Goal: Task Accomplishment & Management: Manage account settings

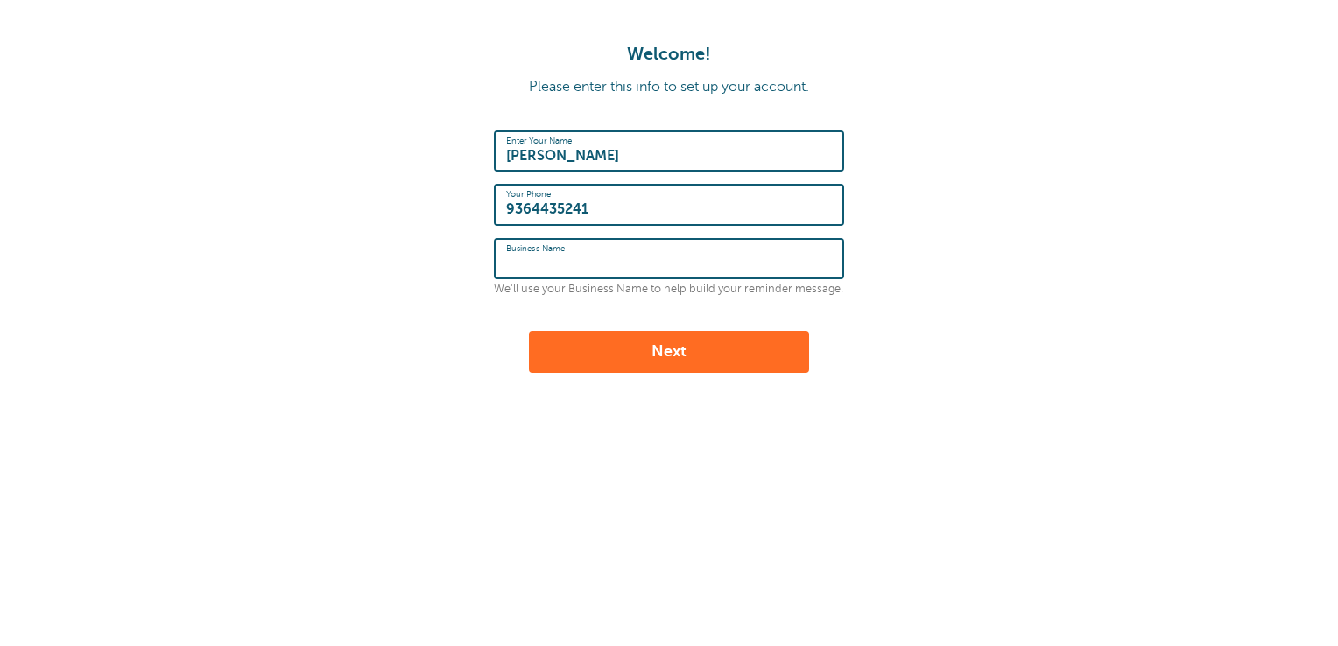
click at [659, 266] on input "Business Name" at bounding box center [669, 259] width 326 height 38
type input "Radiant Cleaning Solutions LLC."
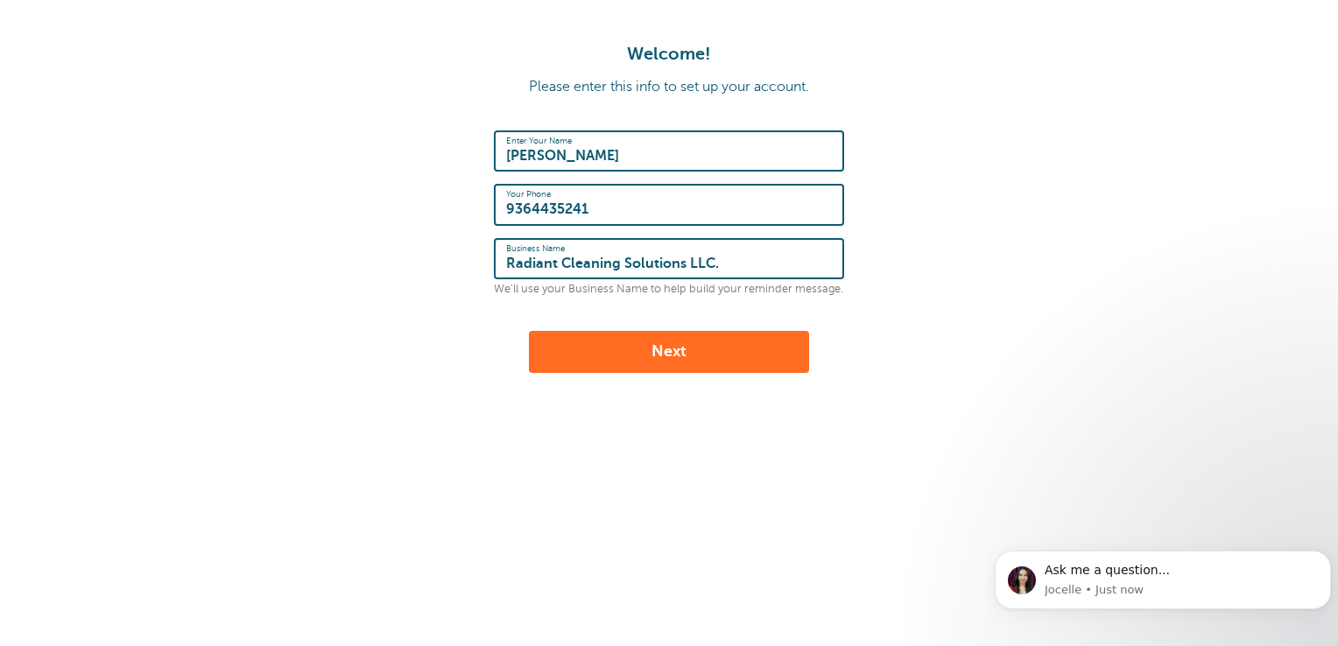
click at [767, 342] on button "Next" at bounding box center [669, 352] width 280 height 42
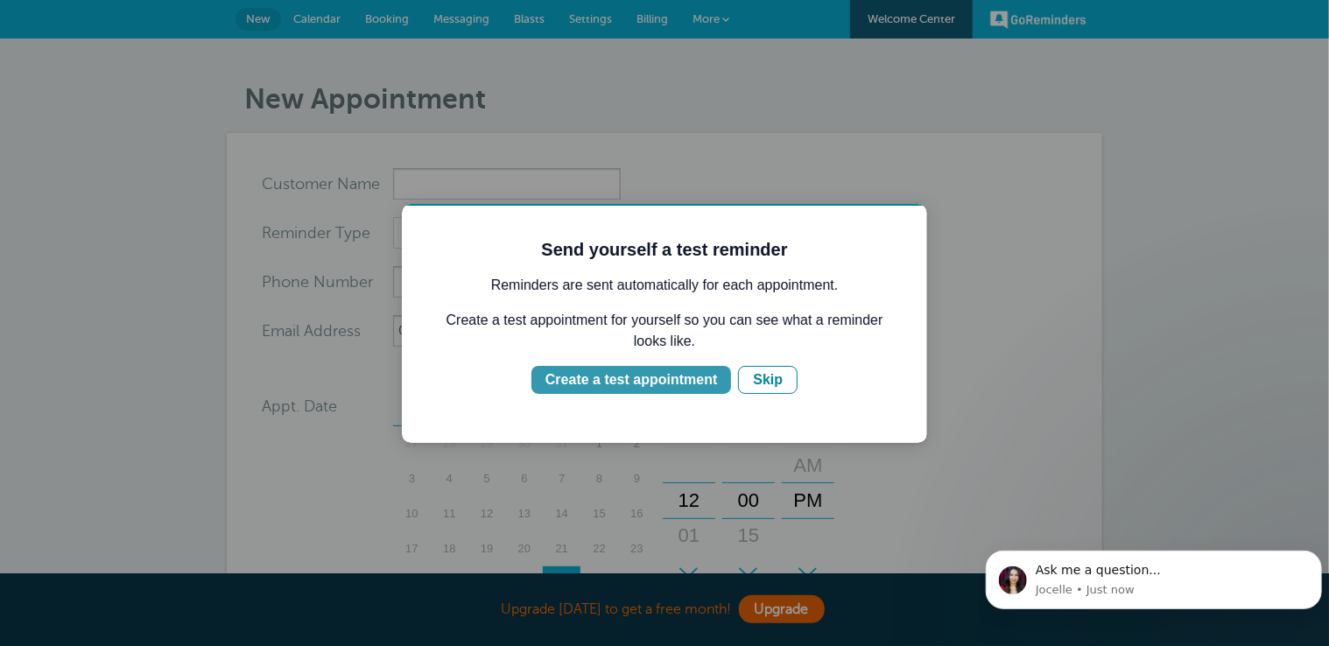
click at [691, 385] on div "Create a test appointment" at bounding box center [631, 379] width 172 height 21
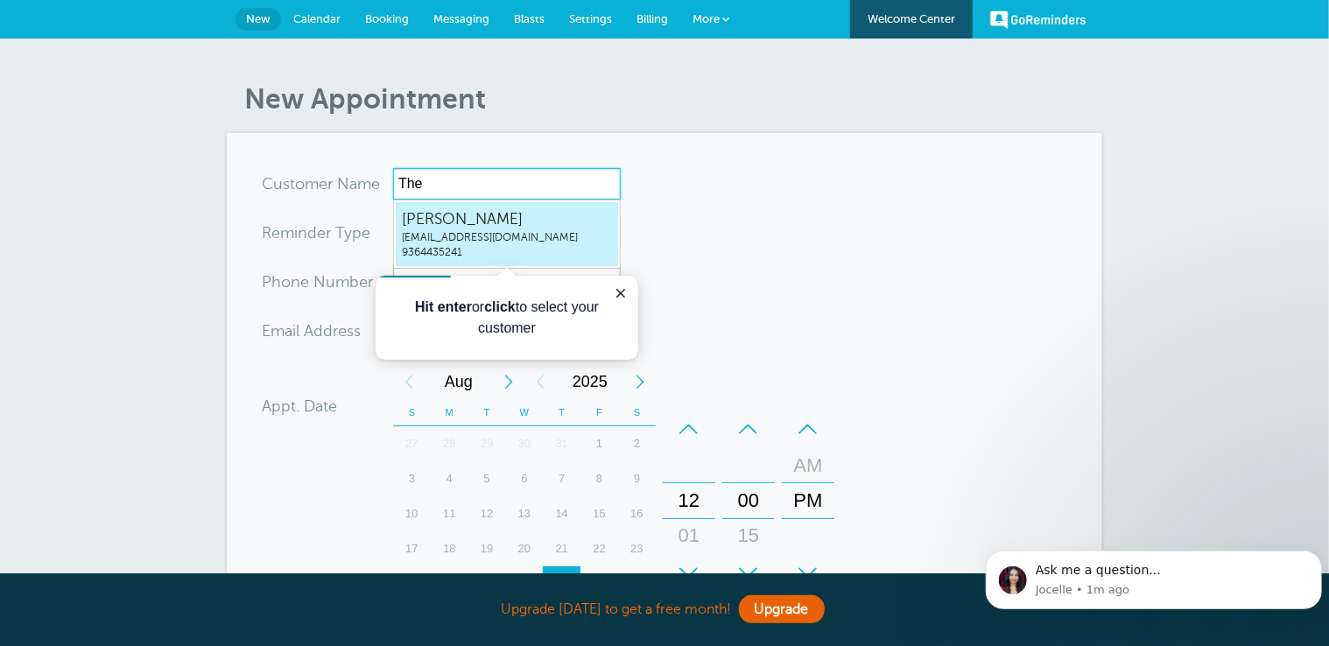
click at [570, 234] on span "radiantcleaningsolutionsllc@gmail.com" at bounding box center [507, 237] width 210 height 15
type input "TheresaJuanradiantcleaningsolutionsllc@gmail.com9364435241"
type input "Theresa Juan"
type input "9364435241"
type input "radiantcleaningsolutionsllc@gmail.com"
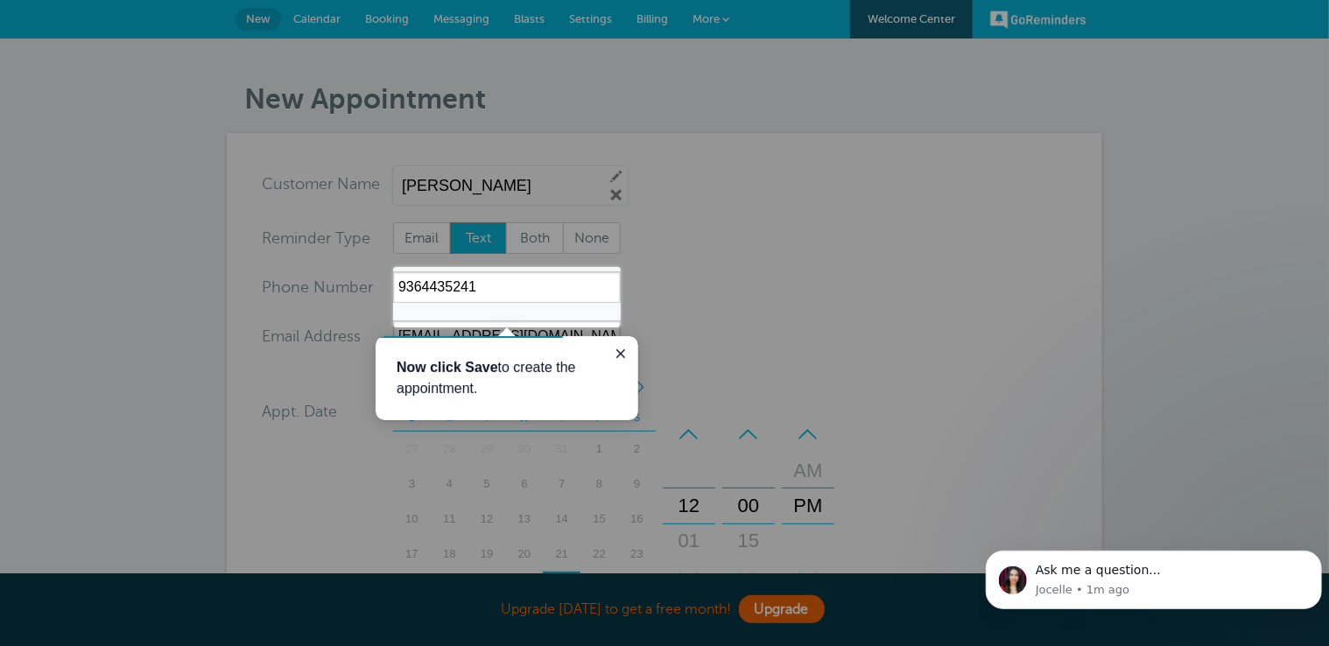
scroll to position [546, 0]
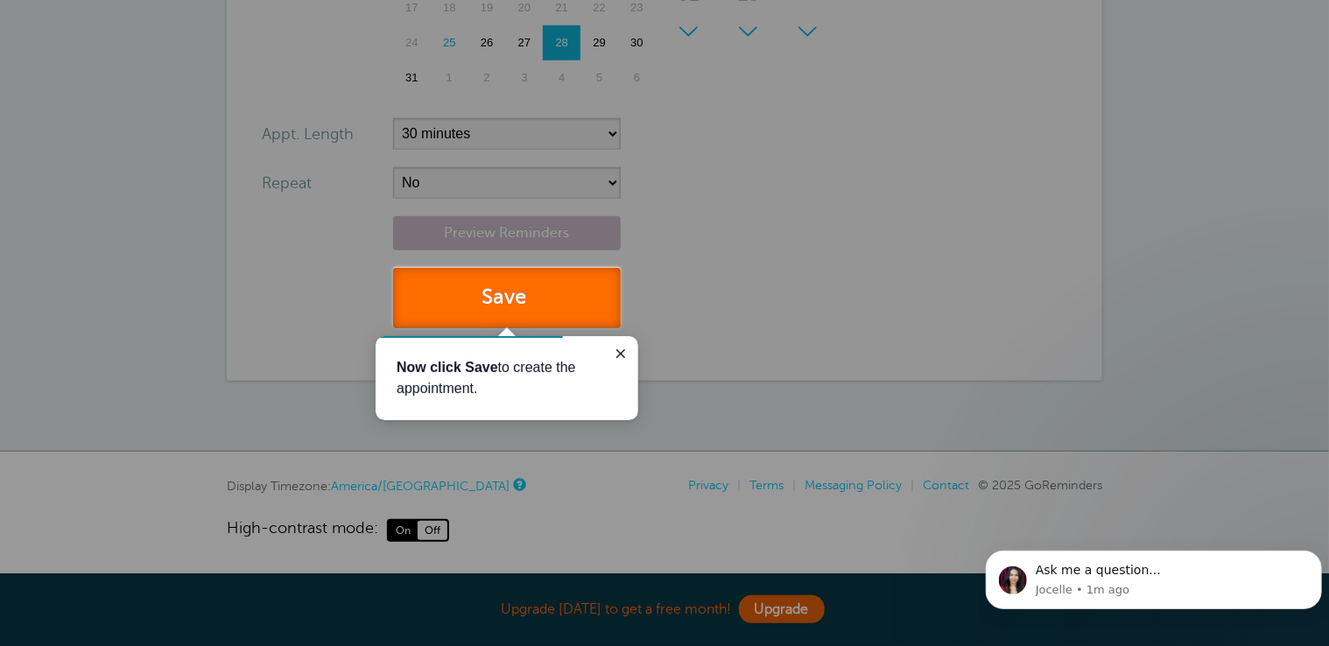
click at [545, 285] on button "Save" at bounding box center [507, 298] width 228 height 60
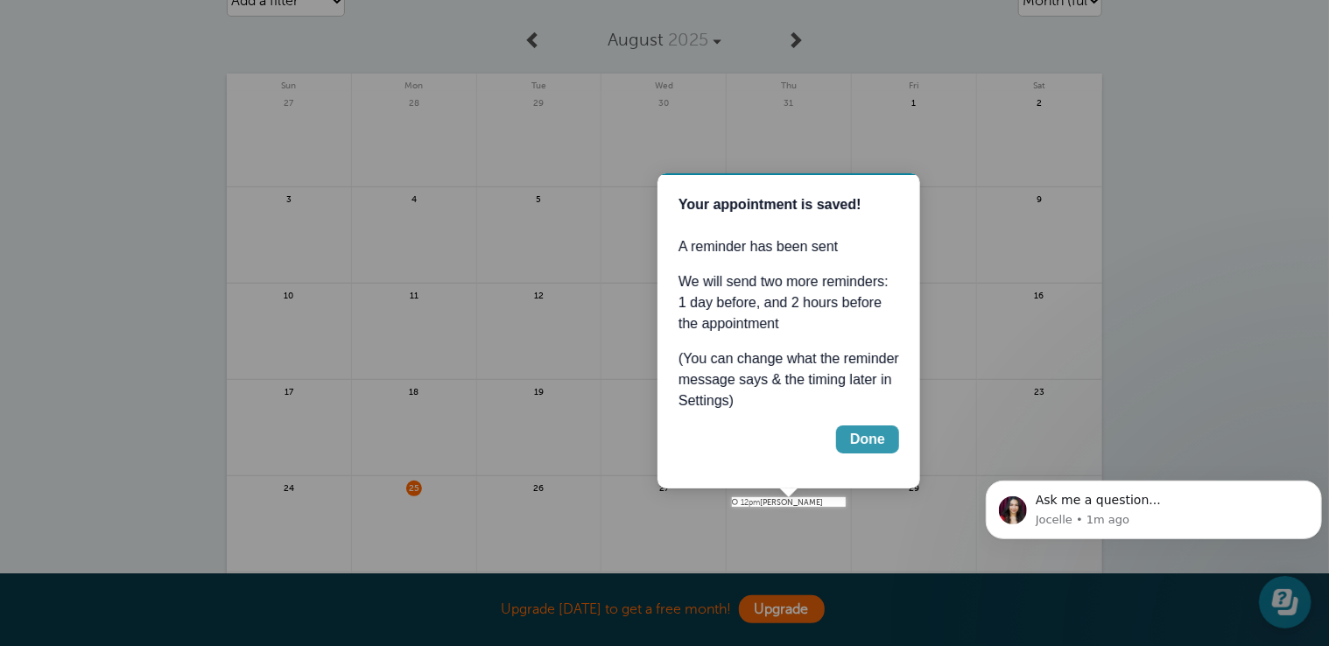
click at [867, 425] on button "Done" at bounding box center [866, 439] width 63 height 28
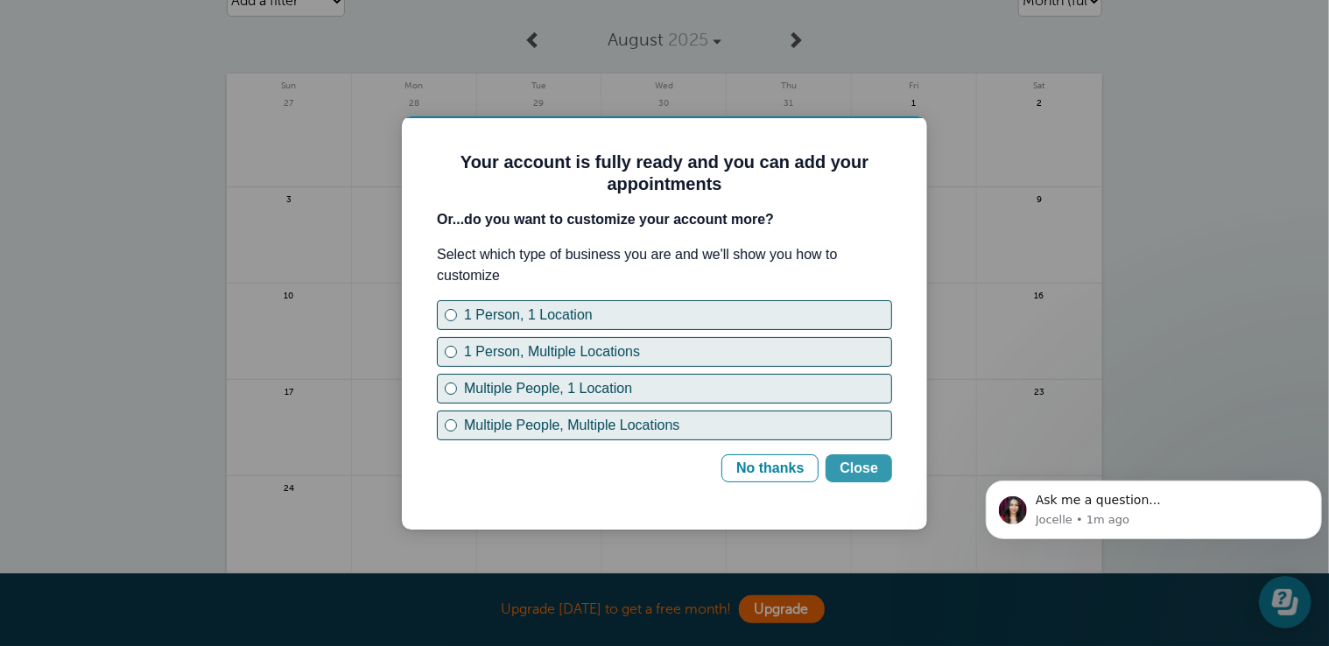
click at [846, 468] on div "Close" at bounding box center [858, 467] width 39 height 21
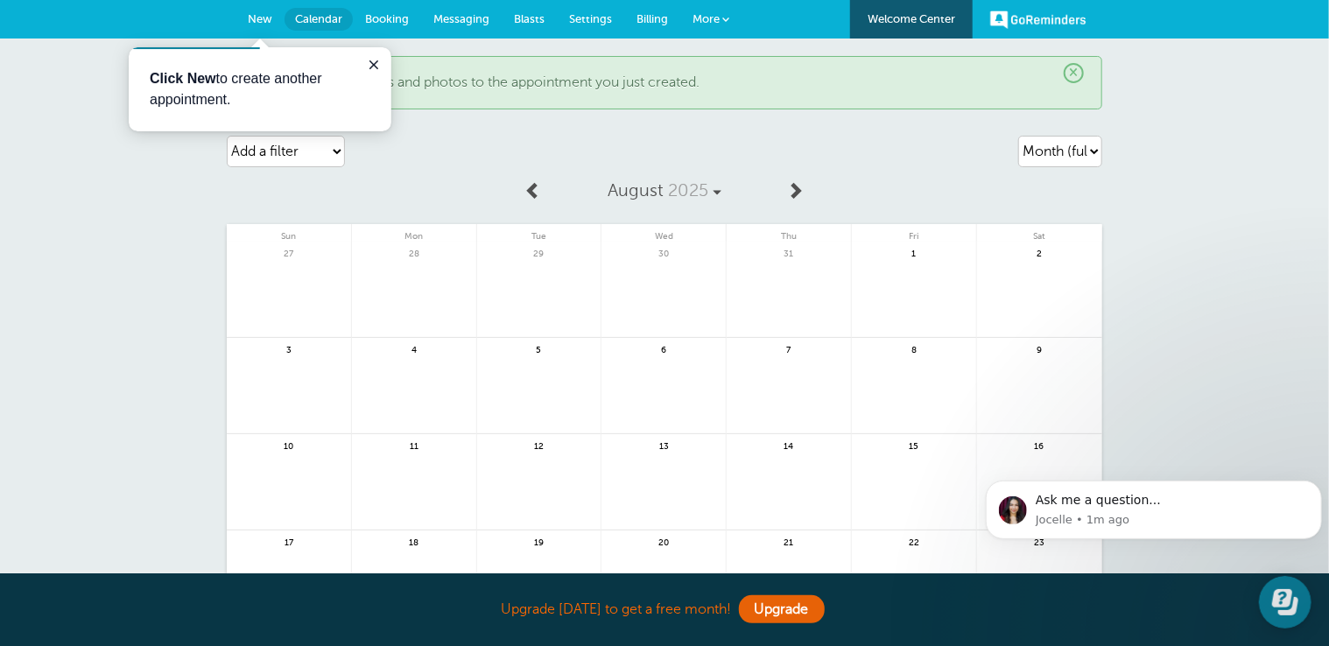
click at [254, 17] on span "New" at bounding box center [260, 18] width 25 height 13
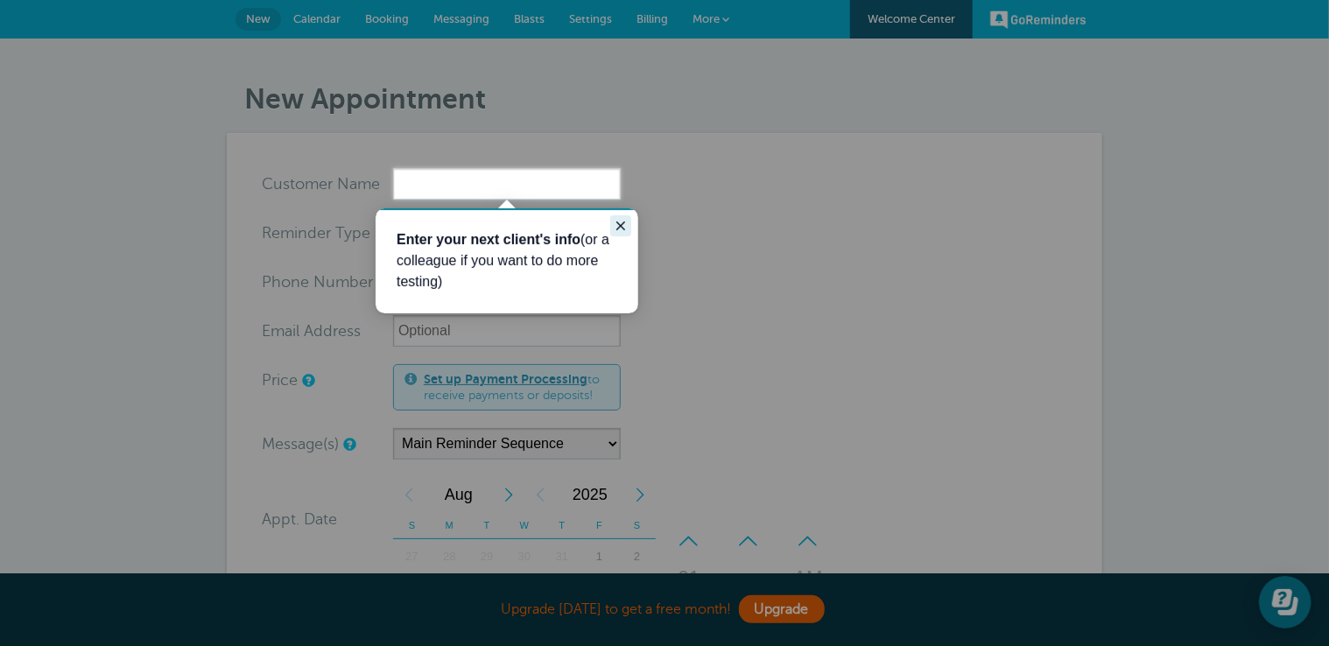
click at [627, 230] on button "Close guide" at bounding box center [620, 225] width 21 height 21
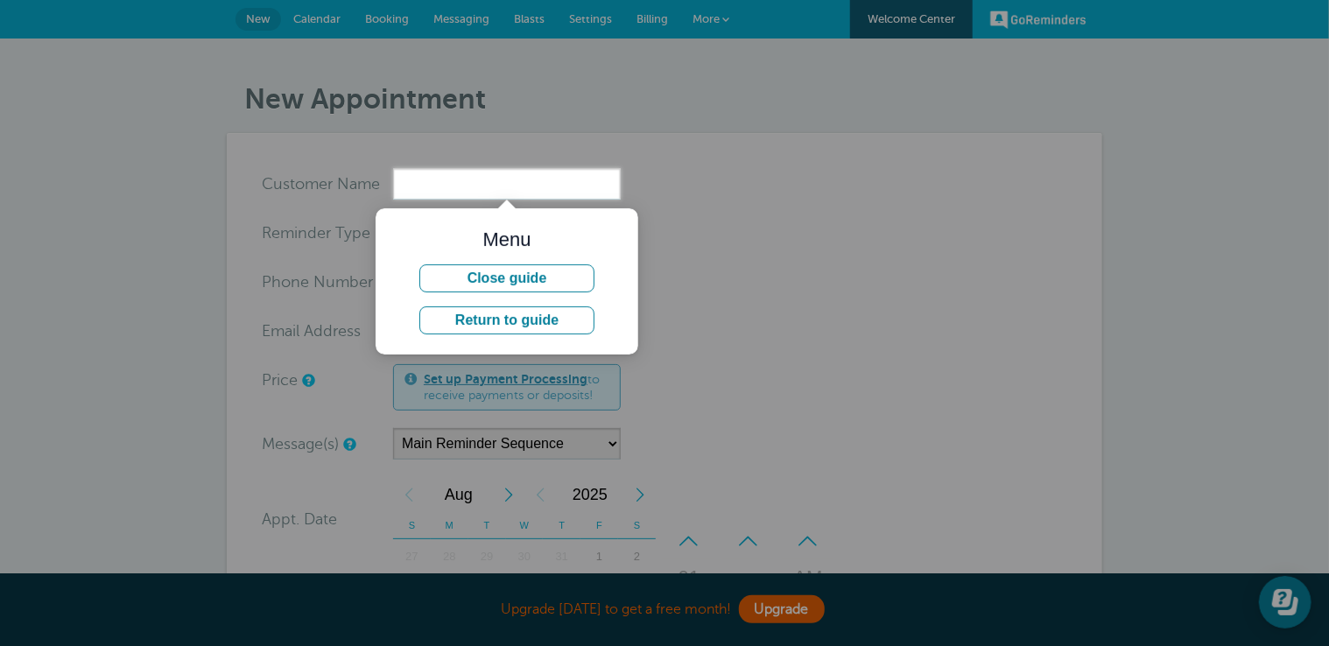
click at [684, 150] on div at bounding box center [975, 100] width 709 height 200
click at [655, 114] on div at bounding box center [975, 100] width 709 height 200
click at [563, 273] on button "Close guide" at bounding box center [506, 278] width 175 height 28
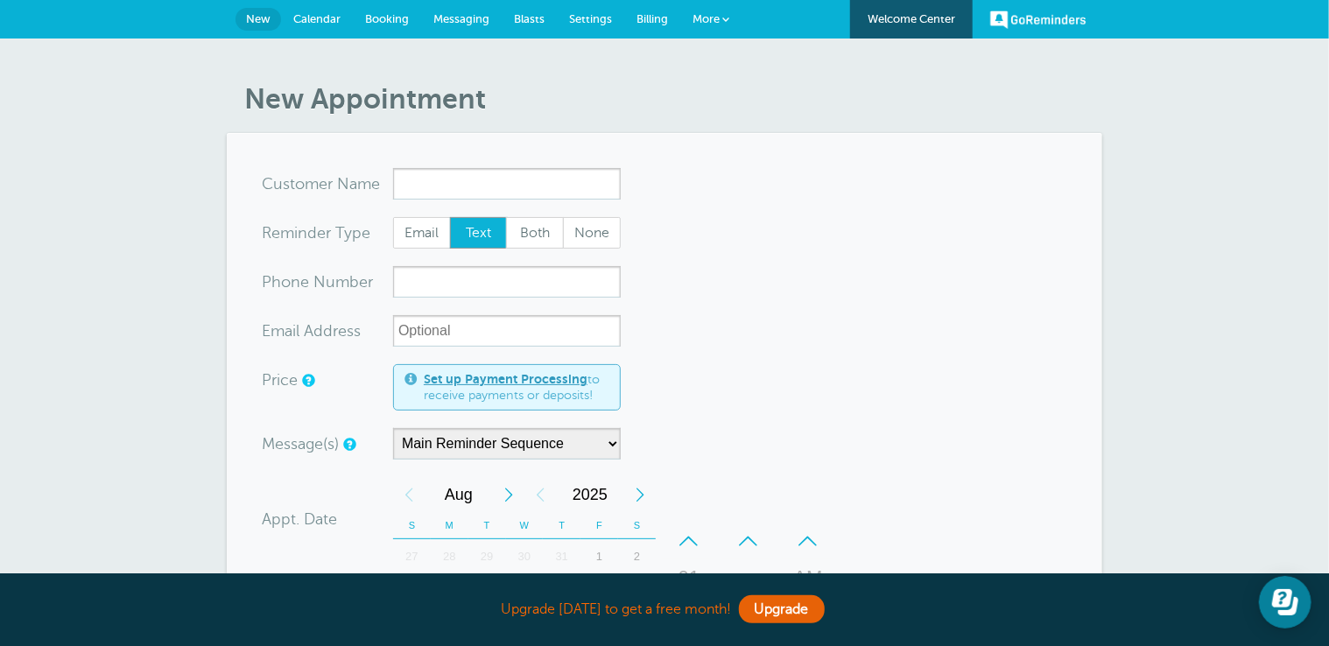
click at [713, 16] on span "More" at bounding box center [706, 18] width 27 height 13
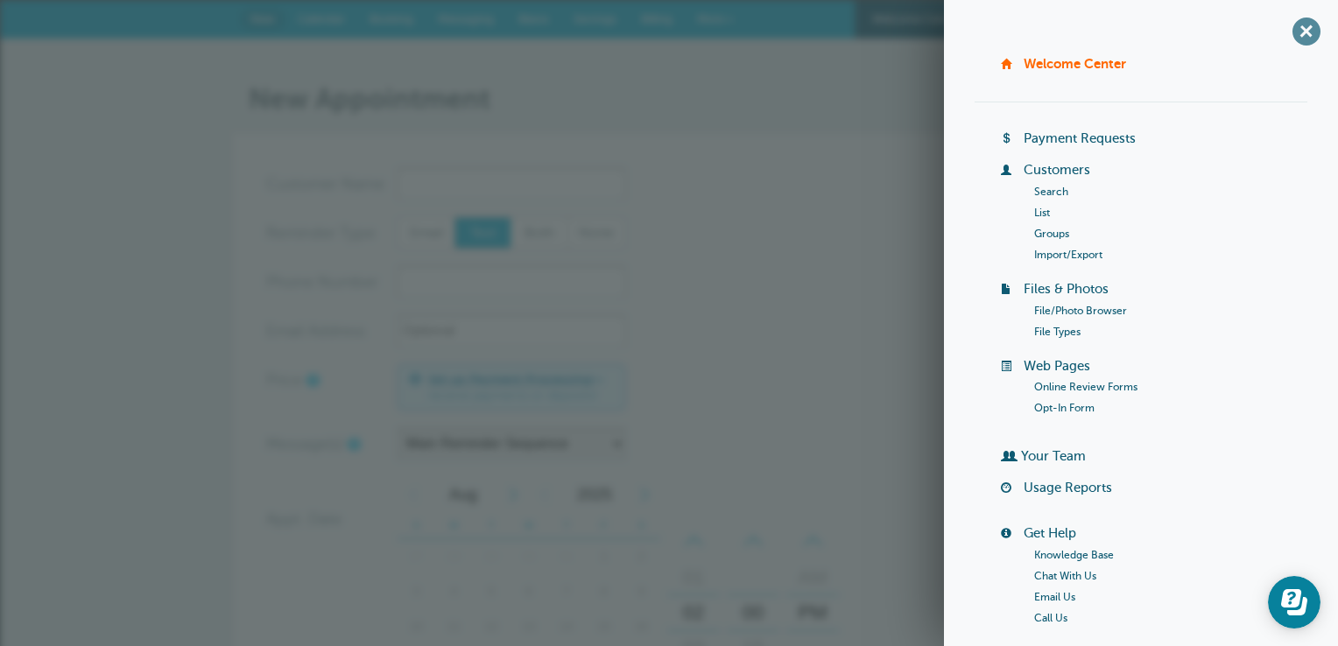
click at [1311, 22] on span "+" at bounding box center [1306, 30] width 39 height 39
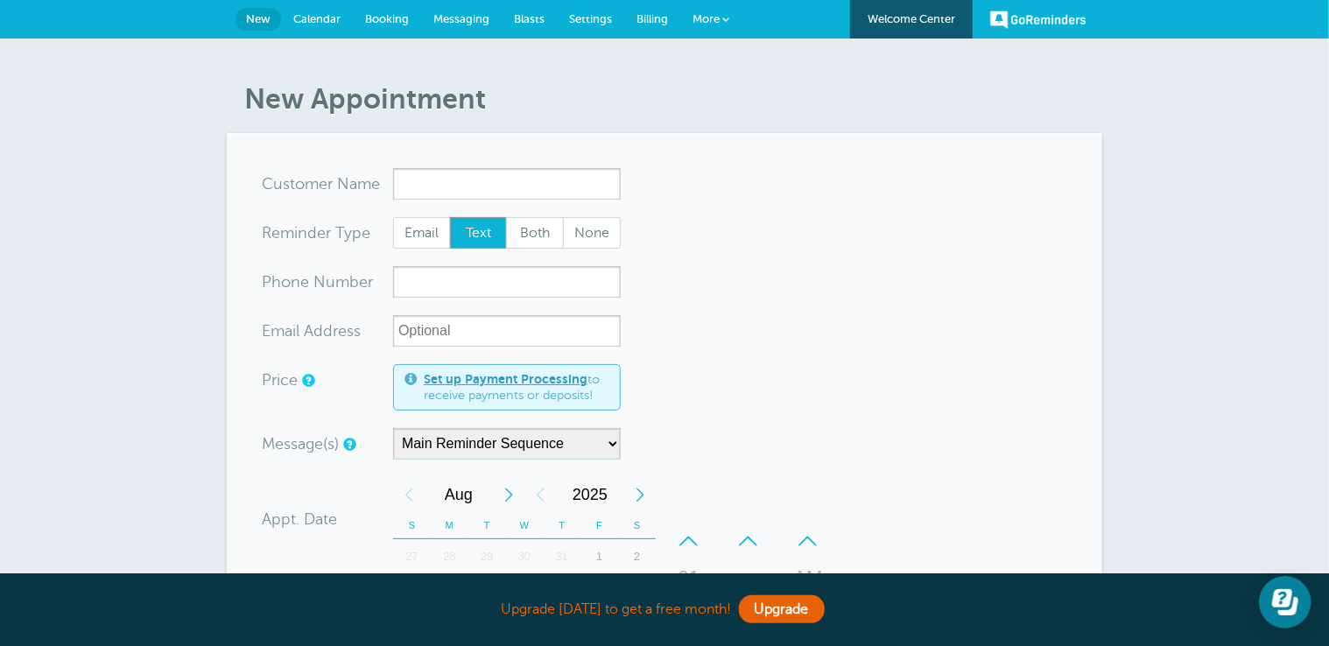
click at [663, 18] on span "Billing" at bounding box center [653, 18] width 32 height 13
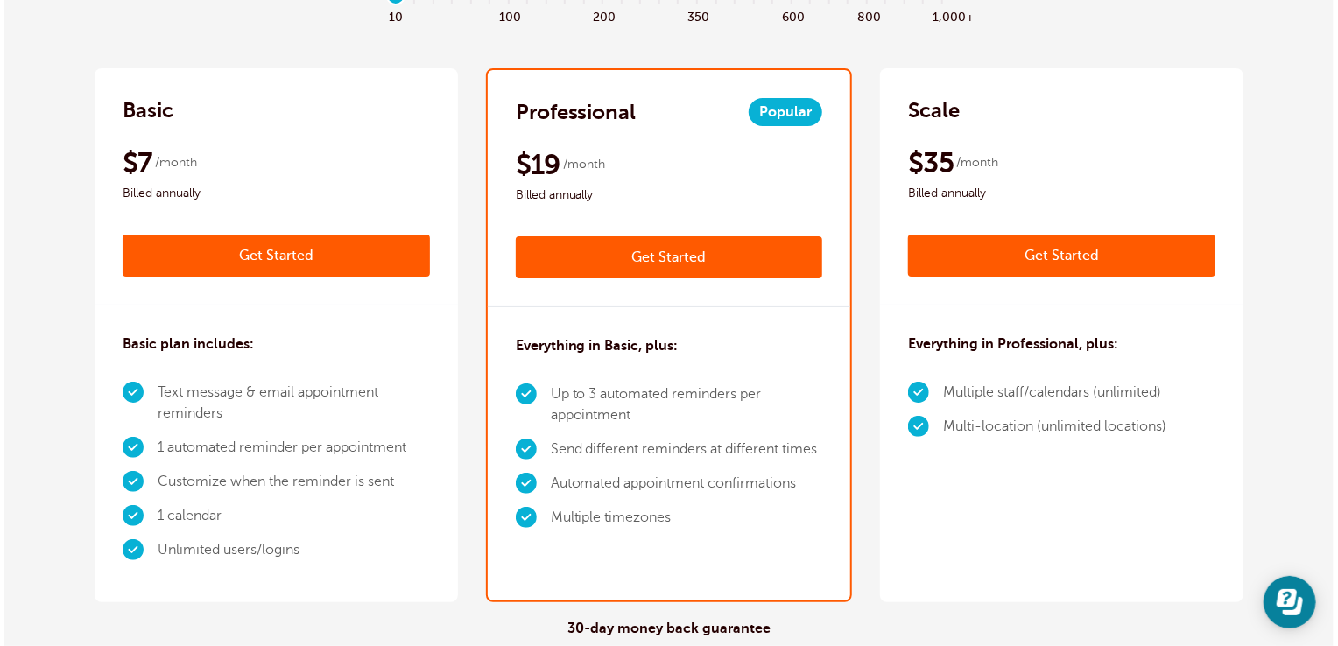
scroll to position [340, 0]
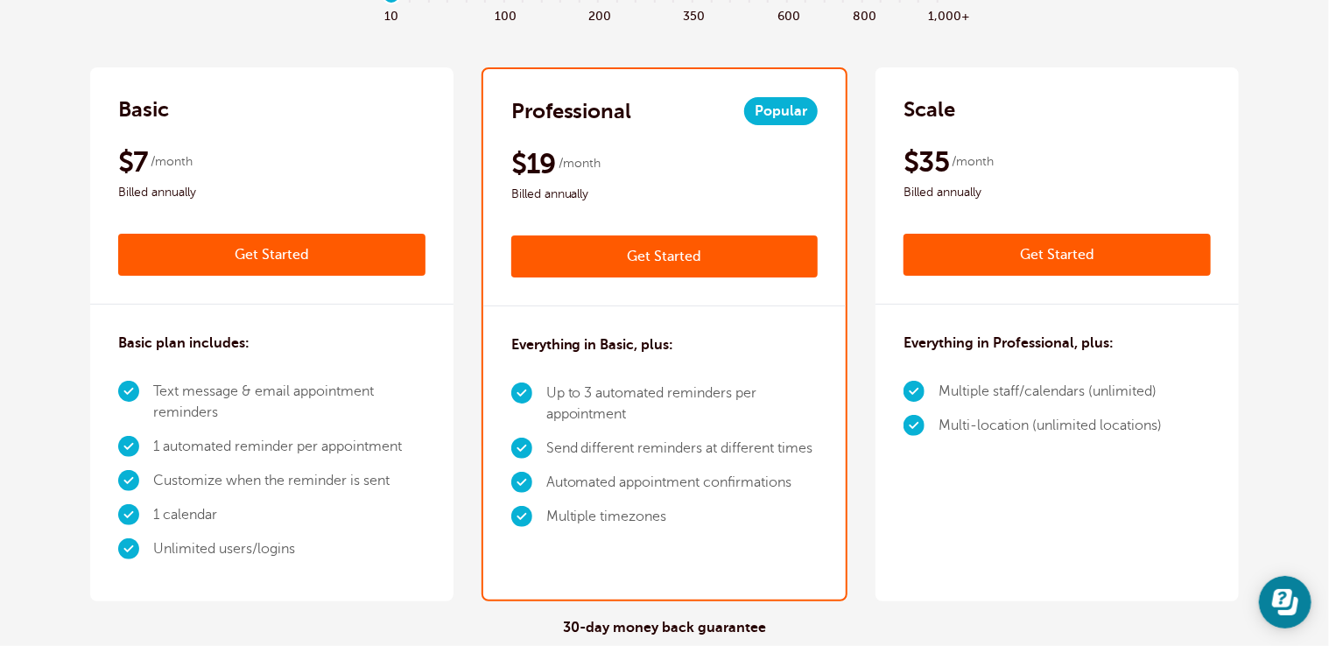
click at [687, 260] on link "Get Started" at bounding box center [664, 257] width 307 height 42
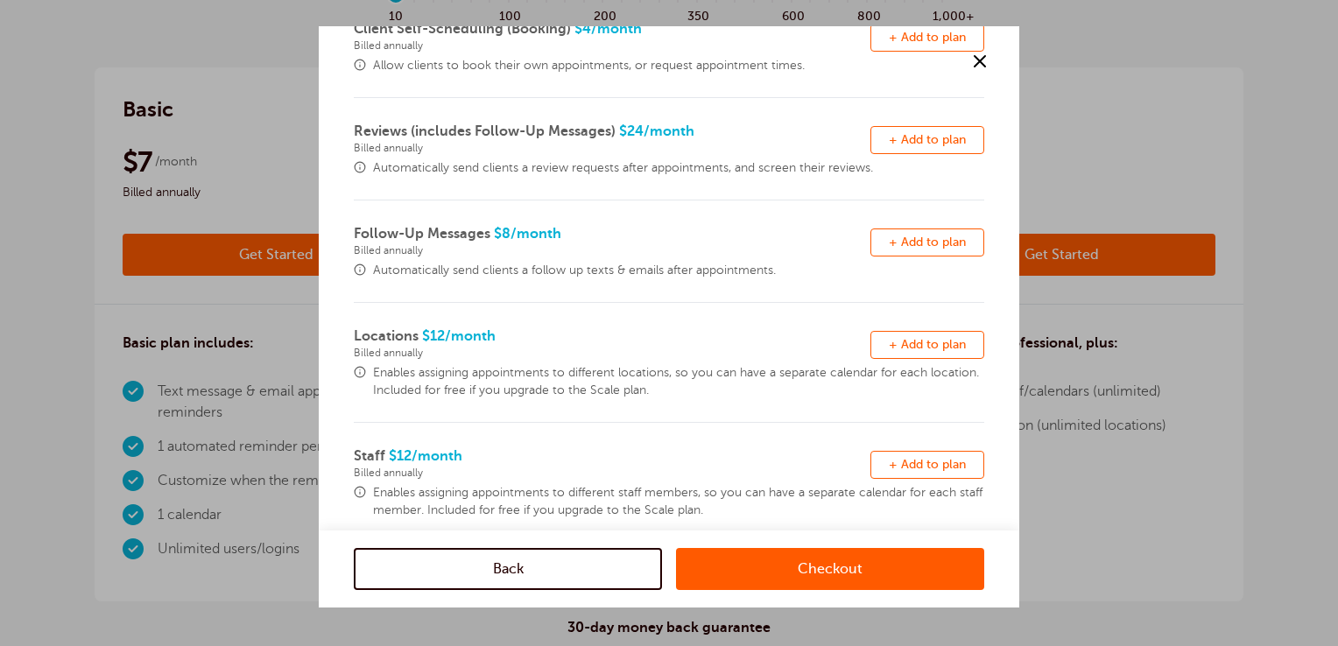
scroll to position [474, 0]
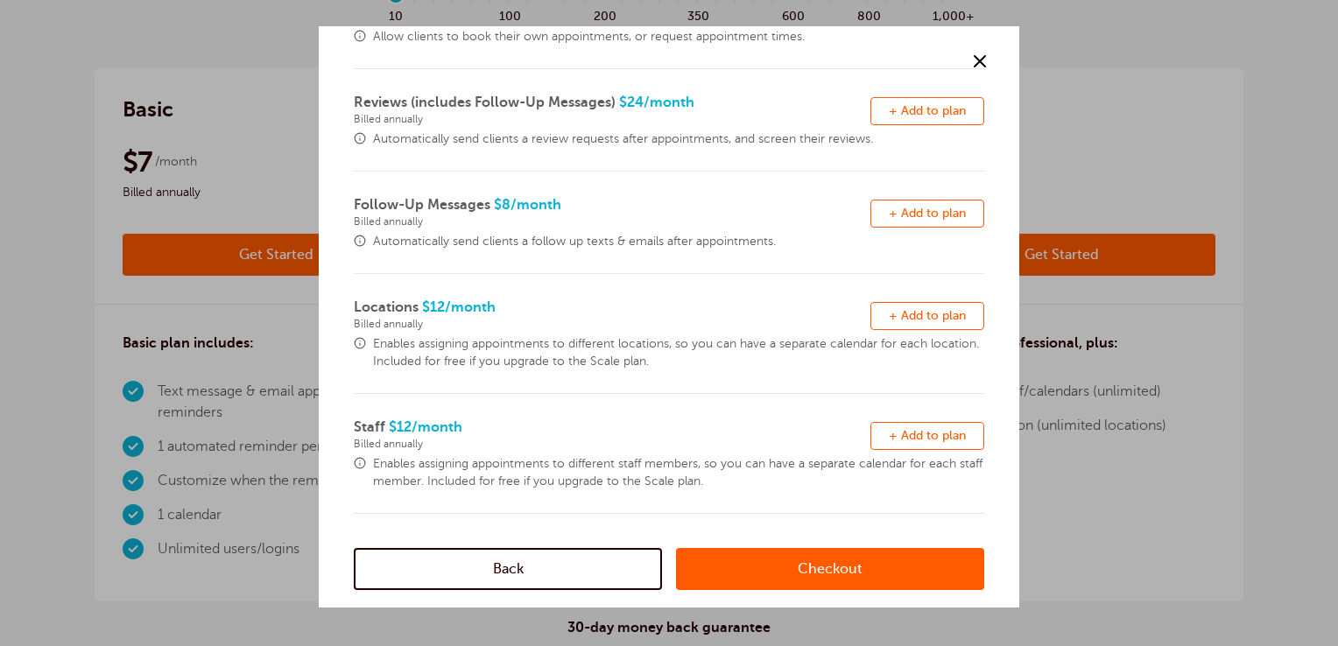
click at [785, 558] on link "Checkout" at bounding box center [830, 569] width 308 height 42
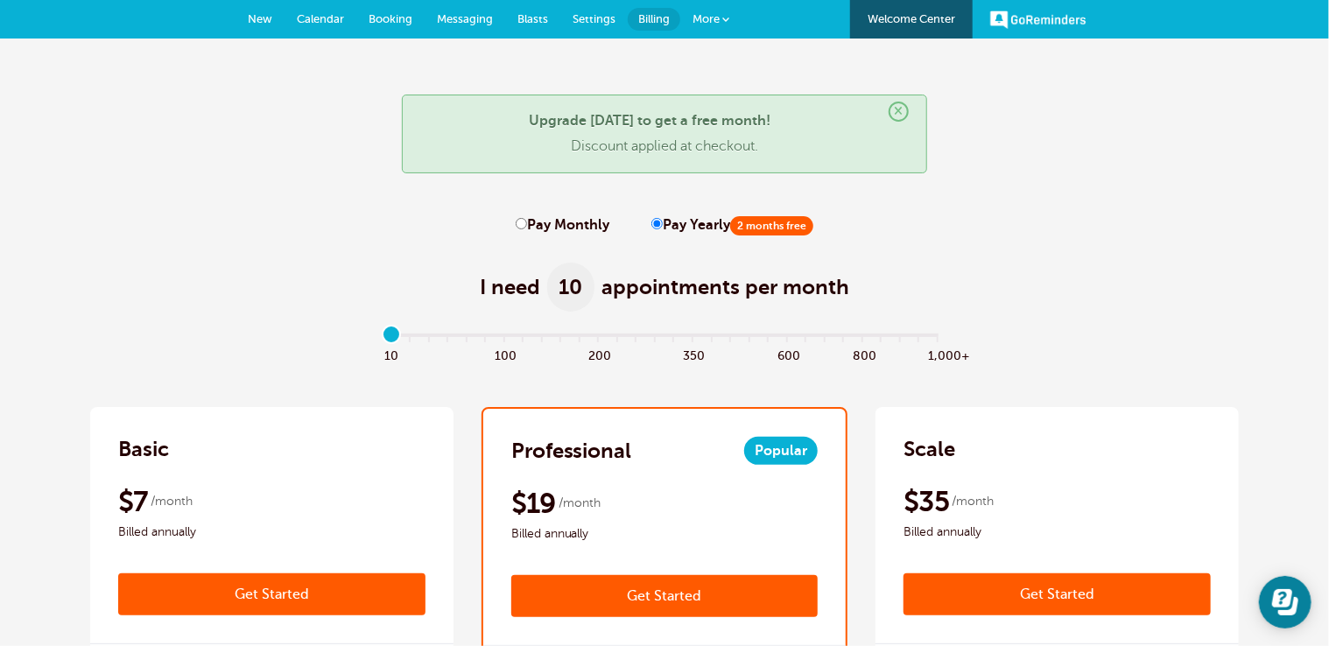
click at [524, 222] on input "Pay Monthly" at bounding box center [521, 223] width 11 height 11
radio input "true"
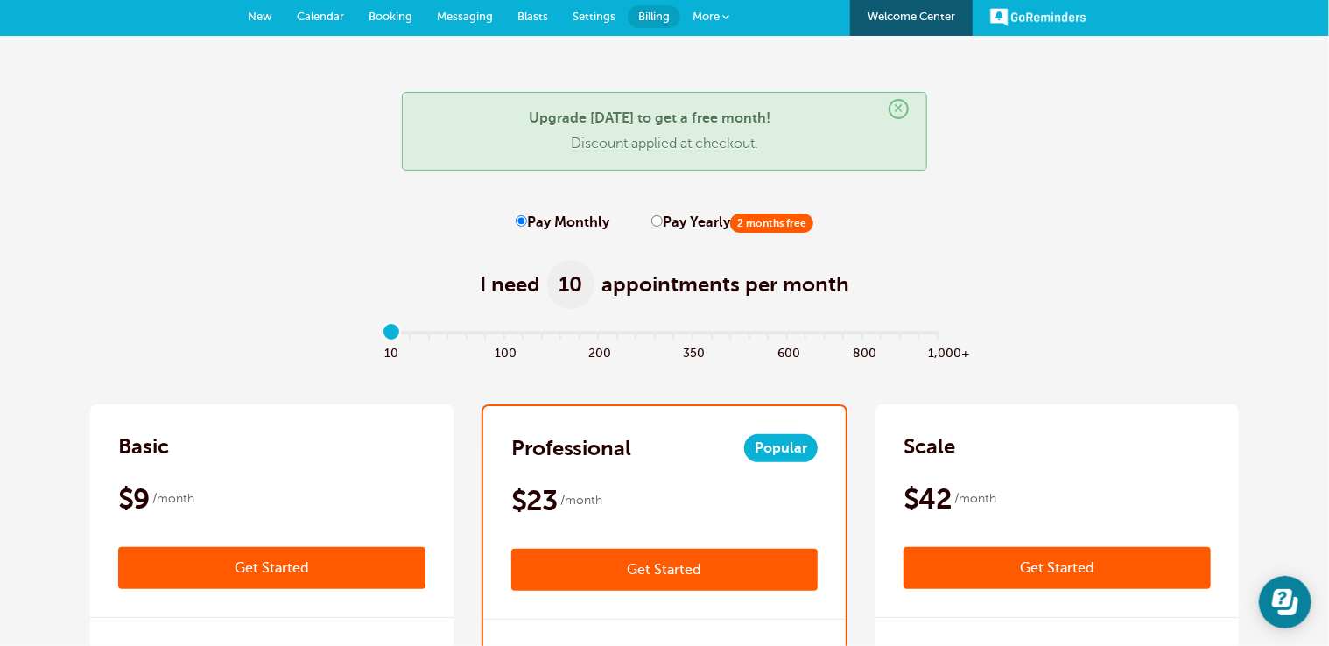
scroll to position [2, 0]
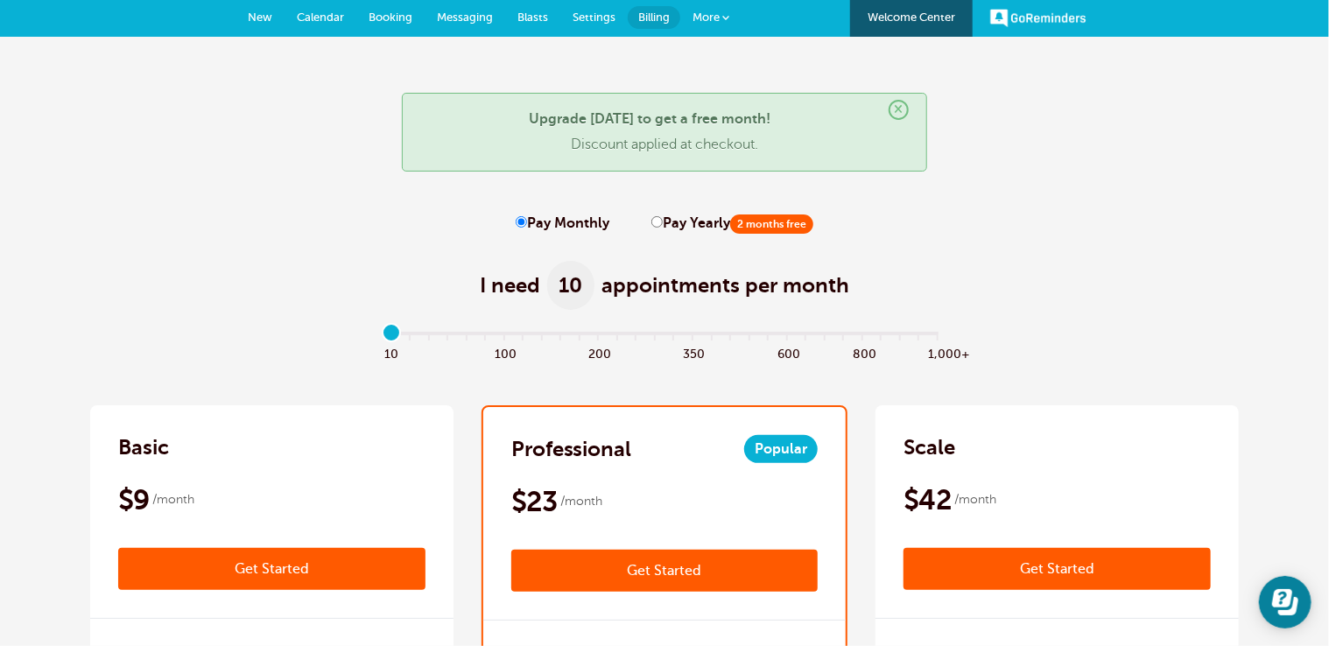
click at [683, 222] on label "Pay Yearly 2 months free" at bounding box center [733, 223] width 162 height 17
click at [663, 222] on input "Pay Yearly 2 months free" at bounding box center [657, 221] width 11 height 11
radio input "true"
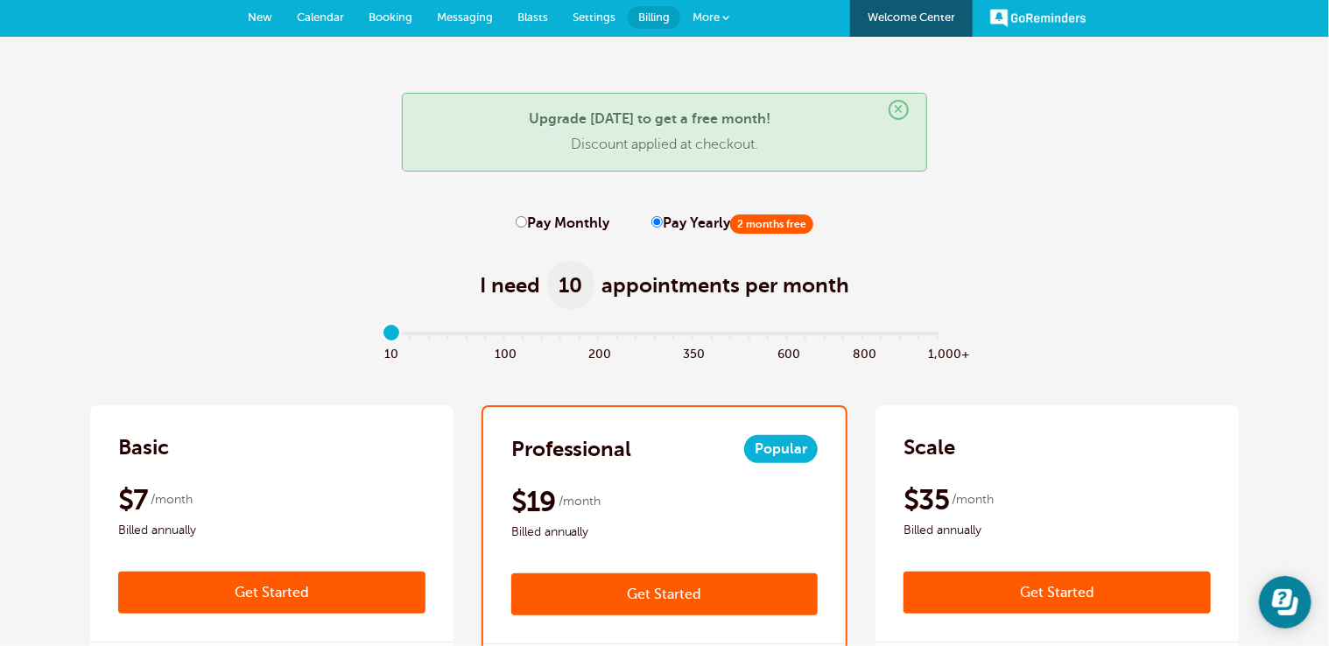
click at [556, 229] on label "Pay Monthly" at bounding box center [563, 223] width 94 height 17
click at [527, 228] on input "Pay Monthly" at bounding box center [521, 221] width 11 height 11
radio input "true"
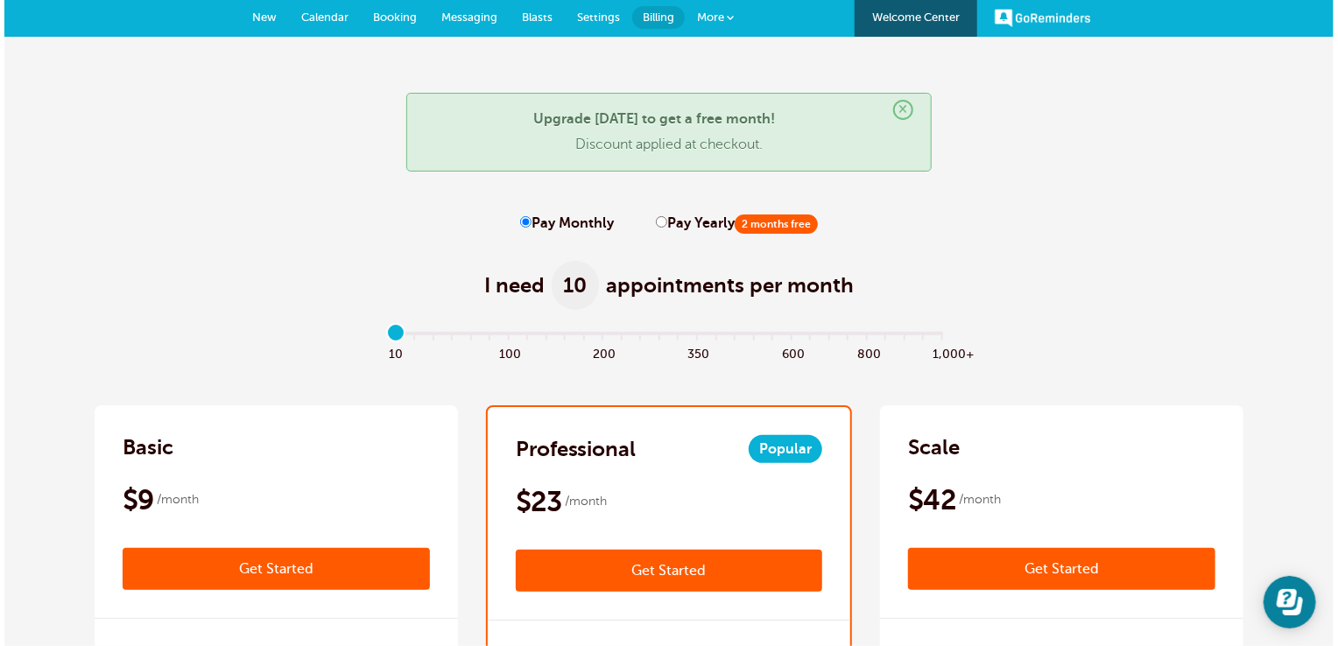
scroll to position [0, 0]
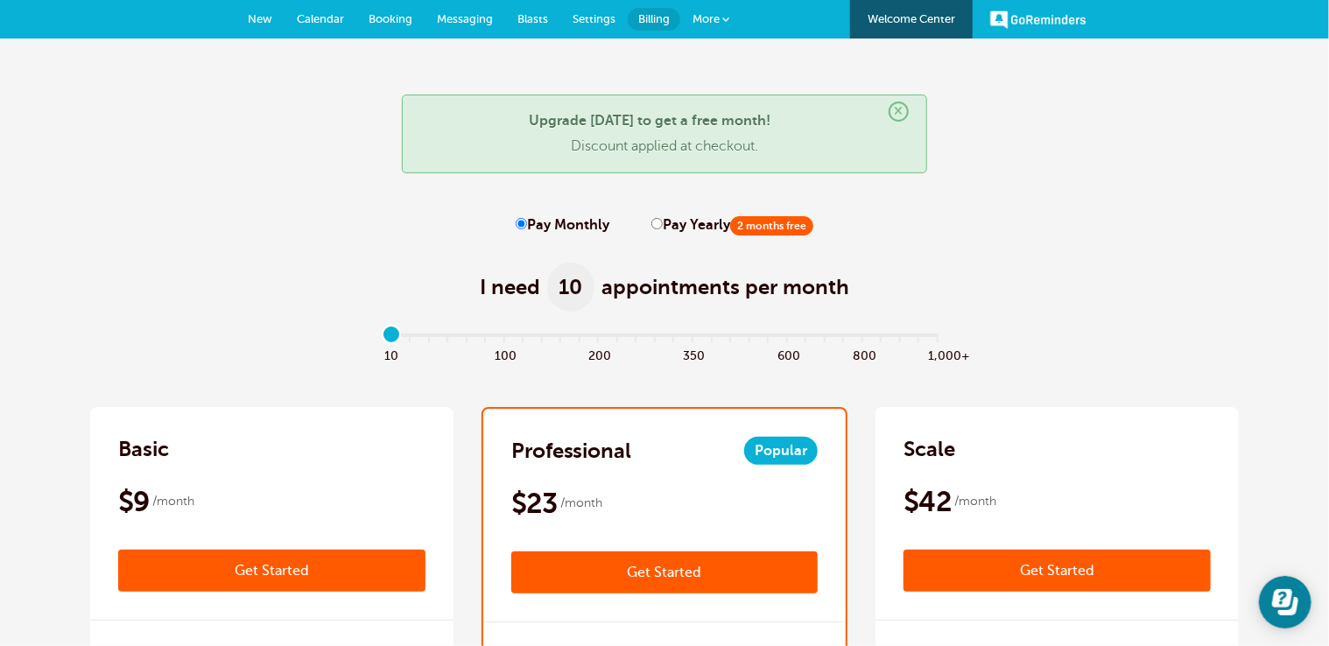
click at [725, 18] on span at bounding box center [726, 19] width 7 height 7
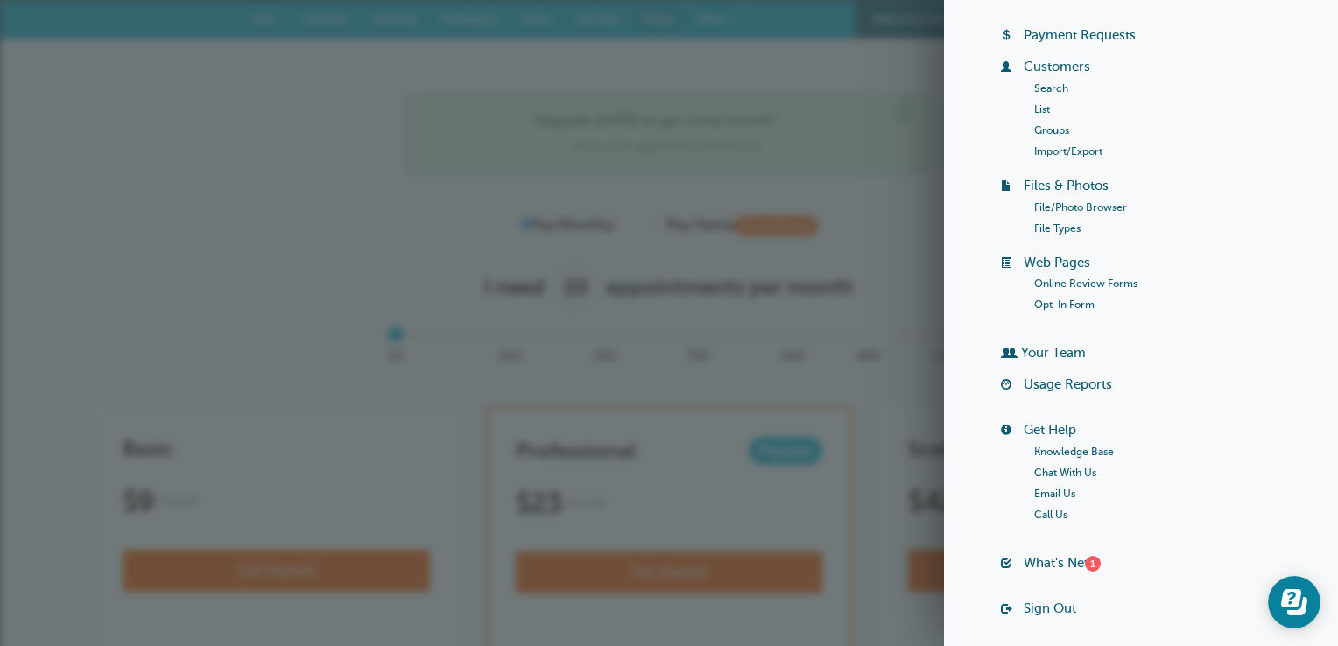
scroll to position [167, 0]
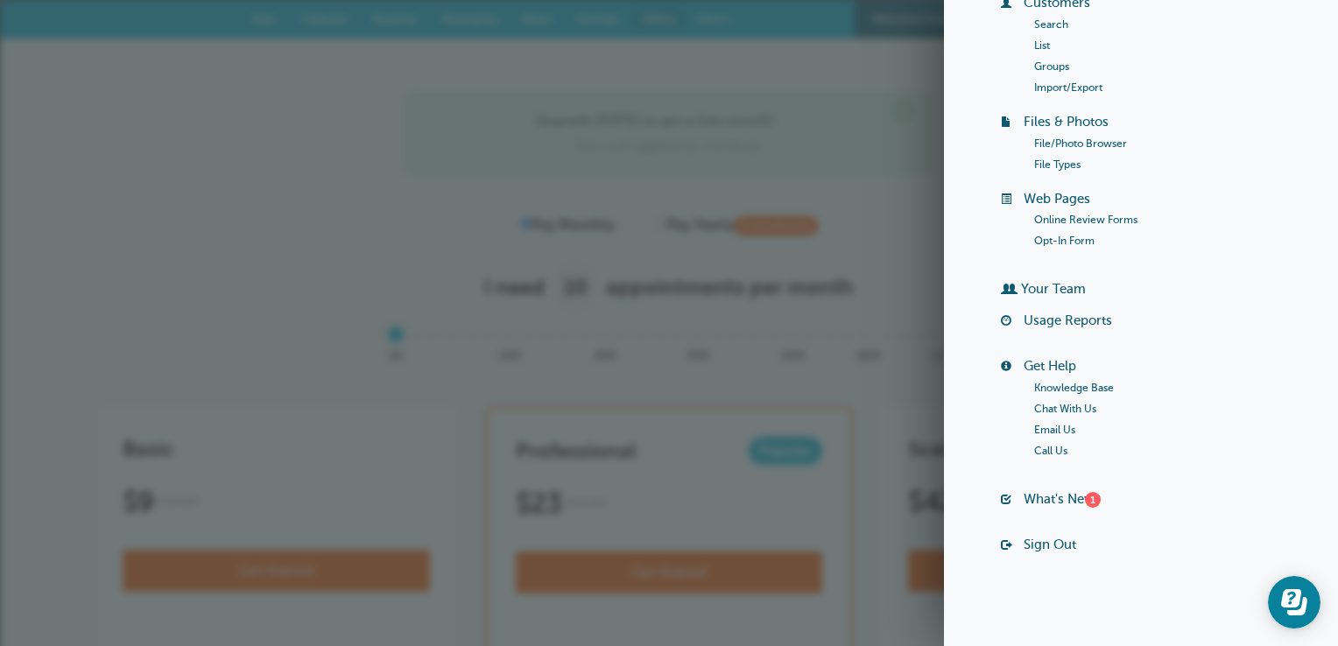
click at [1042, 286] on link "Your Team" at bounding box center [1053, 289] width 65 height 14
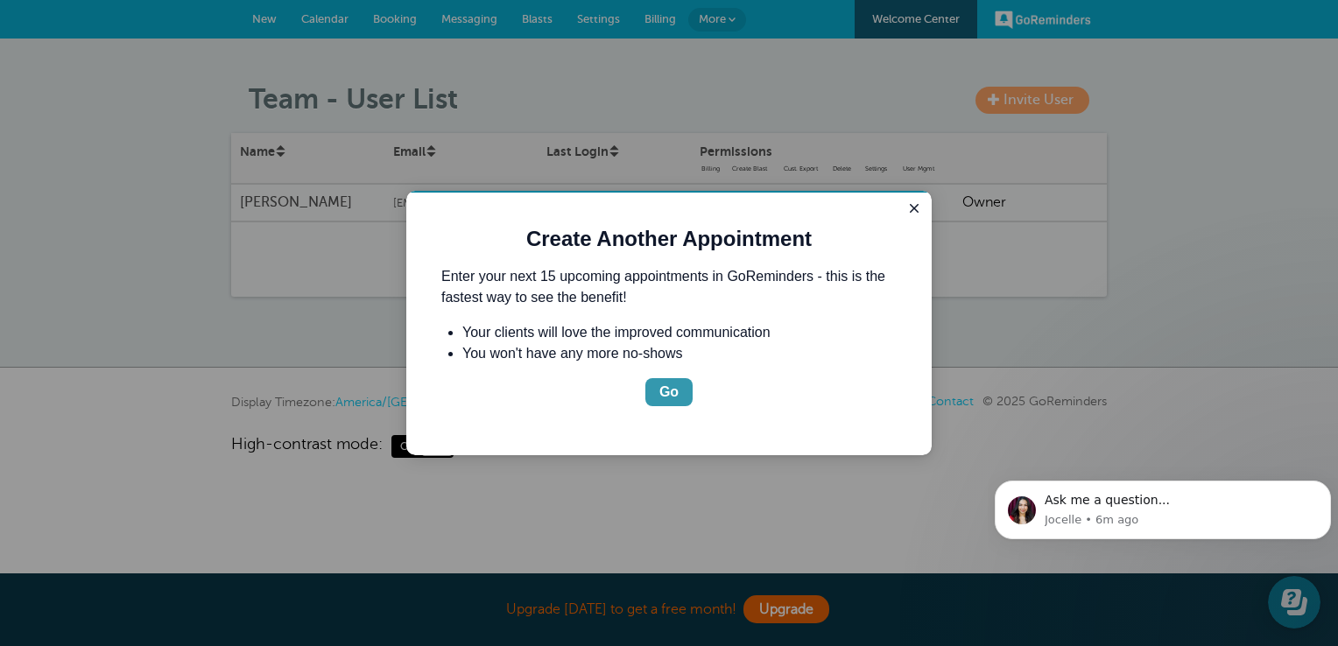
click at [660, 390] on div "Go" at bounding box center [668, 392] width 19 height 21
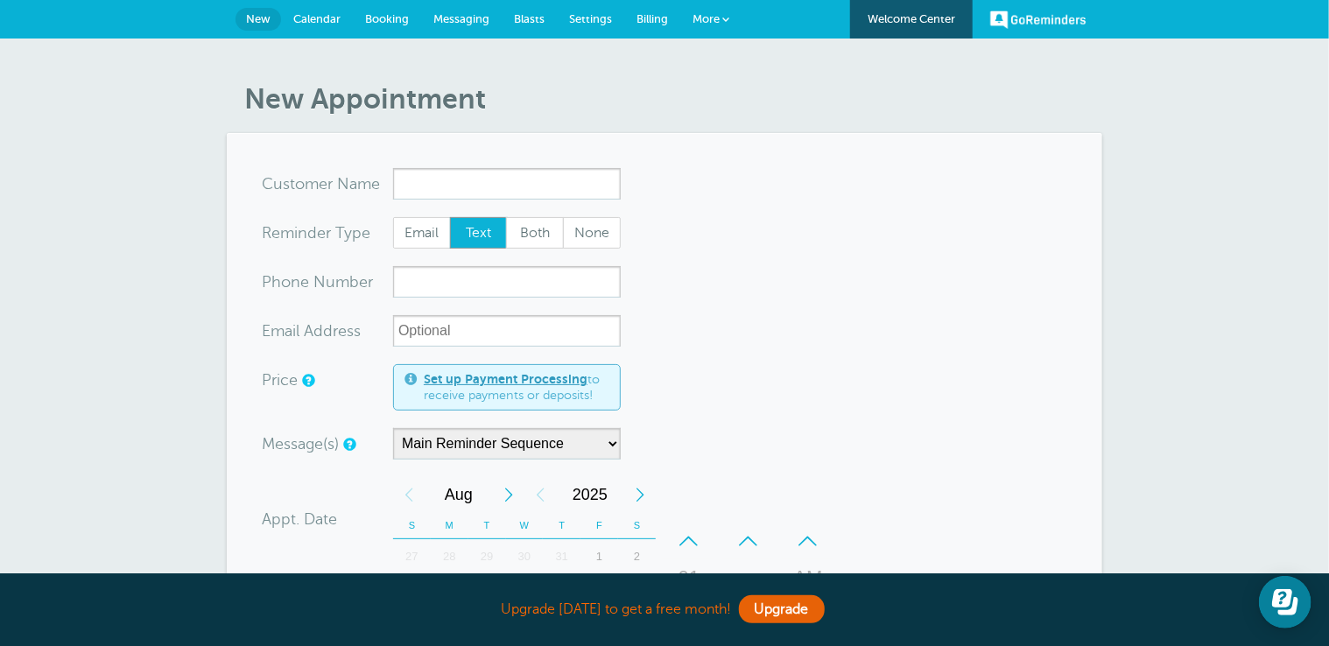
click at [1012, 12] on link "GoReminders" at bounding box center [1039, 19] width 96 height 39
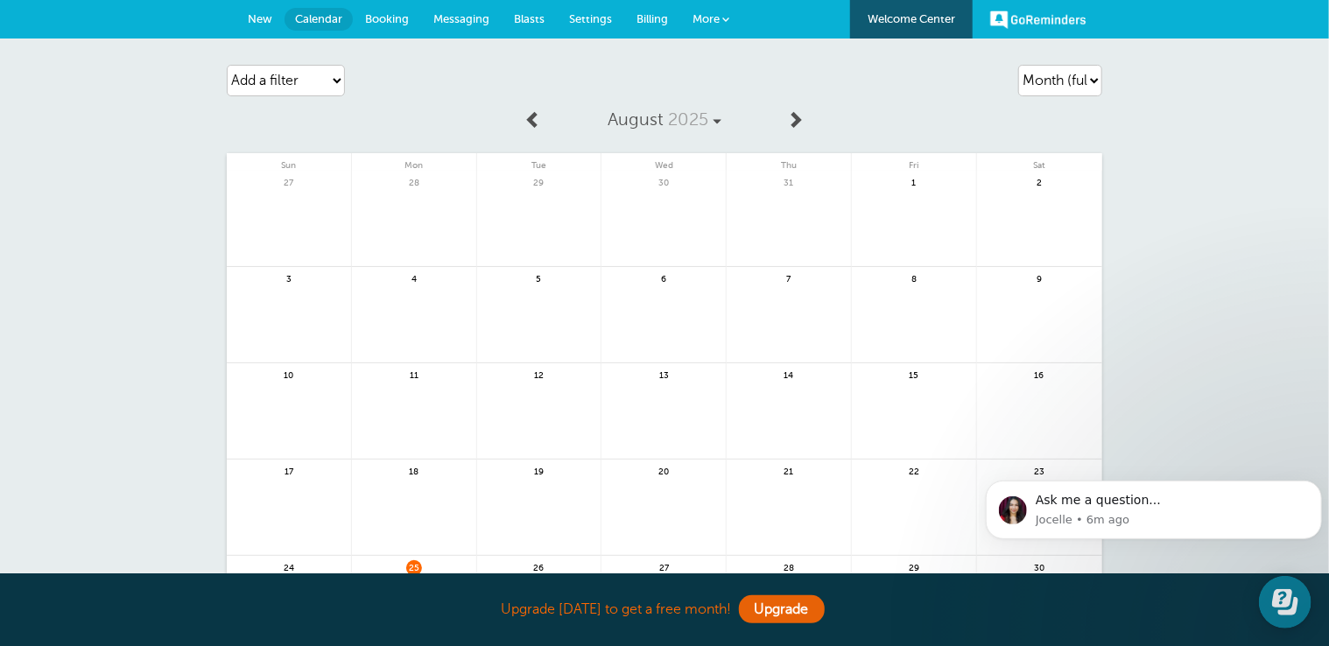
click at [715, 18] on span "More" at bounding box center [706, 18] width 27 height 13
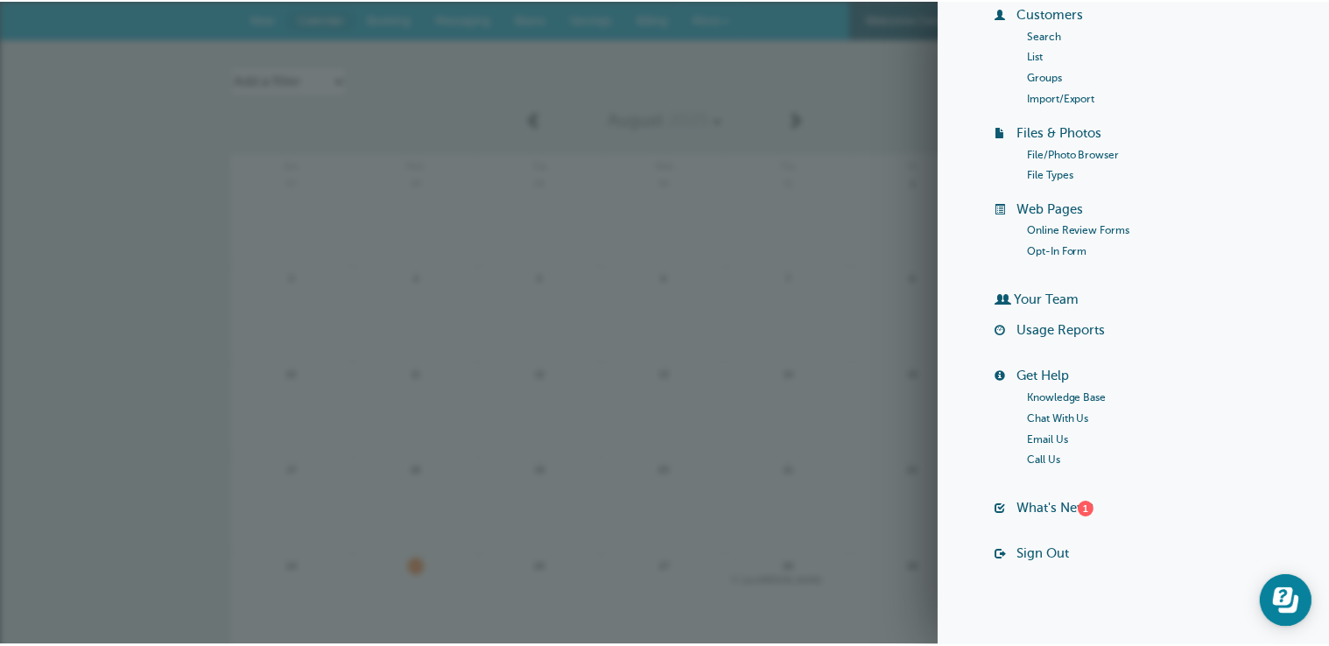
scroll to position [167, 0]
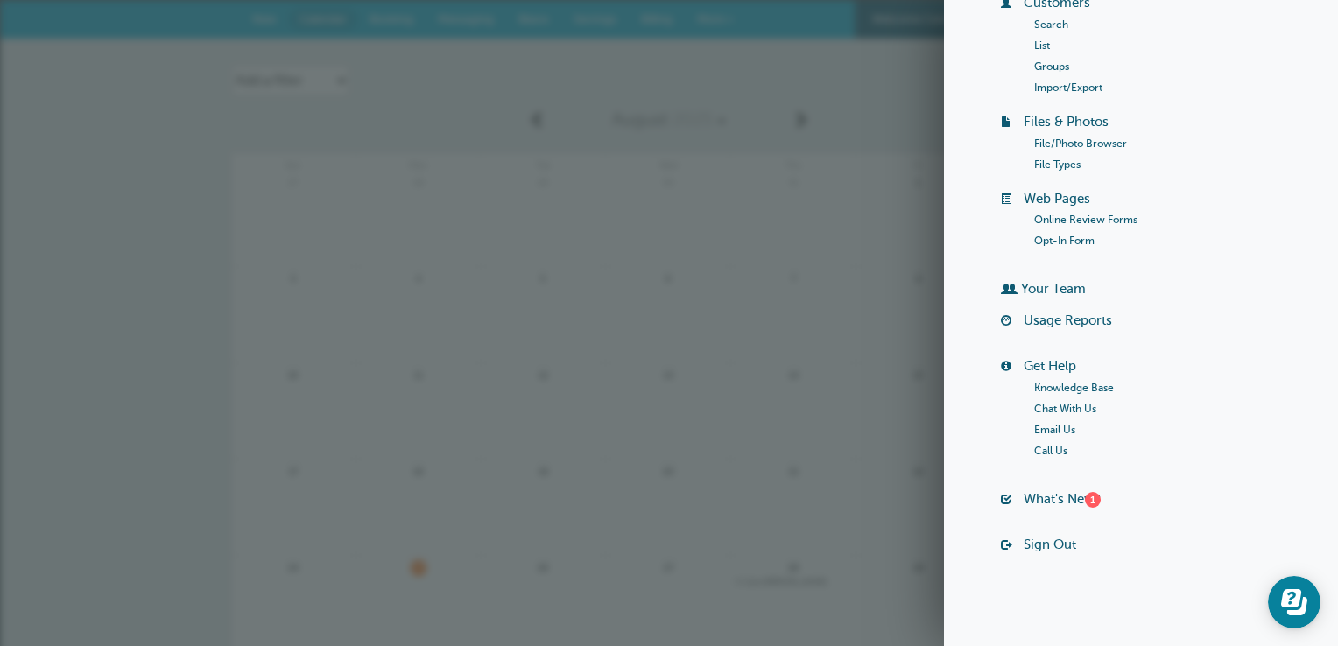
click at [851, 100] on div "Agenda Day Week Month (full view) Month (condensed) Add a filter Customer Searc…" at bounding box center [669, 80] width 876 height 49
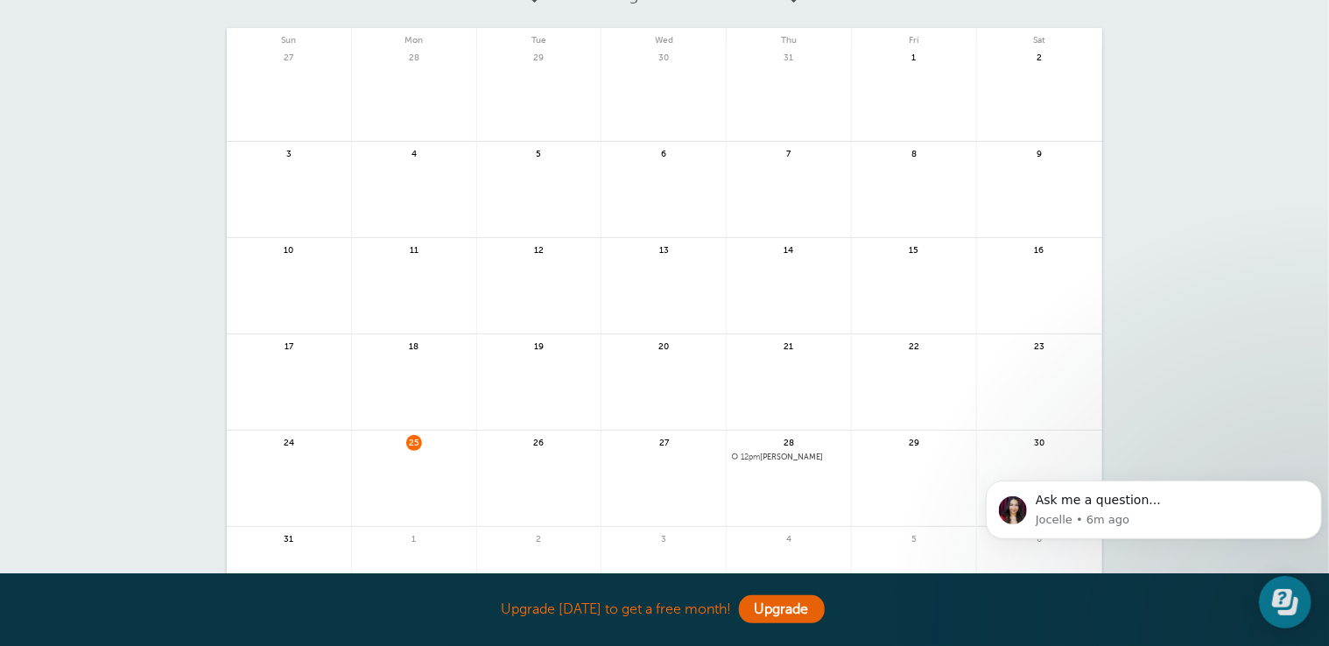
scroll to position [0, 0]
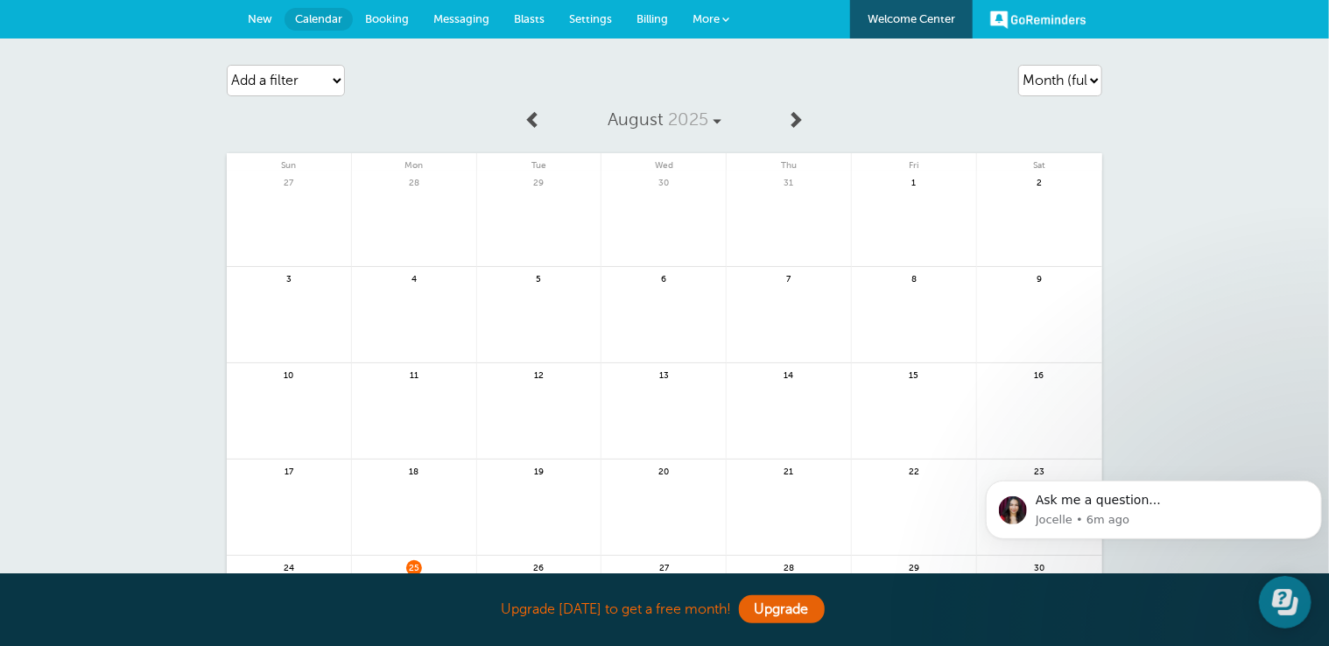
click at [1034, 25] on link "GoReminders" at bounding box center [1039, 19] width 96 height 39
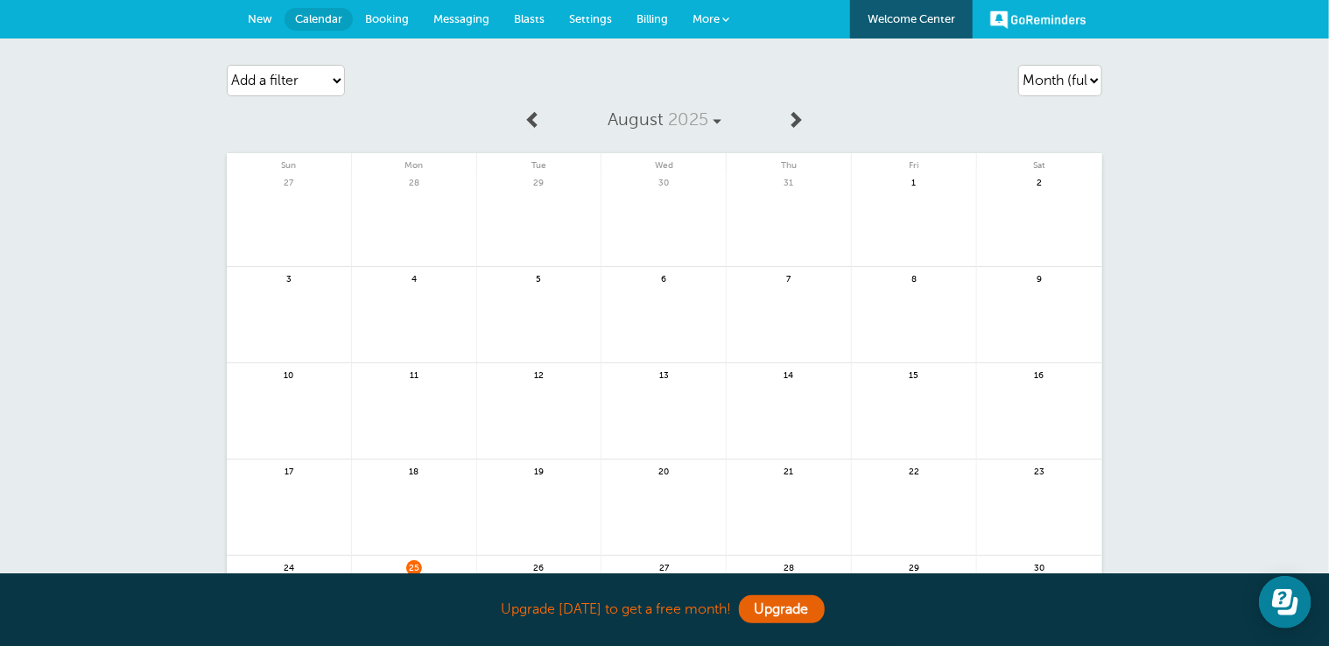
click at [706, 9] on link "More" at bounding box center [710, 19] width 61 height 39
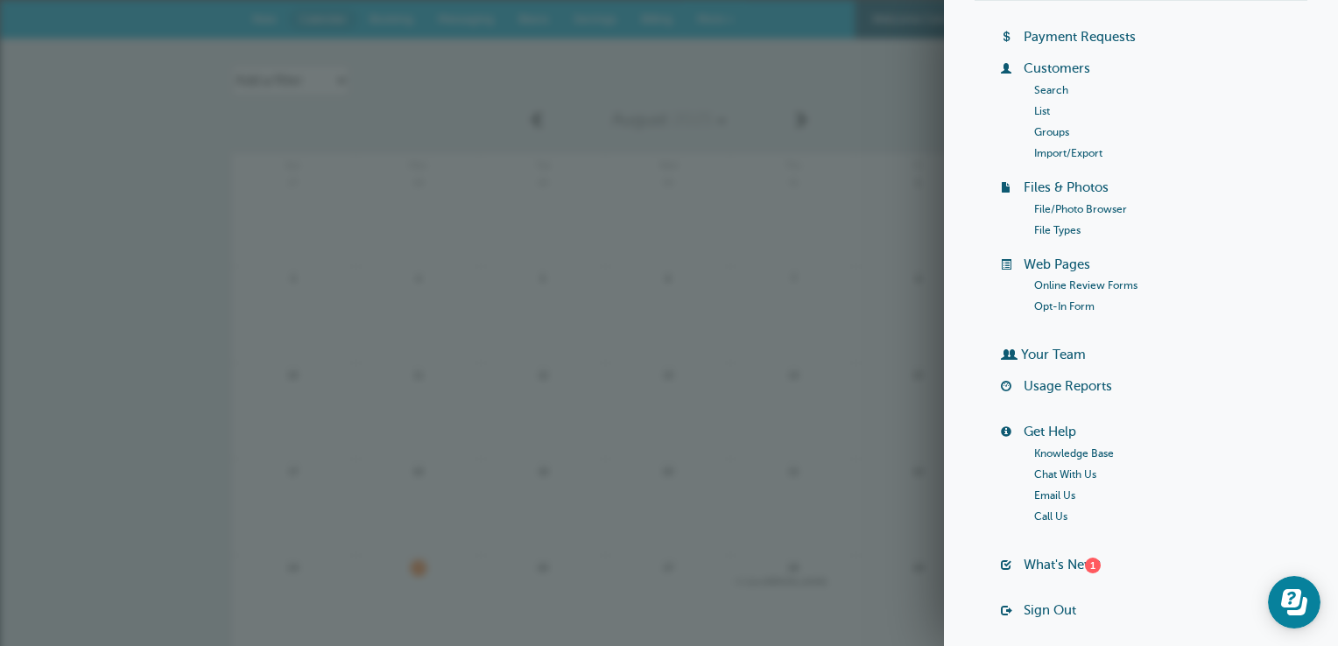
scroll to position [105, 0]
click at [1052, 350] on link "Your Team" at bounding box center [1053, 351] width 65 height 14
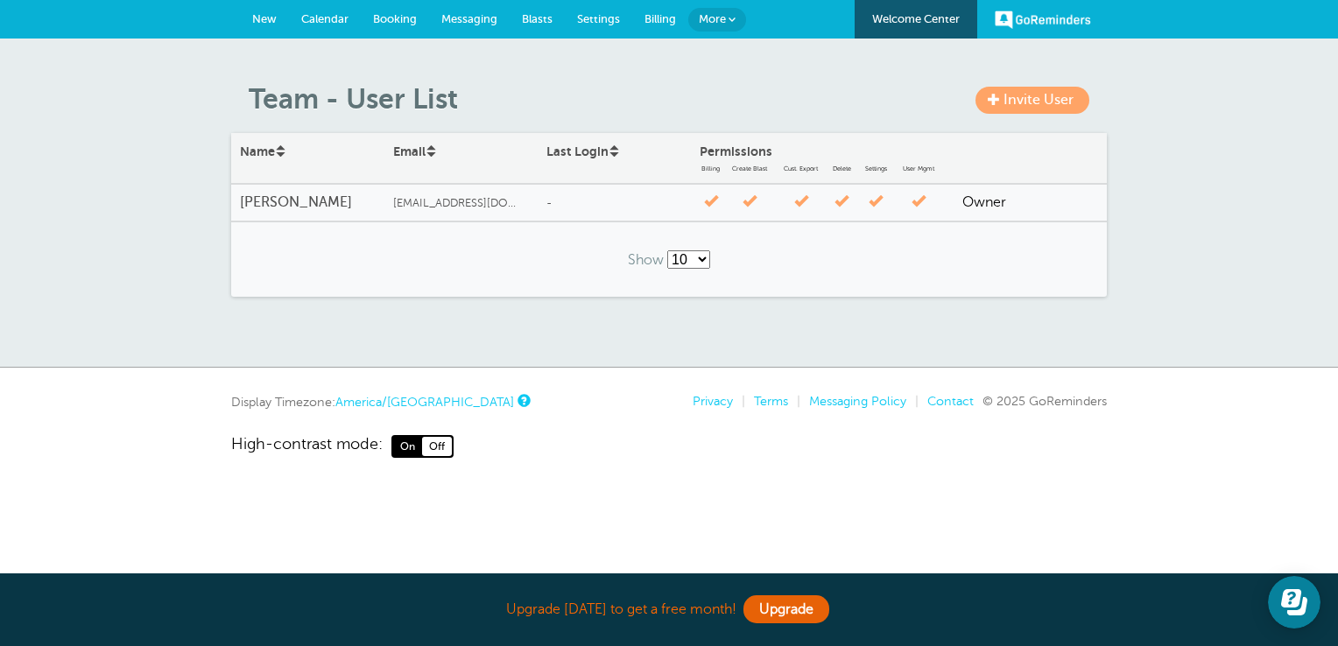
click at [557, 200] on div "-" at bounding box center [614, 203] width 153 height 34
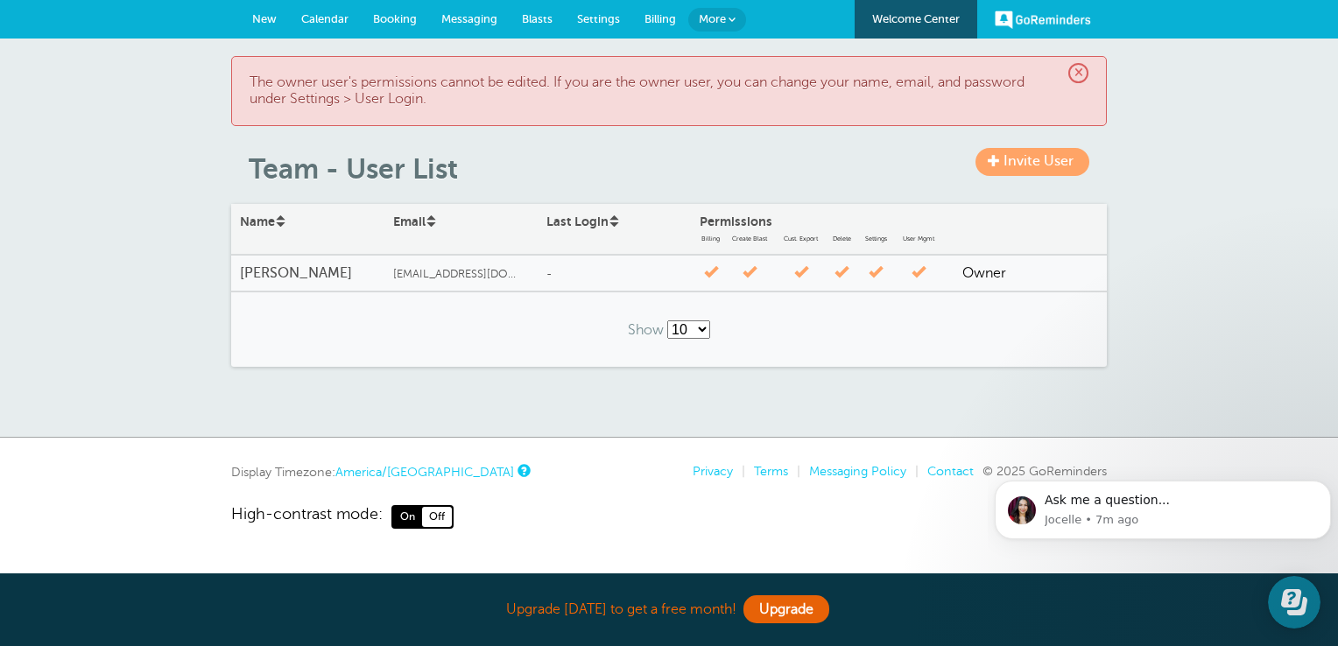
click at [287, 264] on div "[PERSON_NAME]" at bounding box center [307, 274] width 153 height 34
click at [577, 17] on span "Settings" at bounding box center [598, 18] width 43 height 13
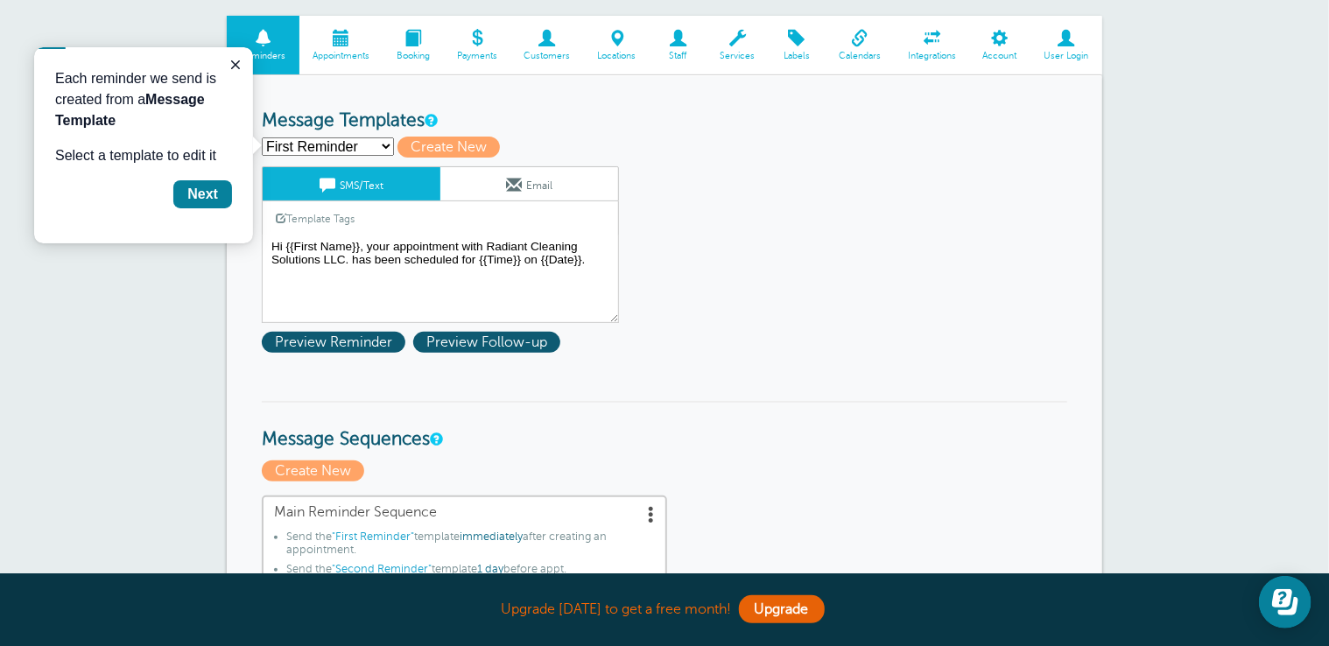
scroll to position [119, 0]
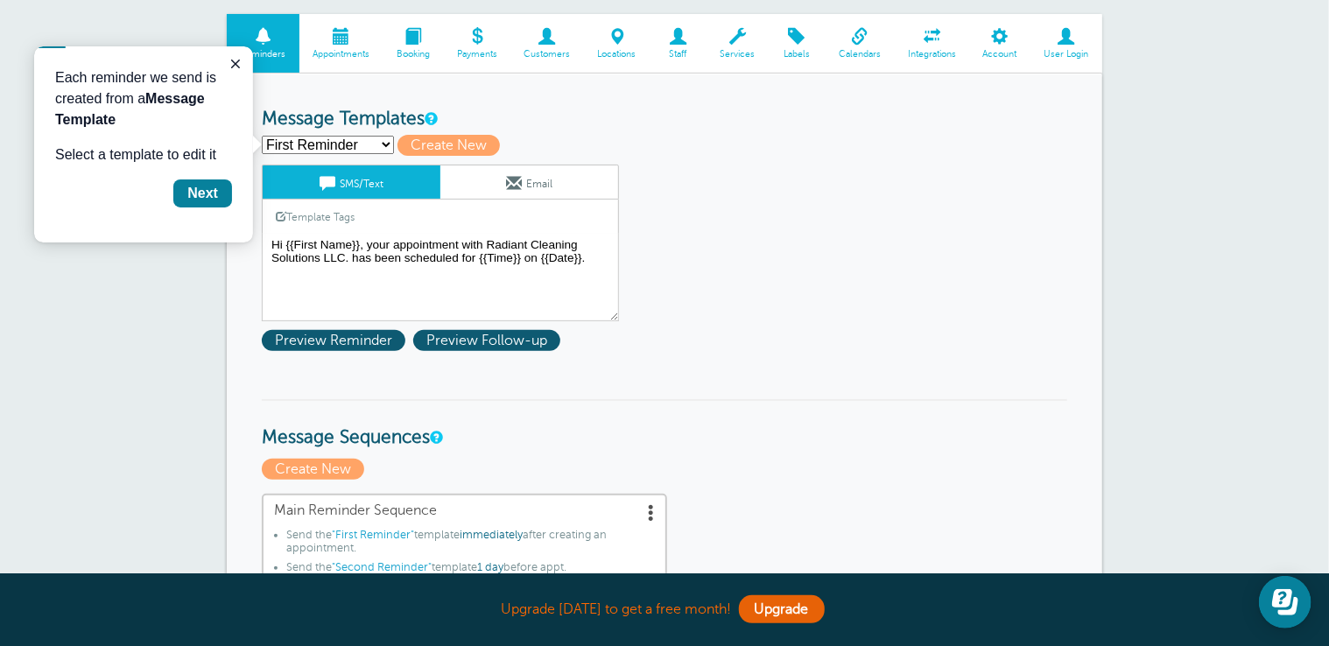
click at [1058, 45] on link "User Login" at bounding box center [1067, 43] width 72 height 59
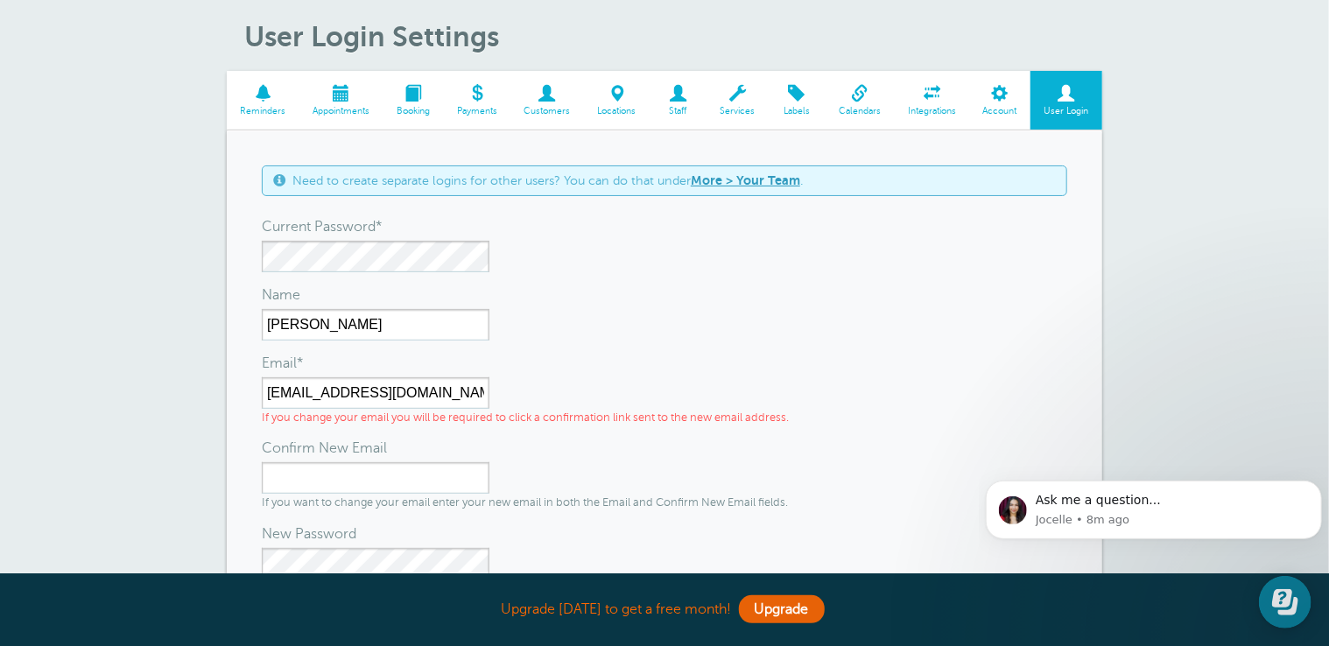
scroll to position [61, 0]
click at [1004, 110] on span "Account" at bounding box center [1000, 112] width 44 height 11
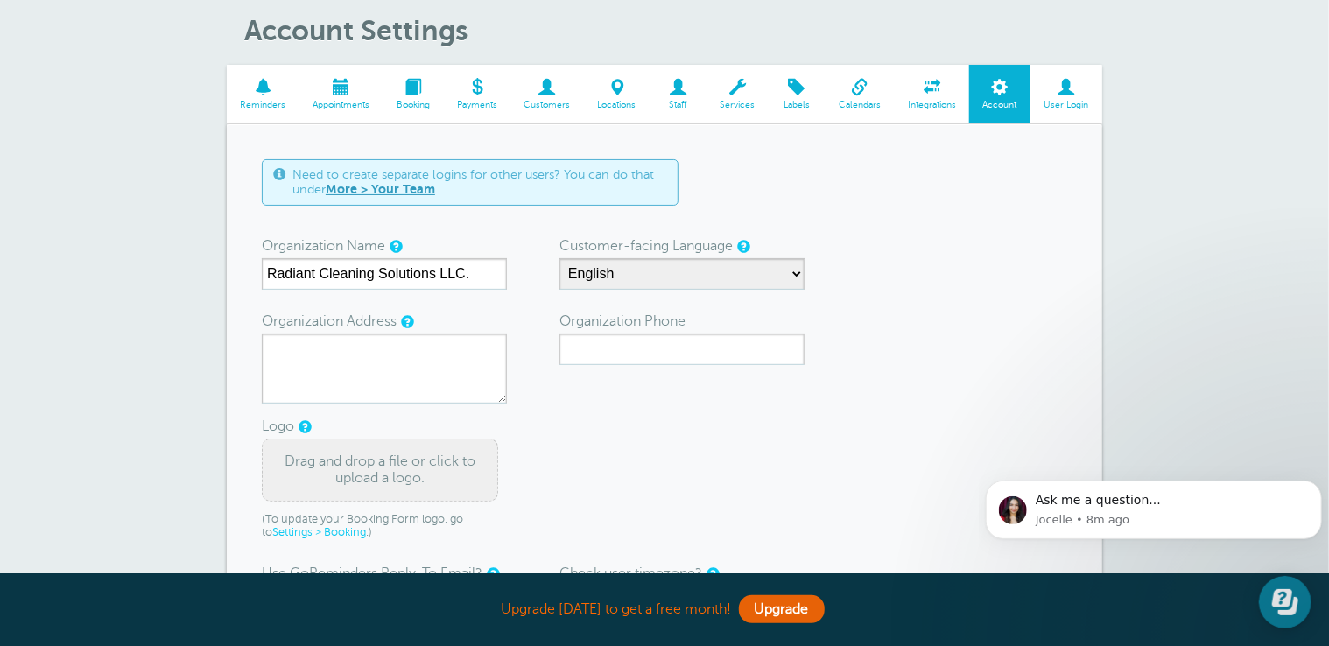
scroll to position [66, 0]
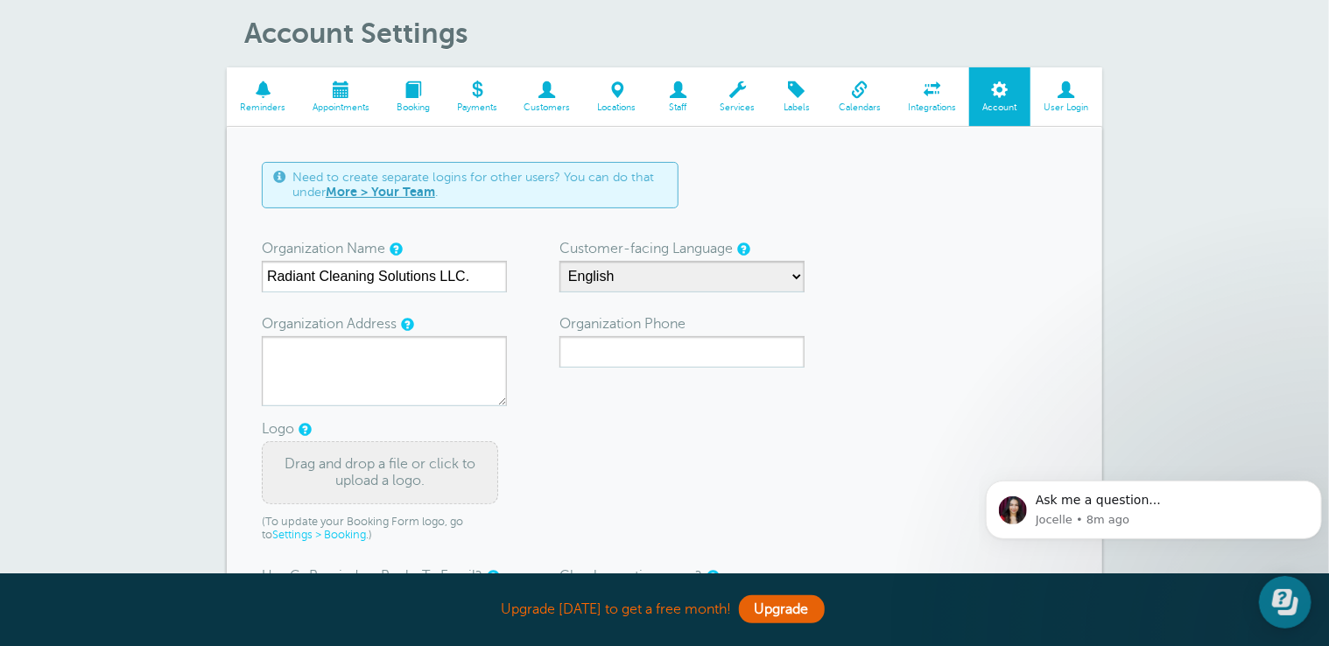
click at [350, 95] on span at bounding box center [342, 89] width 84 height 17
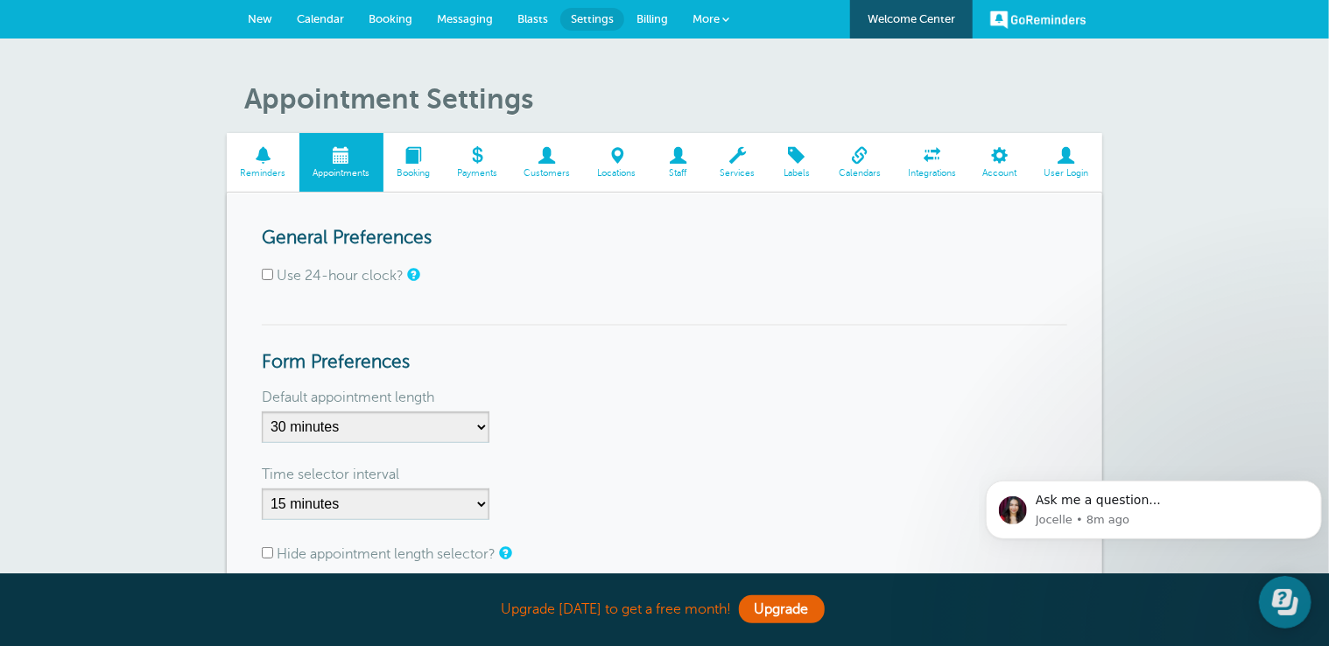
click at [984, 157] on span at bounding box center [999, 155] width 61 height 17
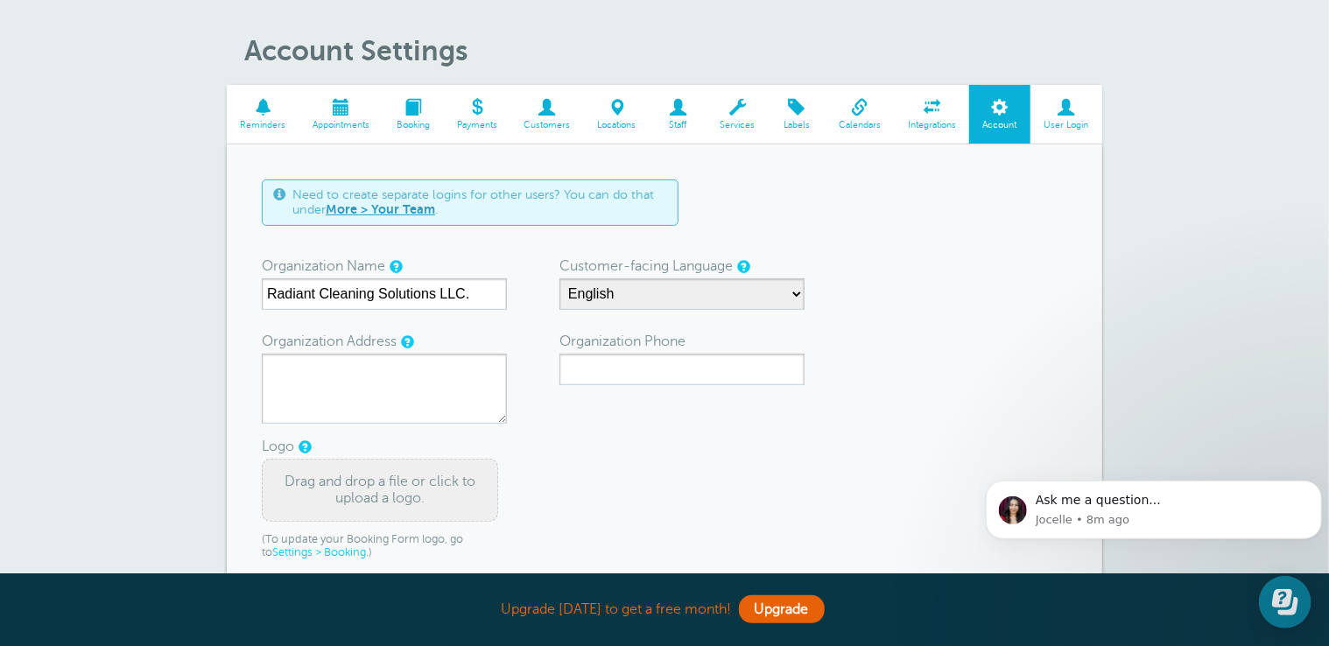
scroll to position [49, 0]
click at [1064, 109] on span at bounding box center [1067, 106] width 72 height 17
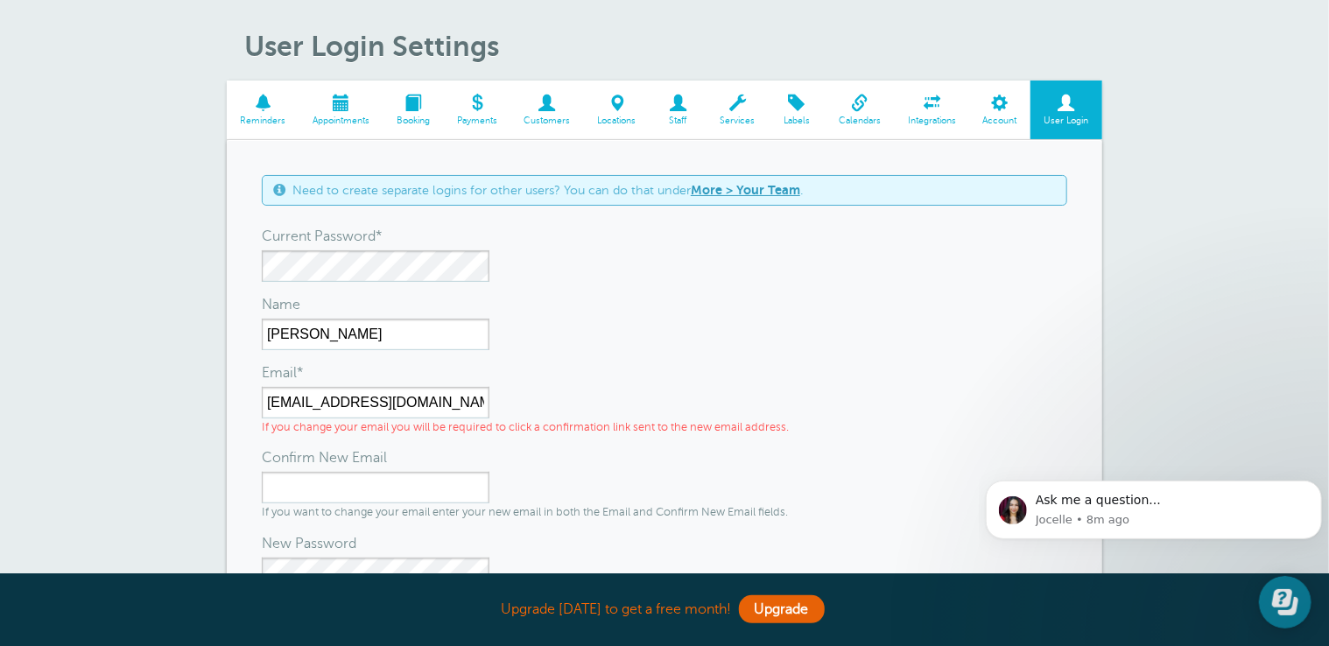
scroll to position [49, 0]
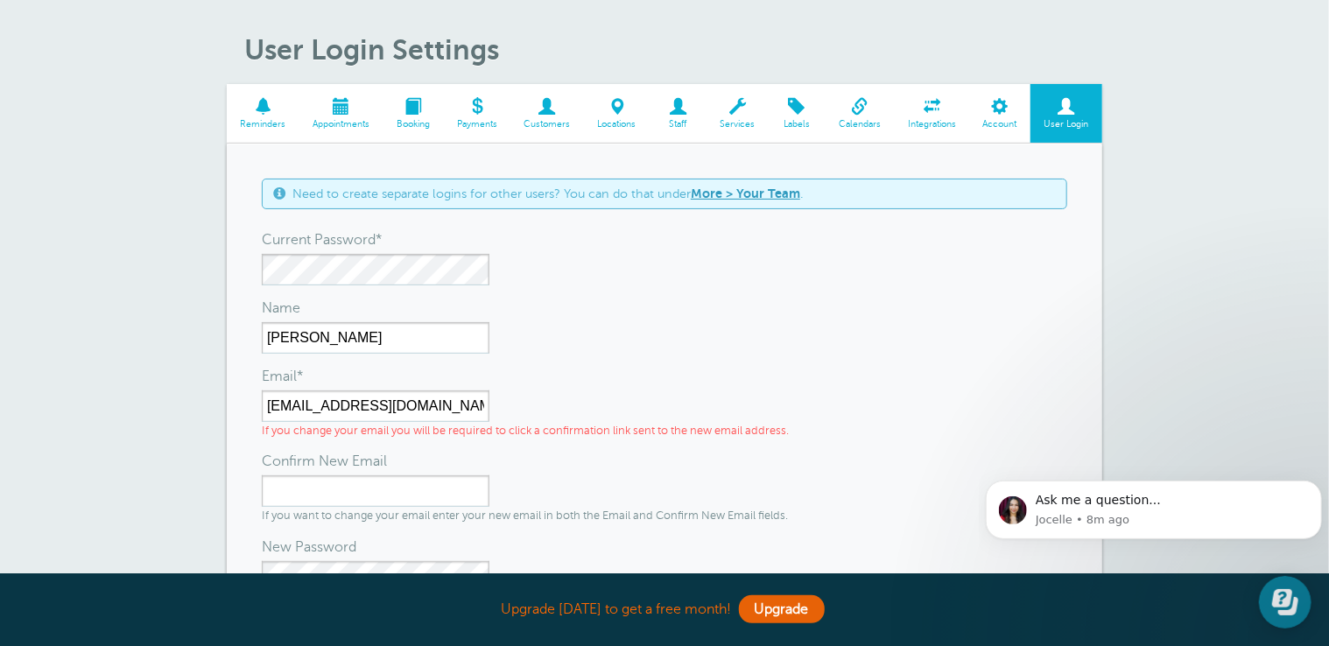
click at [1009, 123] on span "Account" at bounding box center [1000, 124] width 44 height 11
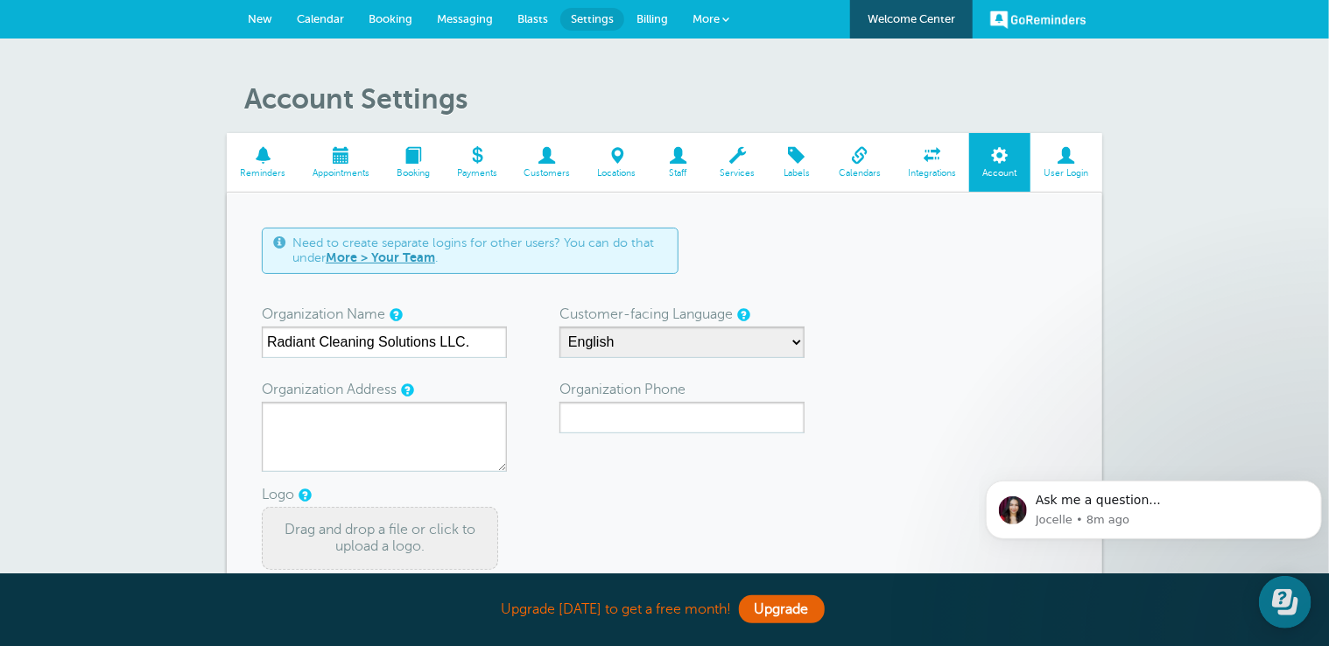
click at [870, 168] on span "Calendars" at bounding box center [861, 173] width 52 height 11
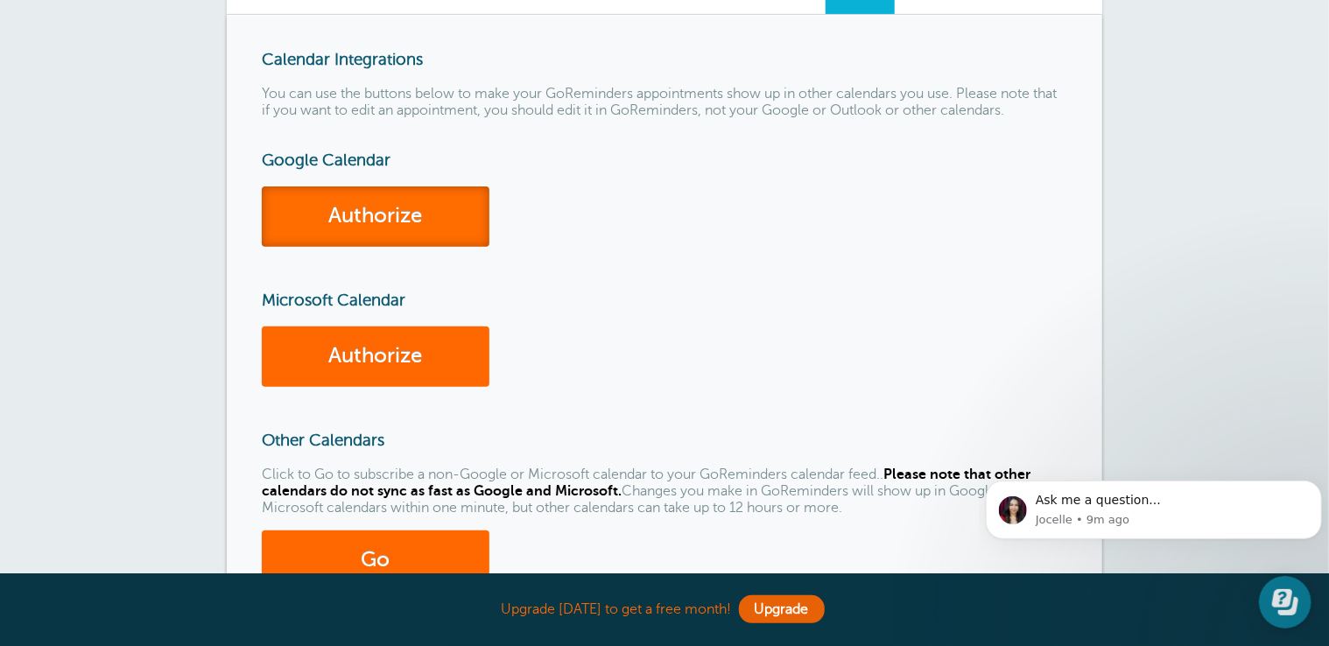
click at [399, 201] on link "Authorize" at bounding box center [376, 217] width 228 height 60
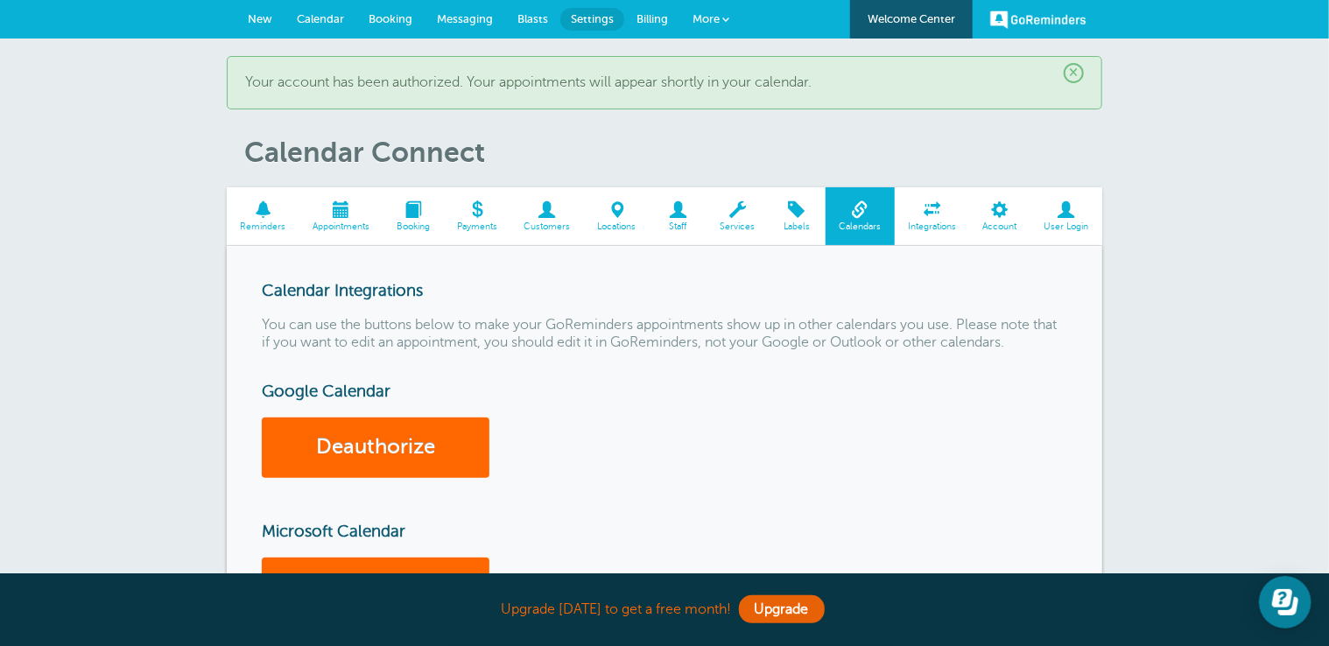
click at [375, 211] on span at bounding box center [342, 209] width 84 height 17
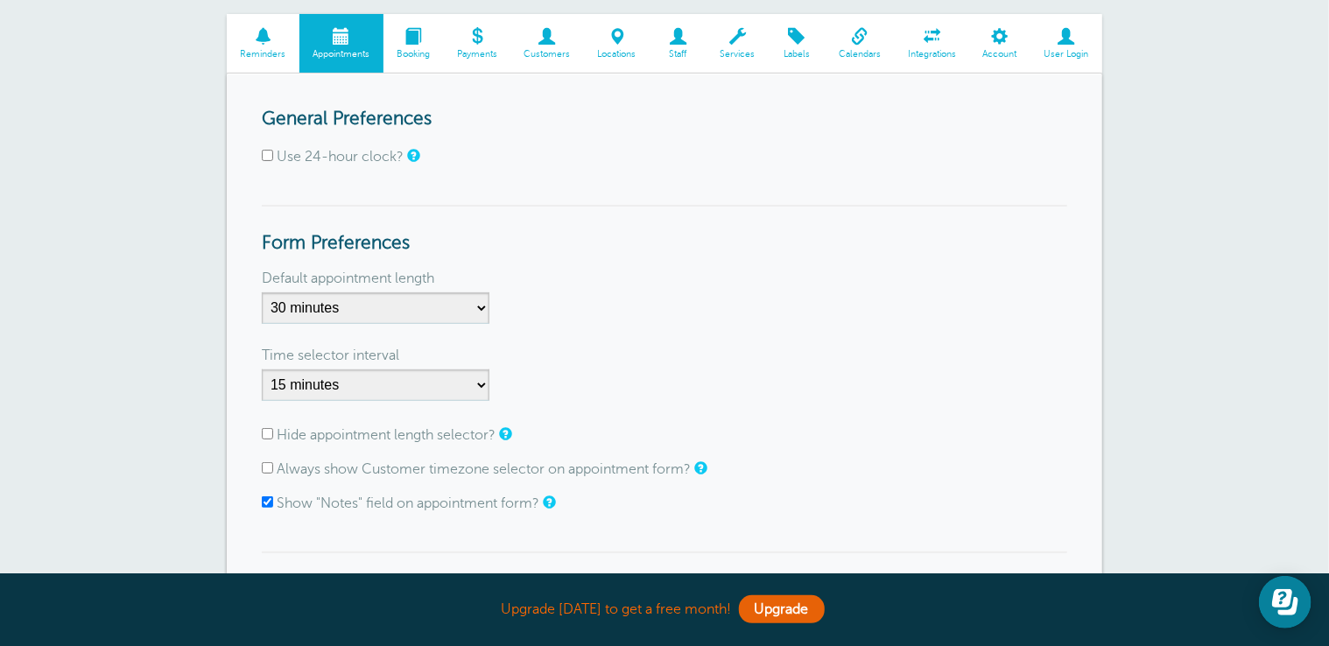
scroll to position [118, 0]
click at [270, 43] on span at bounding box center [263, 37] width 73 height 17
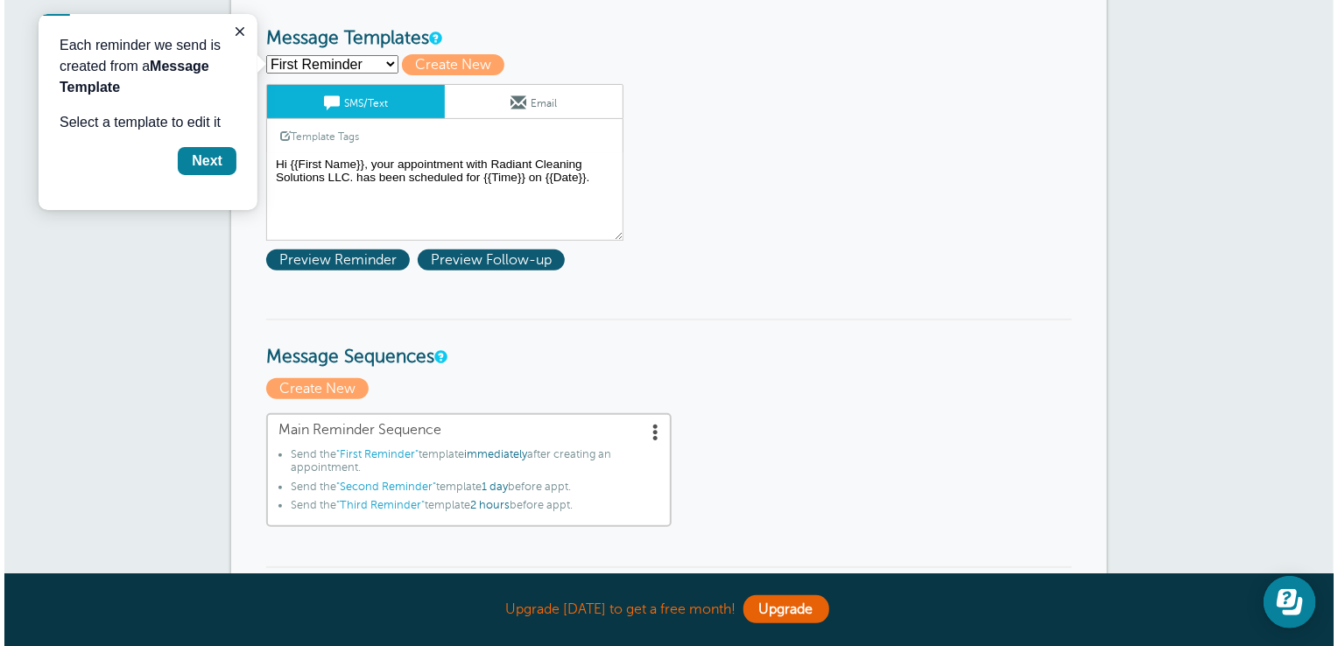
scroll to position [200, 0]
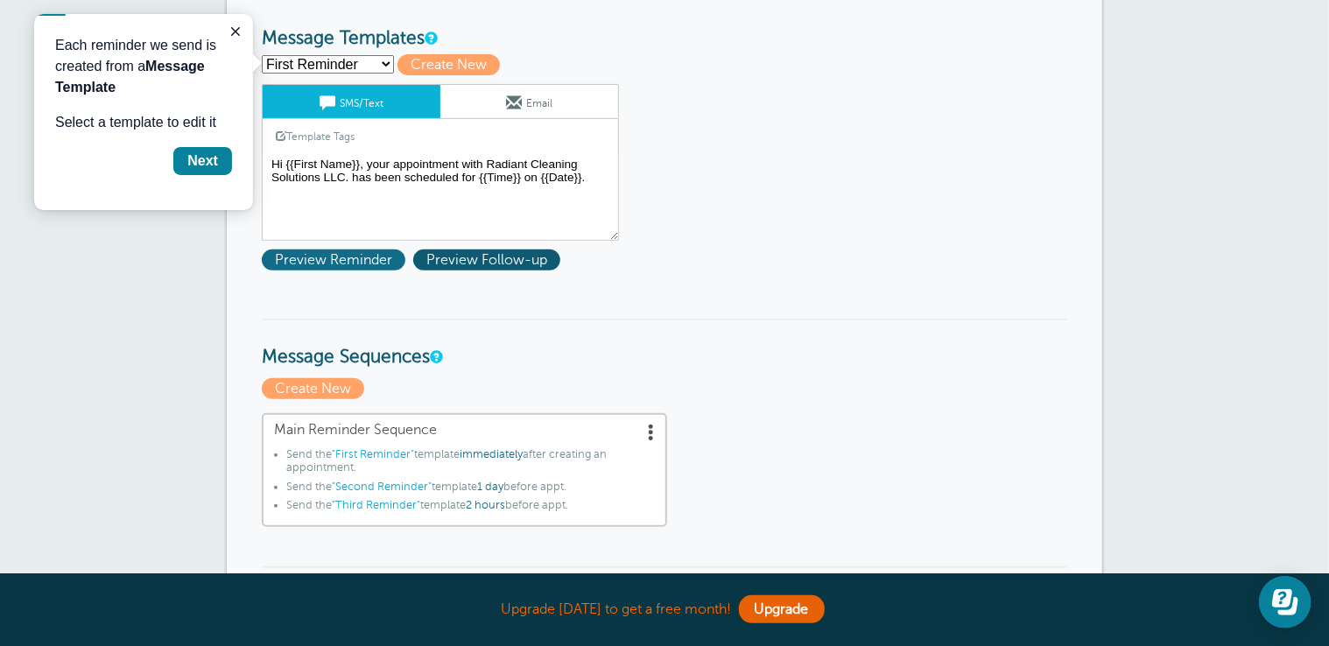
click at [385, 261] on span "Preview Reminder" at bounding box center [334, 260] width 144 height 21
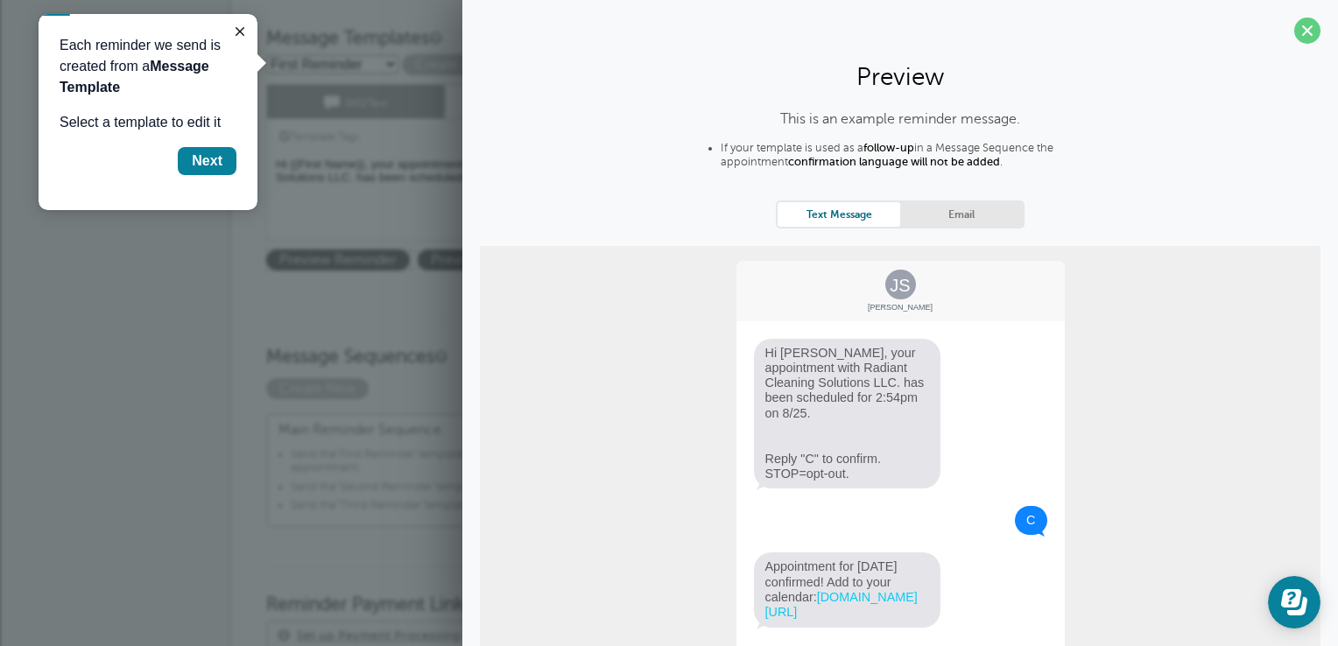
scroll to position [95, 0]
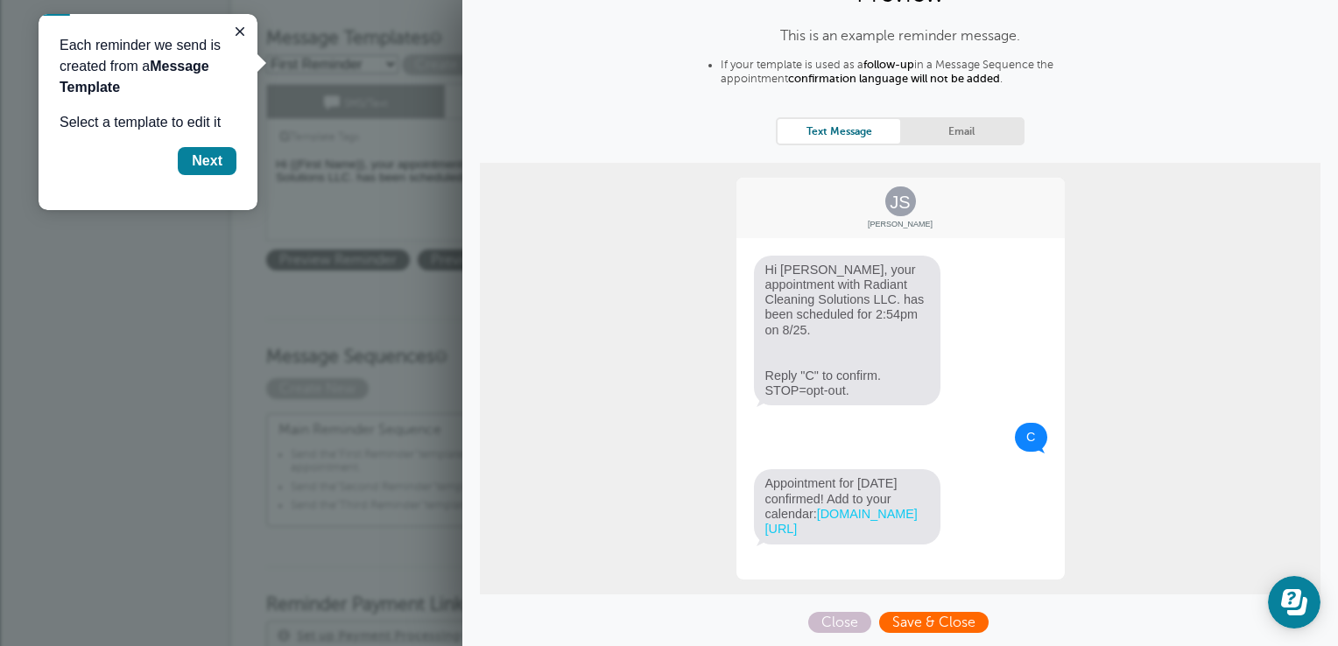
click at [928, 622] on span "Save & Close" at bounding box center [933, 622] width 109 height 21
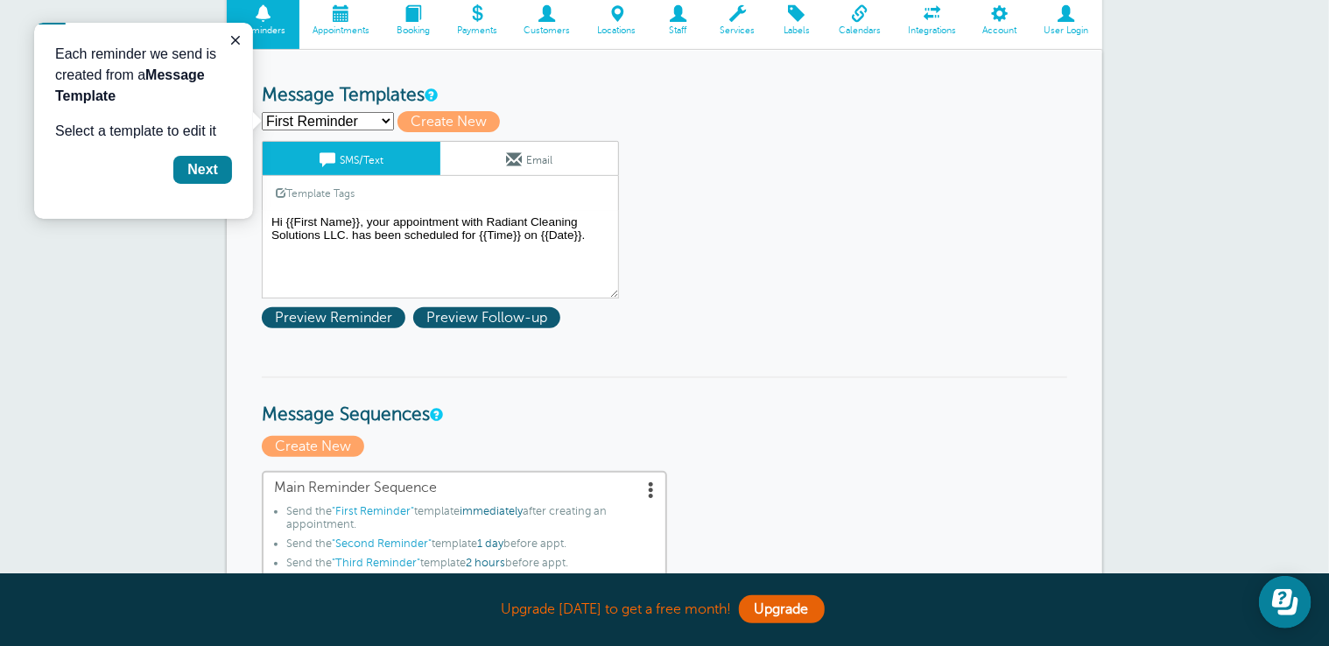
scroll to position [196, 0]
drag, startPoint x: 379, startPoint y: 112, endPoint x: 711, endPoint y: 109, distance: 331.9
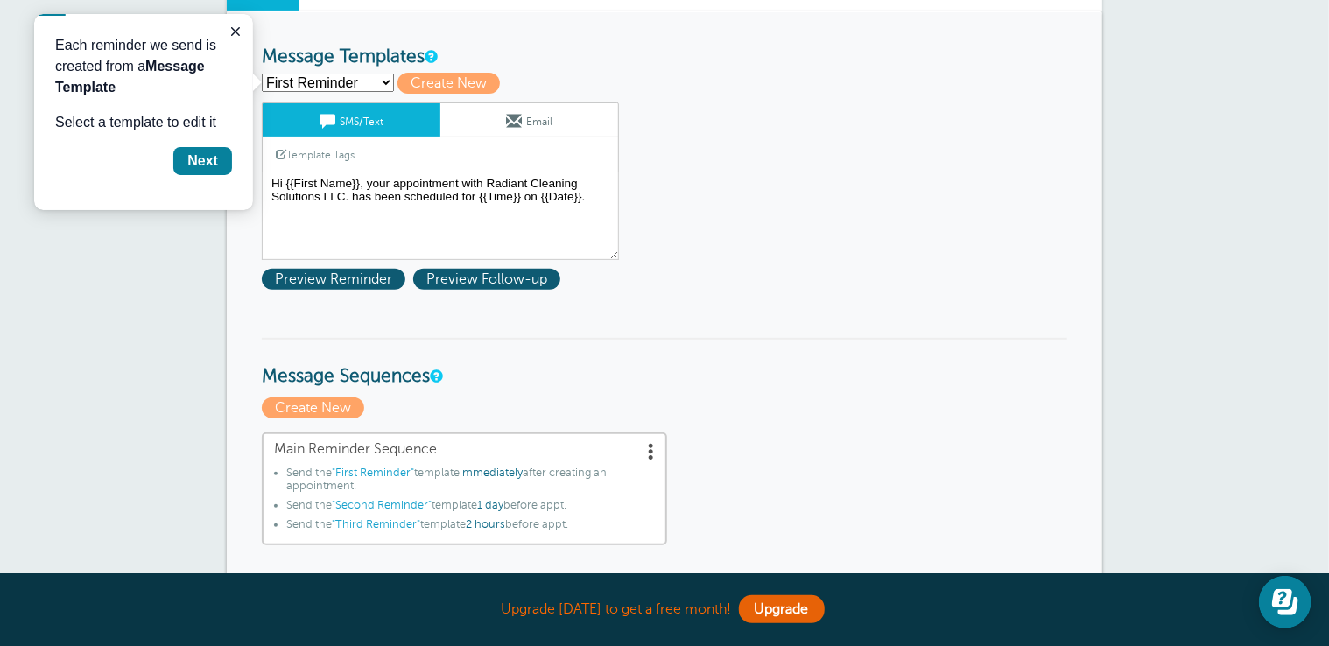
scroll to position [235, 0]
click at [465, 89] on span "Create New" at bounding box center [449, 83] width 102 height 21
select select
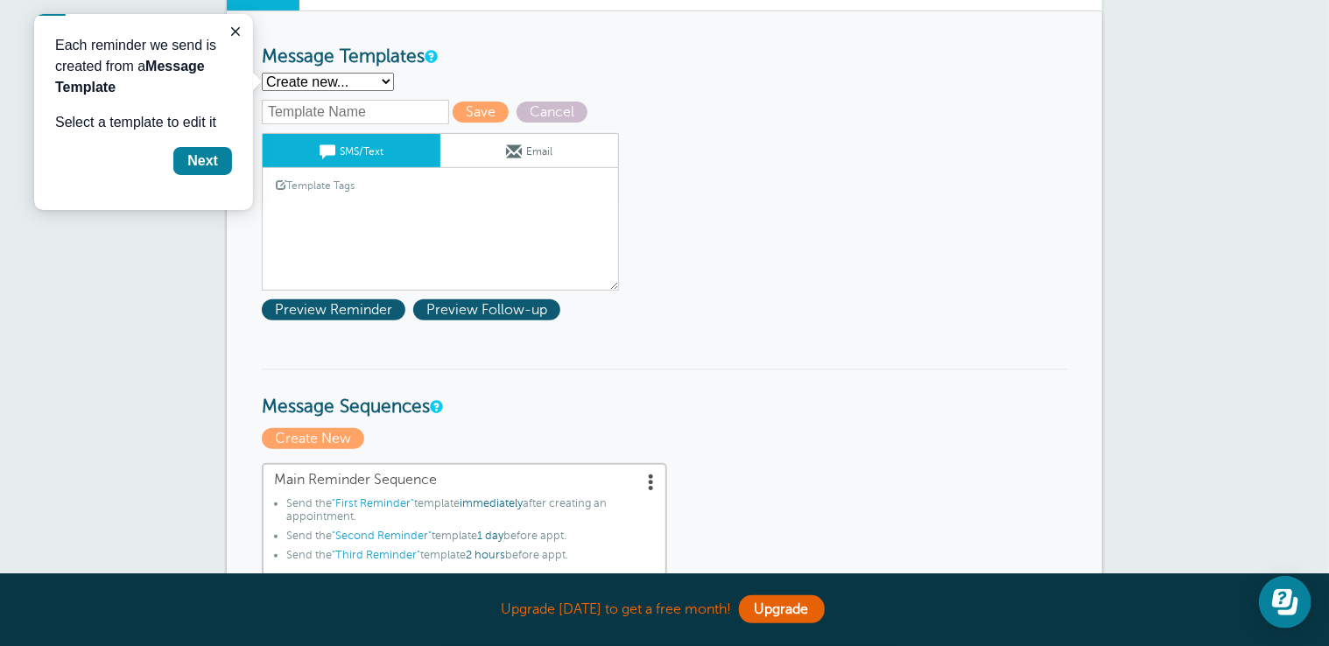
click at [371, 83] on select "First Reminder Second Reminder Third Reminder Create new..." at bounding box center [328, 82] width 132 height 18
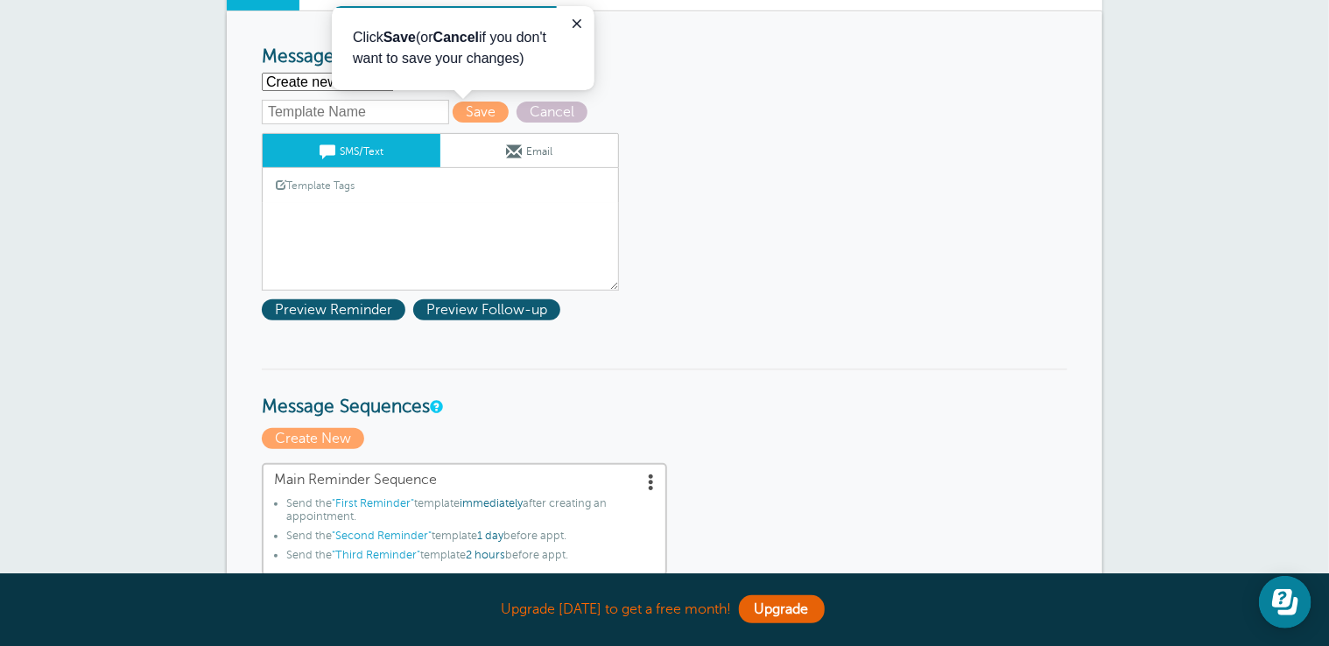
select select "160067"
click at [262, 73] on select "First Reminder Second Reminder Third Reminder Create new..." at bounding box center [328, 82] width 132 height 18
type input "Second Reminder"
type textarea "Hi {{First Name}}, you have an appointment with Radiant Cleaning Solutions LLC.…"
click at [573, 17] on icon "Close guide" at bounding box center [576, 24] width 14 height 14
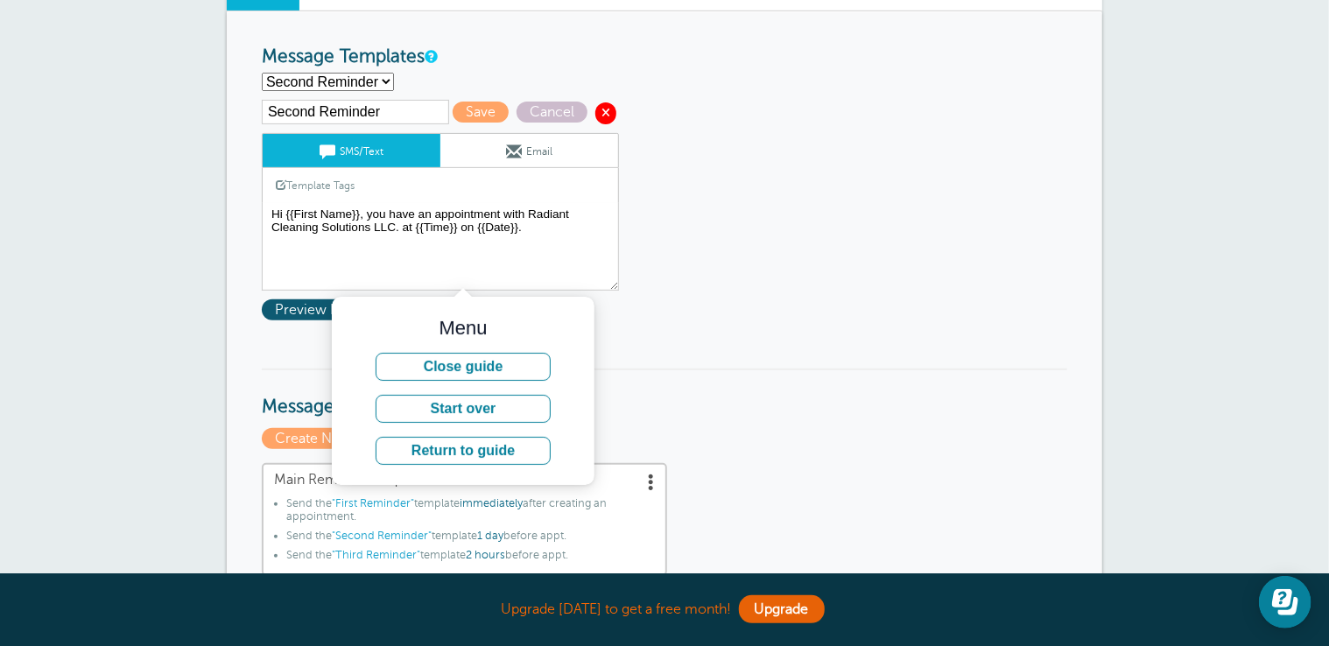
click at [599, 106] on span at bounding box center [606, 112] width 21 height 21
click at [369, 77] on select "First Reminder Second Reminder Third Reminder Create new..." at bounding box center [328, 82] width 132 height 18
select select "160065"
click at [262, 73] on select "First Reminder Second Reminder Third Reminder Create new..." at bounding box center [328, 82] width 132 height 18
type input "First Reminder"
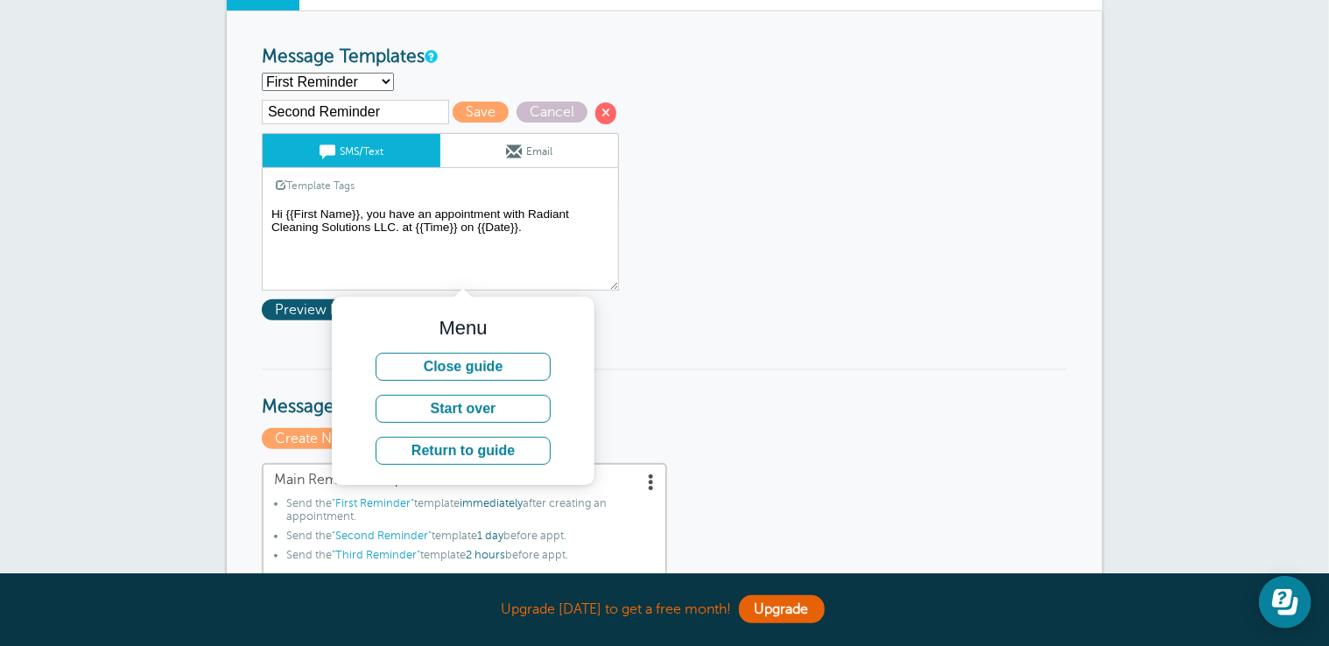
type textarea "Hi {{First Name}}, your appointment with Radiant Cleaning Solutions LLC. has be…"
click at [367, 81] on select "First Reminder Second Reminder Third Reminder Create new..." at bounding box center [328, 82] width 132 height 18
select select "160067"
click at [262, 73] on select "First Reminder Second Reminder Third Reminder Create new..." at bounding box center [328, 82] width 132 height 18
type input "Second Reminder"
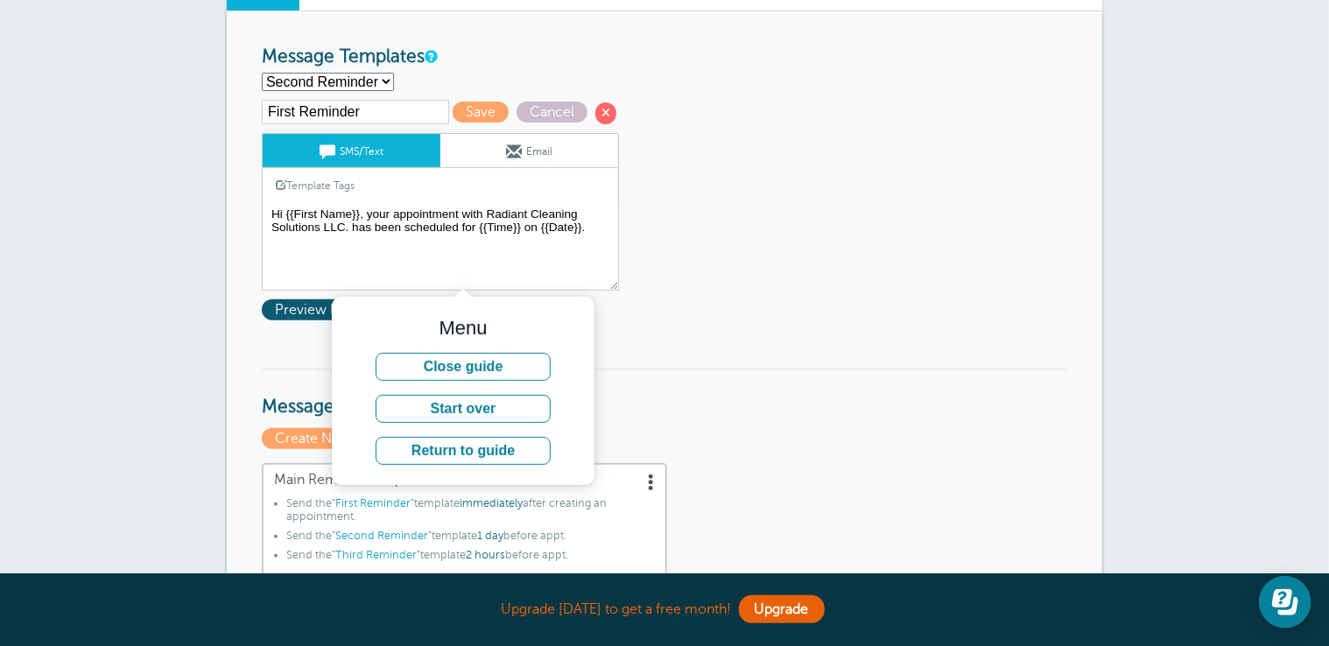
type textarea "Hi {{First Name}}, you have an appointment with Radiant Cleaning Solutions LLC.…"
click at [359, 81] on select "First Reminder Second Reminder Third Reminder Create new..." at bounding box center [328, 82] width 132 height 18
select select "160068"
click at [262, 73] on select "First Reminder Second Reminder Third Reminder Create new..." at bounding box center [328, 82] width 132 height 18
type input "Third Reminder"
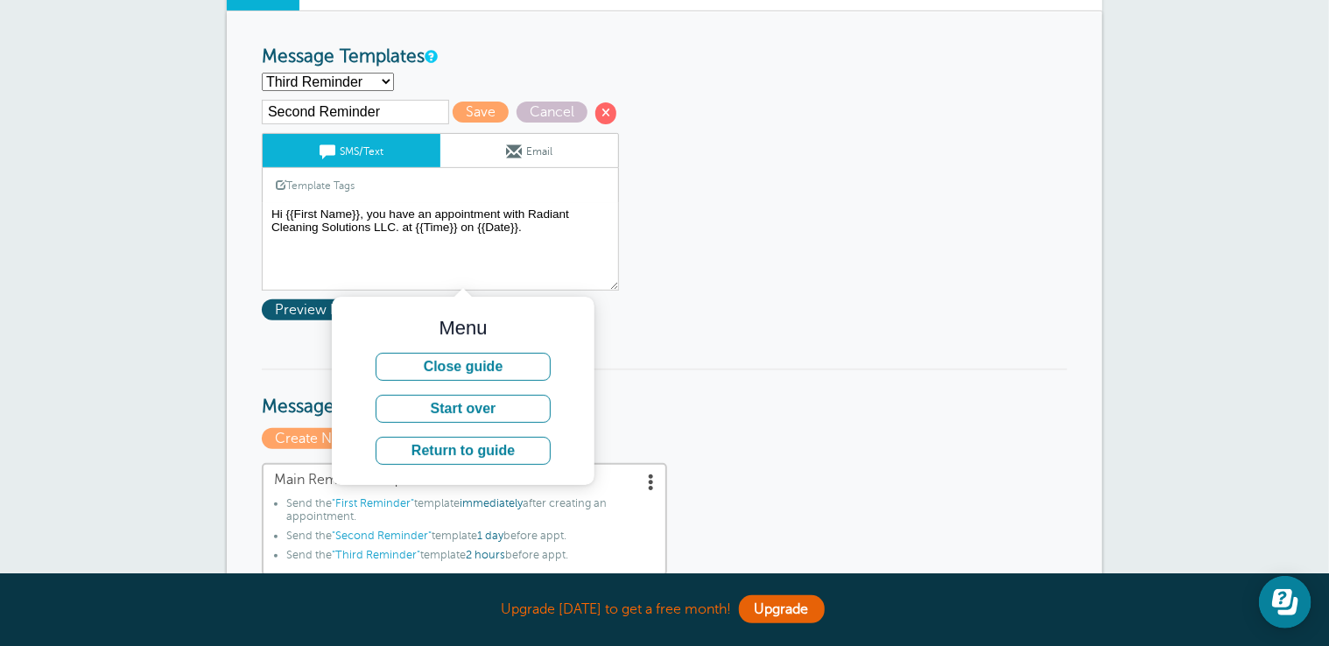
type textarea "Hi {{First Name}}, you have an appointment with Radiant Cleaning Solutions LLC.…"
click at [343, 82] on select "First Reminder Second Reminder Third Reminder Create new..." at bounding box center [328, 82] width 132 height 18
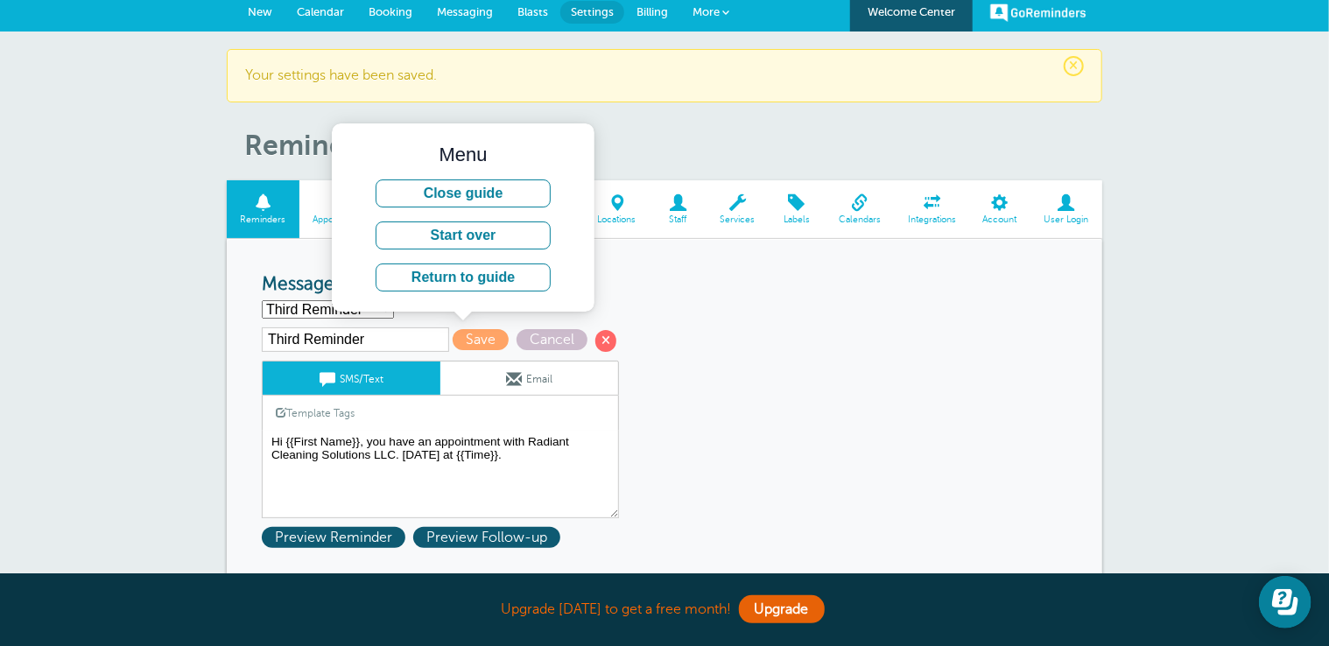
scroll to position [0, 0]
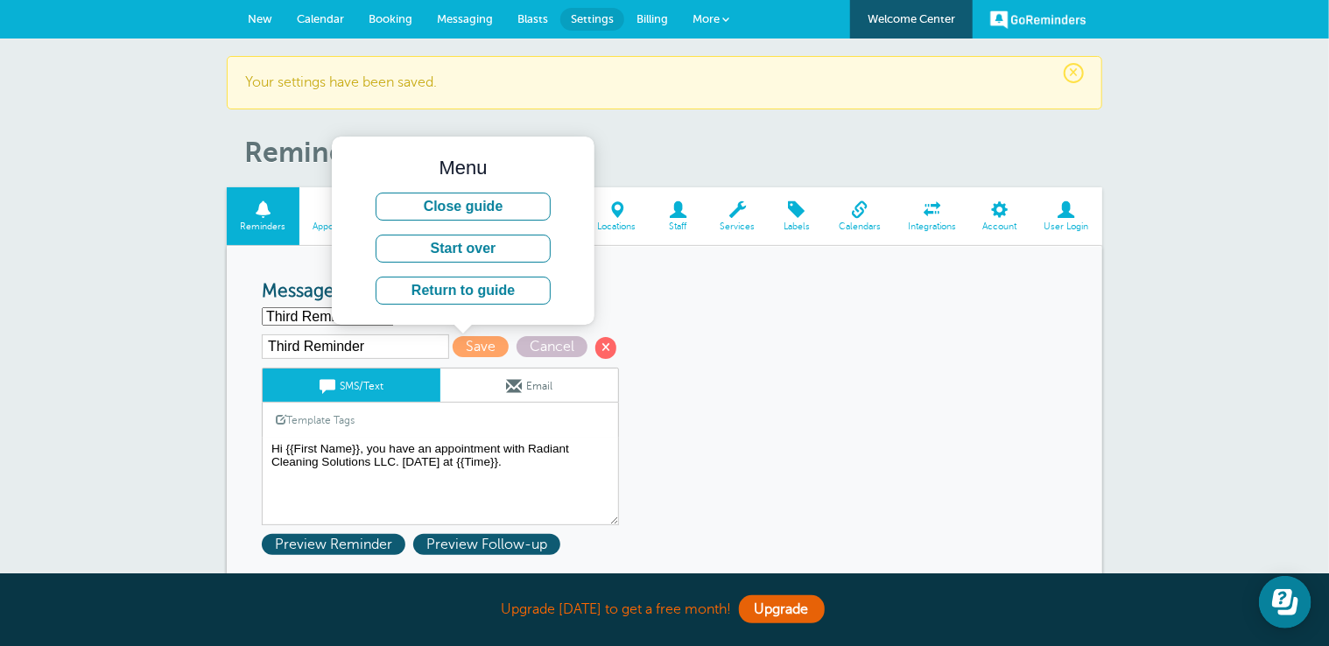
click at [673, 201] on span at bounding box center [678, 209] width 57 height 17
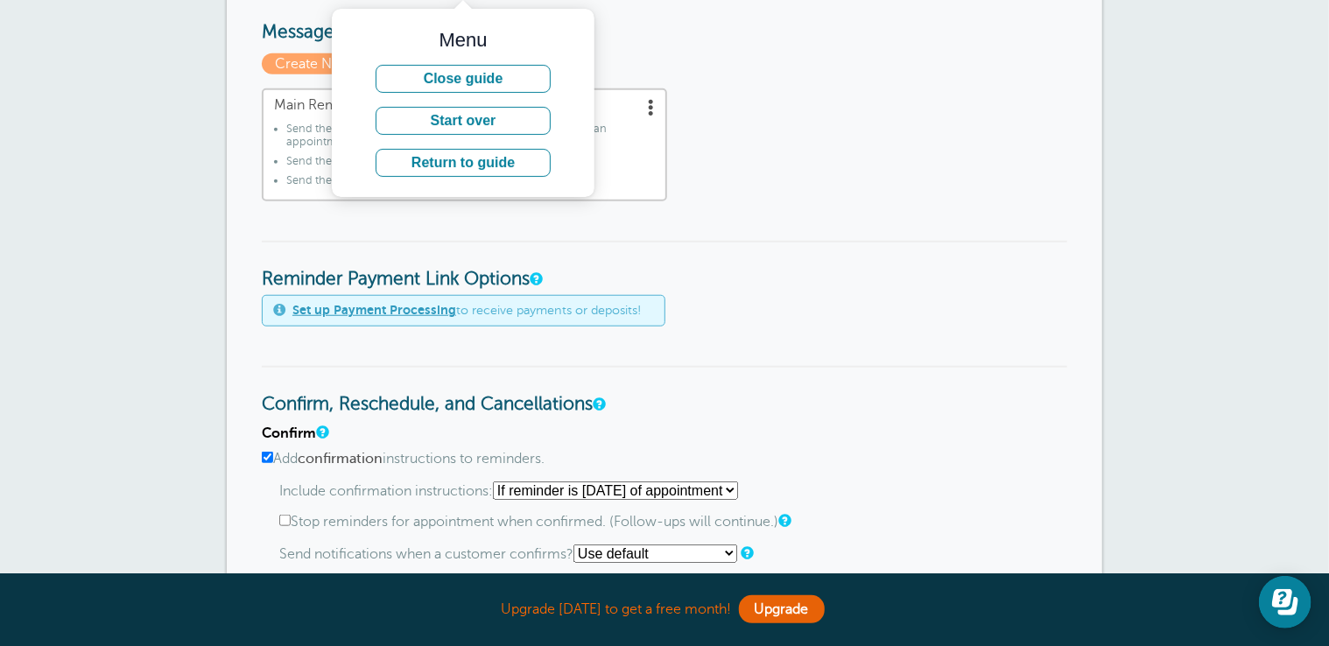
scroll to position [560, 0]
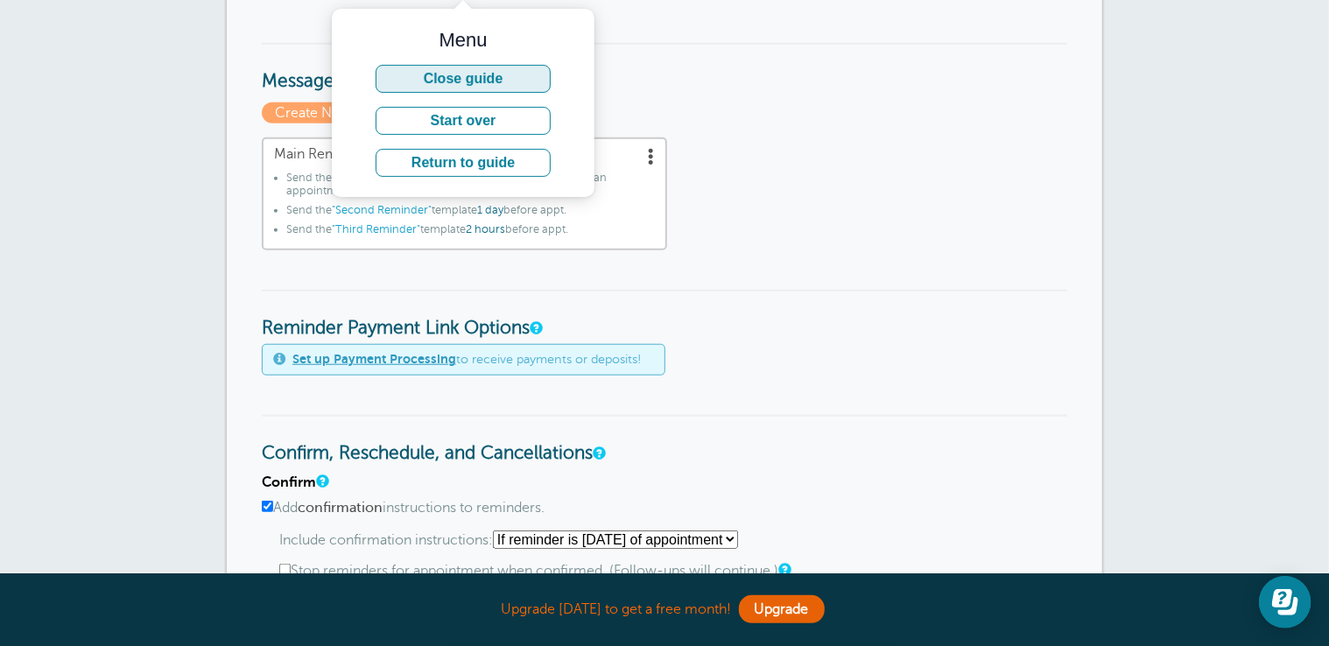
click at [416, 74] on button "Close guide" at bounding box center [462, 79] width 175 height 28
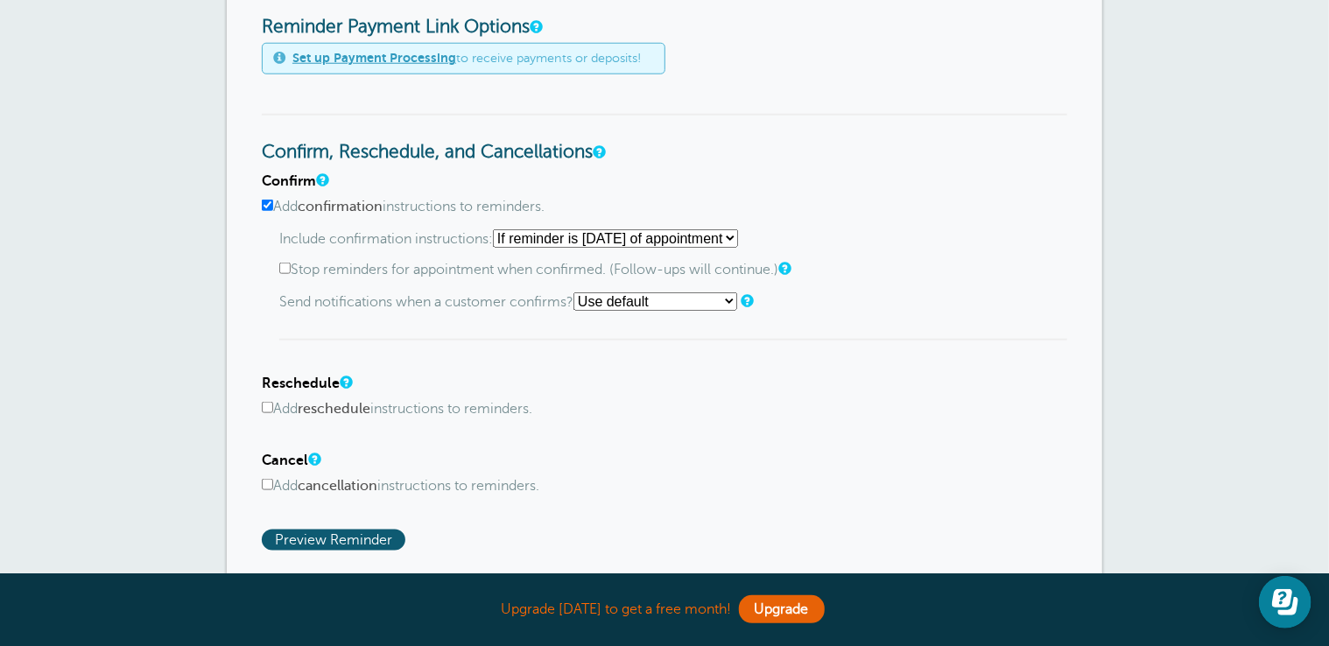
scroll to position [863, 0]
click at [266, 401] on input "Add reschedule instructions to reminders." at bounding box center [267, 406] width 11 height 11
checkbox input "true"
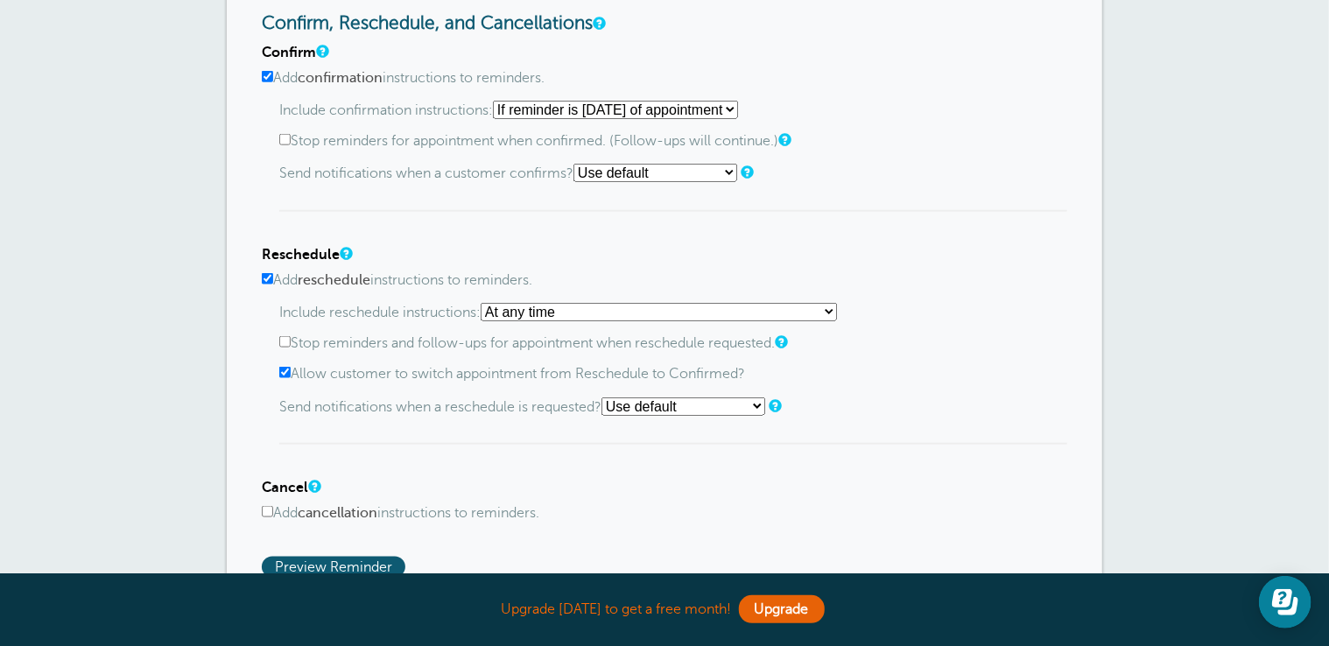
scroll to position [992, 0]
click at [560, 310] on select "At any time If reminder more than 1 day away from appointment If reminder more …" at bounding box center [659, 310] width 356 height 18
select select "3"
click at [487, 301] on select "At any time If reminder more than 1 day away from appointment If reminder more …" at bounding box center [659, 310] width 356 height 18
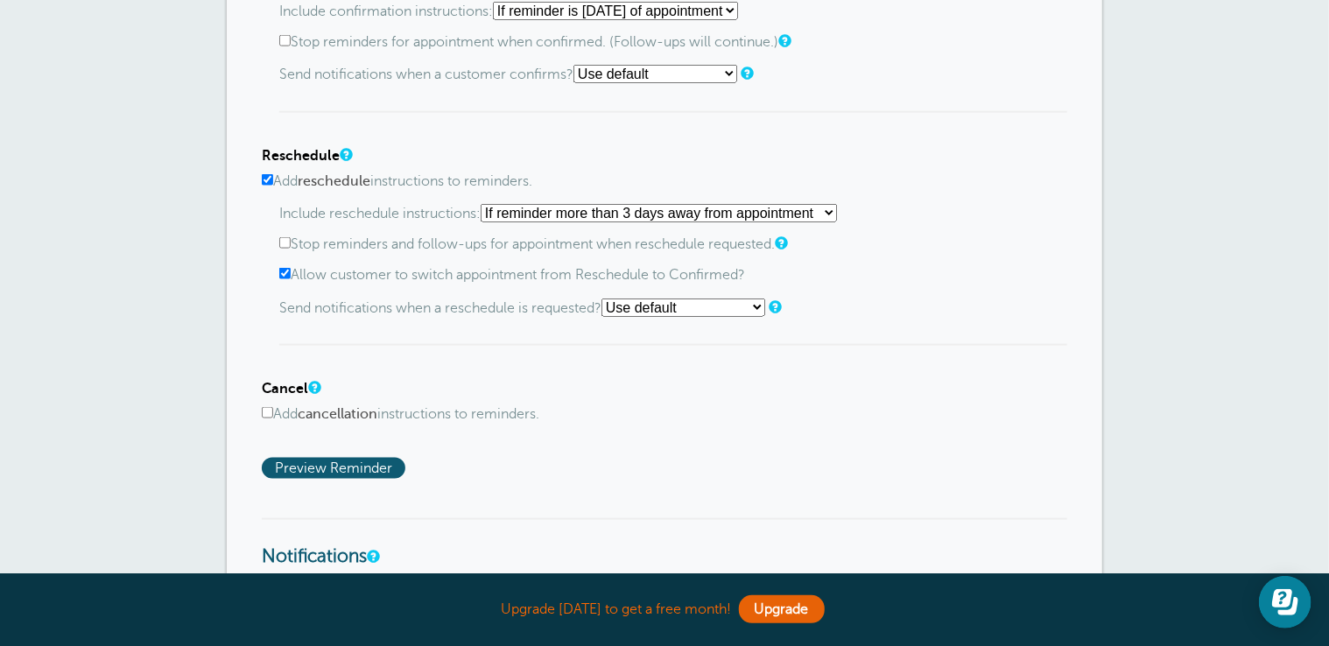
scroll to position [1089, 0]
click at [666, 304] on select "Use default Text me Email me Don't send notifications" at bounding box center [684, 308] width 164 height 18
select select "4"
click at [610, 299] on select "Use default Text me Email me Don't send notifications" at bounding box center [684, 308] width 164 height 18
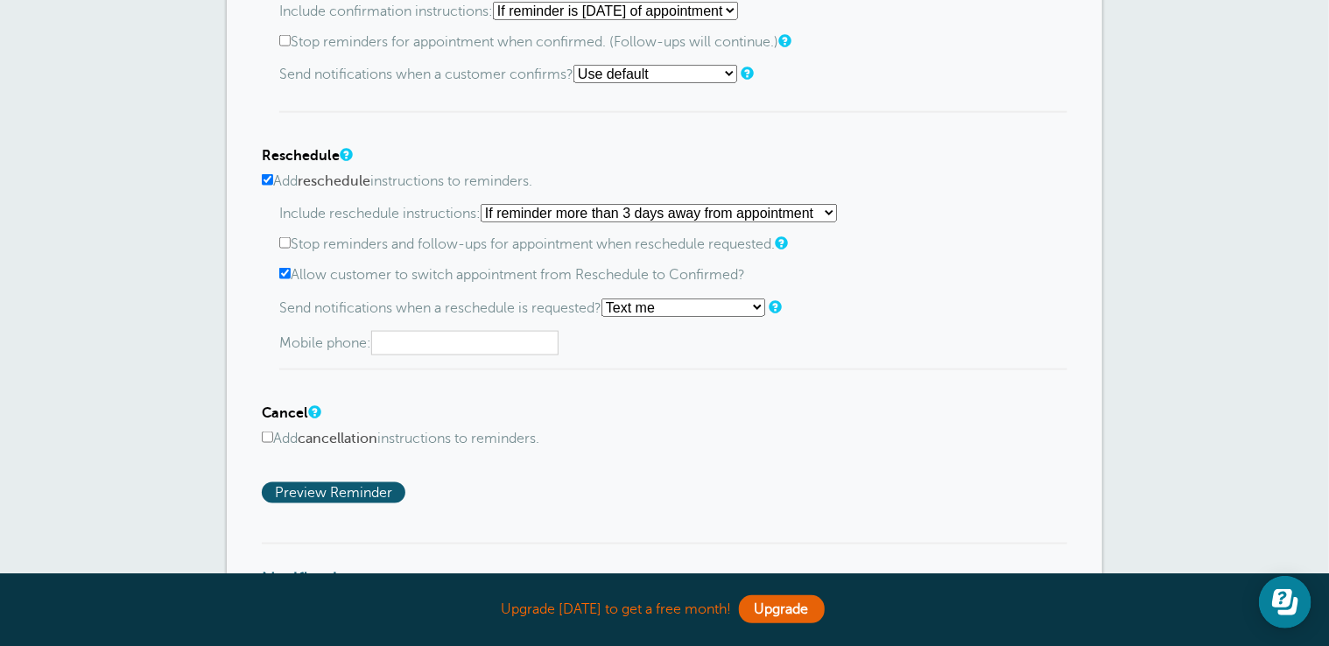
click at [689, 300] on select "Use default Text me Email me Don't send notifications" at bounding box center [684, 308] width 164 height 18
click at [560, 362] on div "Include reschedule instructions: At any time If reminder more than 1 day away f…" at bounding box center [673, 287] width 788 height 166
click at [466, 332] on input "text" at bounding box center [464, 343] width 187 height 25
type input "9362174698"
click at [834, 384] on div "Confirm Add confirmation instructions to reminders. Include confirmation instru…" at bounding box center [665, 225] width 806 height 558
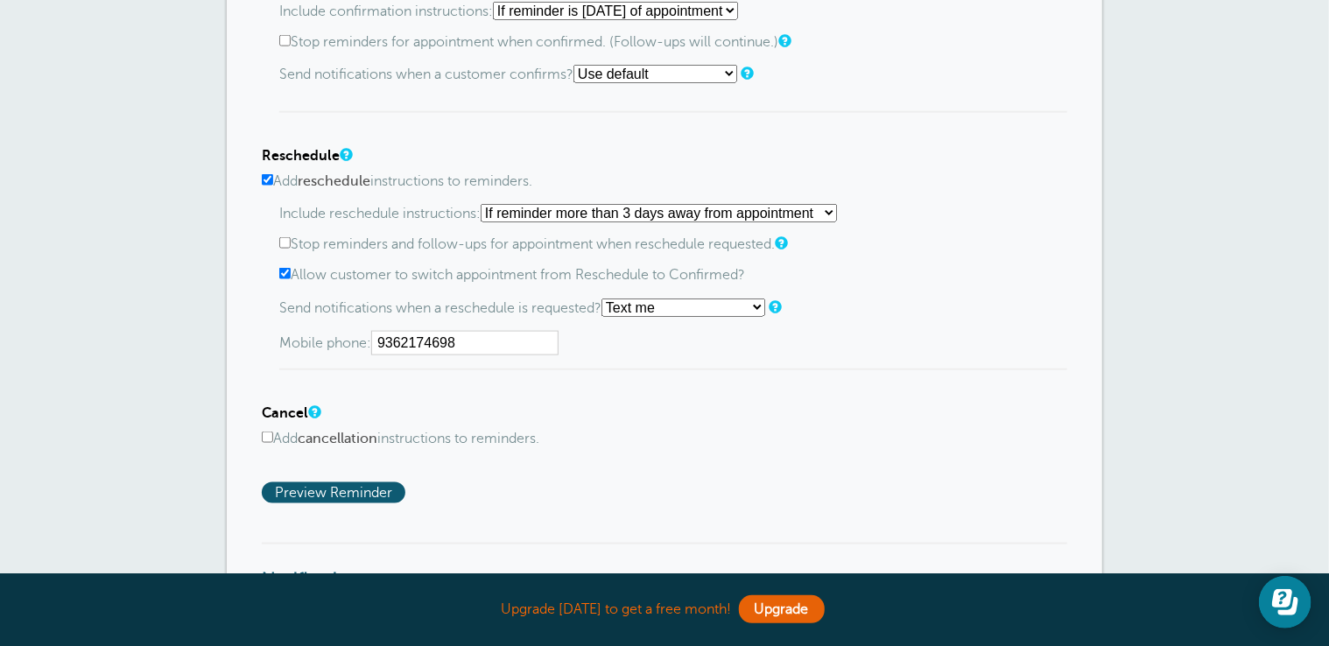
click at [266, 432] on input "Add cancellation instructions to reminders." at bounding box center [267, 437] width 11 height 11
checkbox input "true"
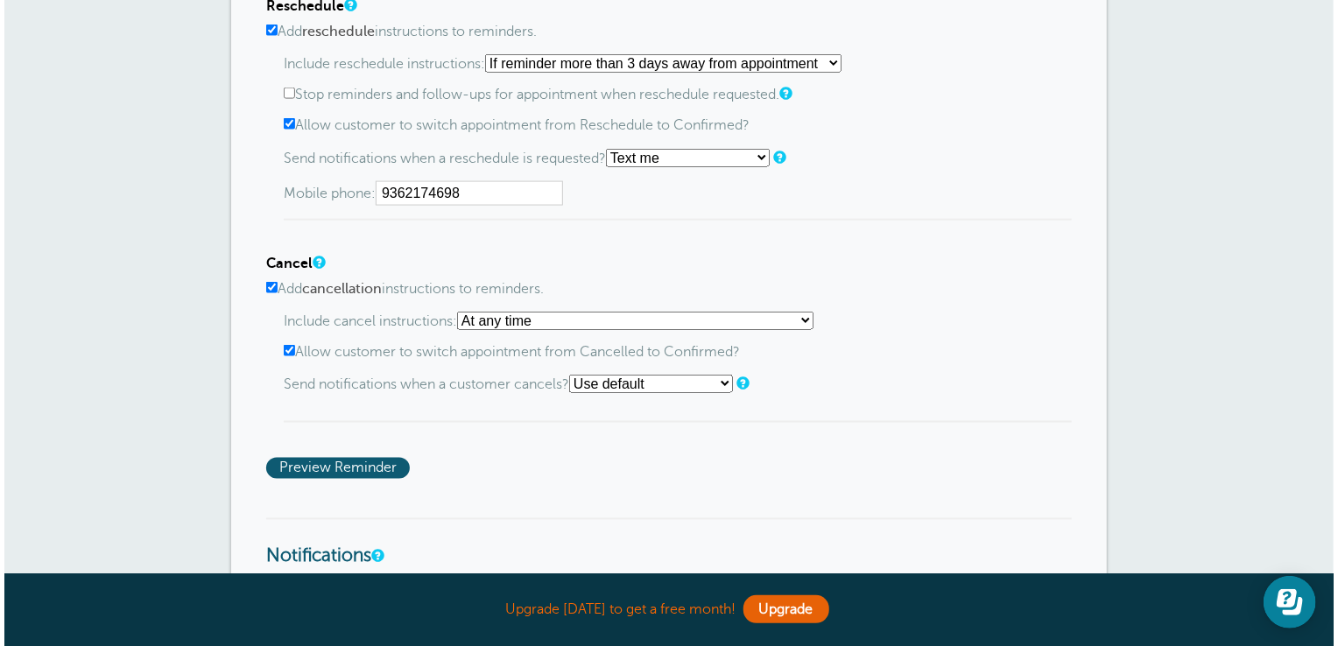
scroll to position [1240, 0]
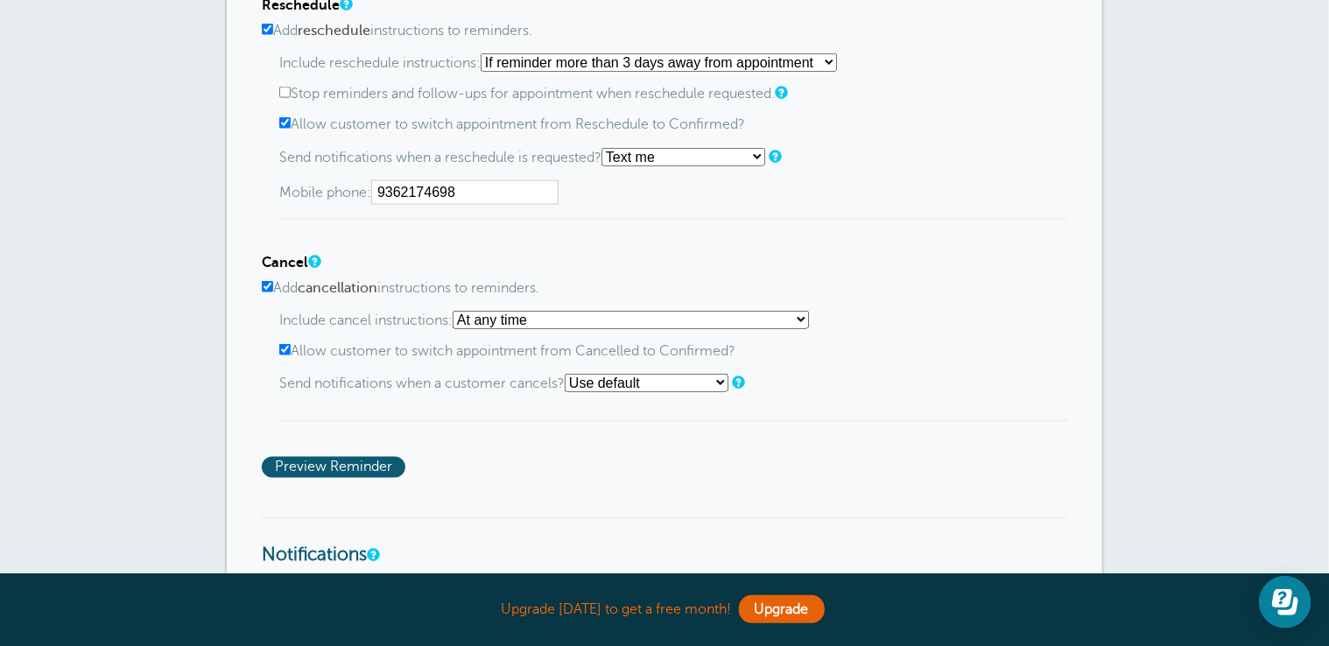
click at [516, 314] on select "At any time If reminder more than 1 day away from appointment If reminder more …" at bounding box center [631, 320] width 356 height 18
select select "5"
click at [459, 311] on select "At any time If reminder more than 1 day away from appointment If reminder more …" at bounding box center [631, 320] width 356 height 18
click at [645, 374] on select "Use default Text me Email me Don't send notifications" at bounding box center [647, 383] width 164 height 18
select select "4"
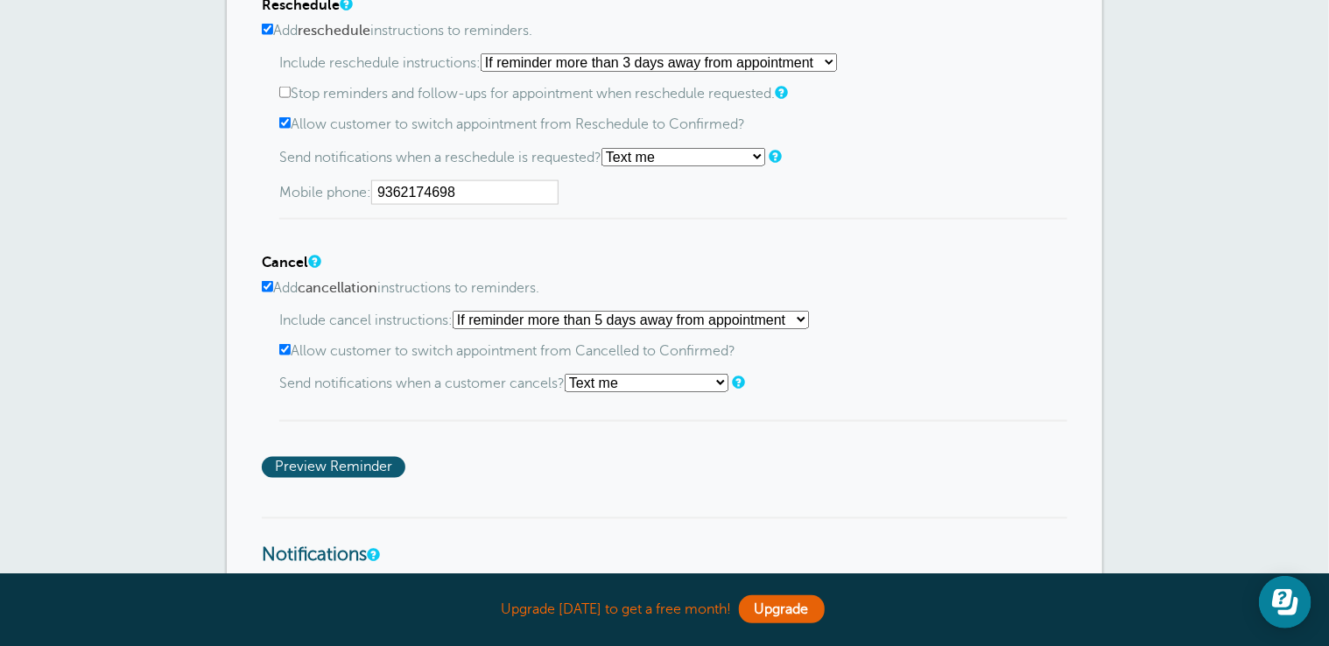
click at [571, 374] on select "Use default Text me Email me Don't send notifications" at bounding box center [647, 383] width 164 height 18
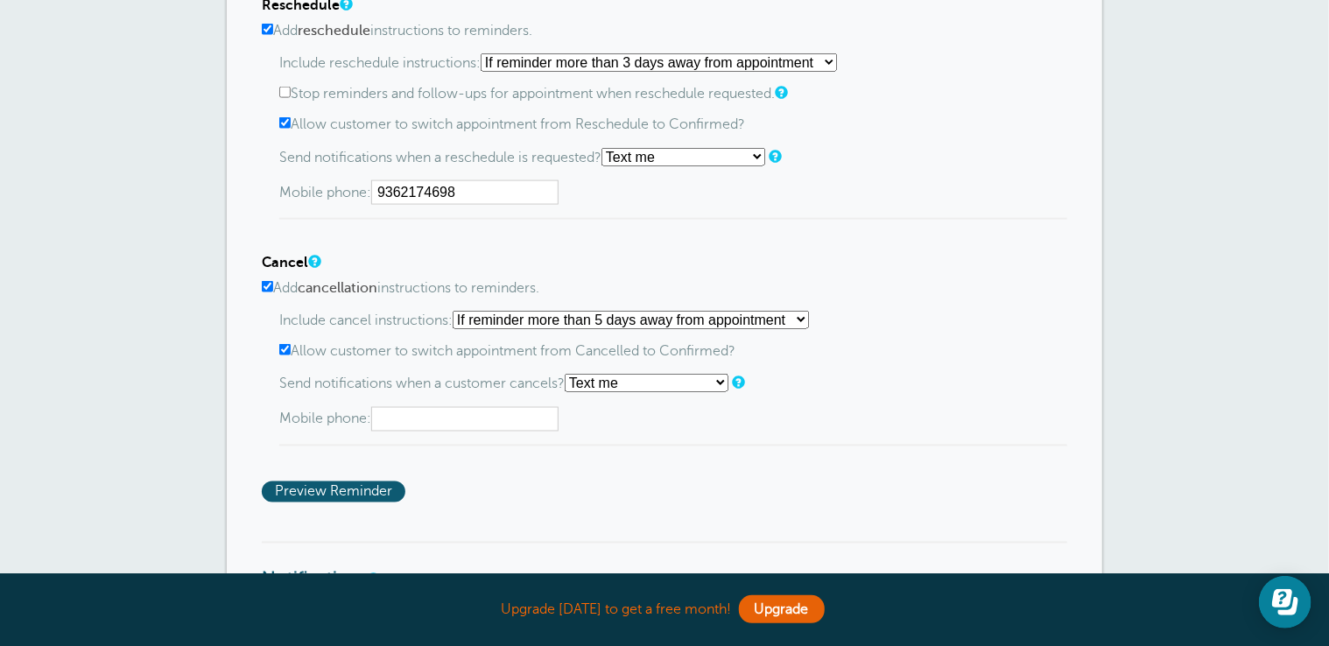
click at [491, 408] on input "text" at bounding box center [464, 419] width 187 height 25
type input "9362174698"
click at [361, 490] on span "Preview Reminder" at bounding box center [334, 492] width 144 height 21
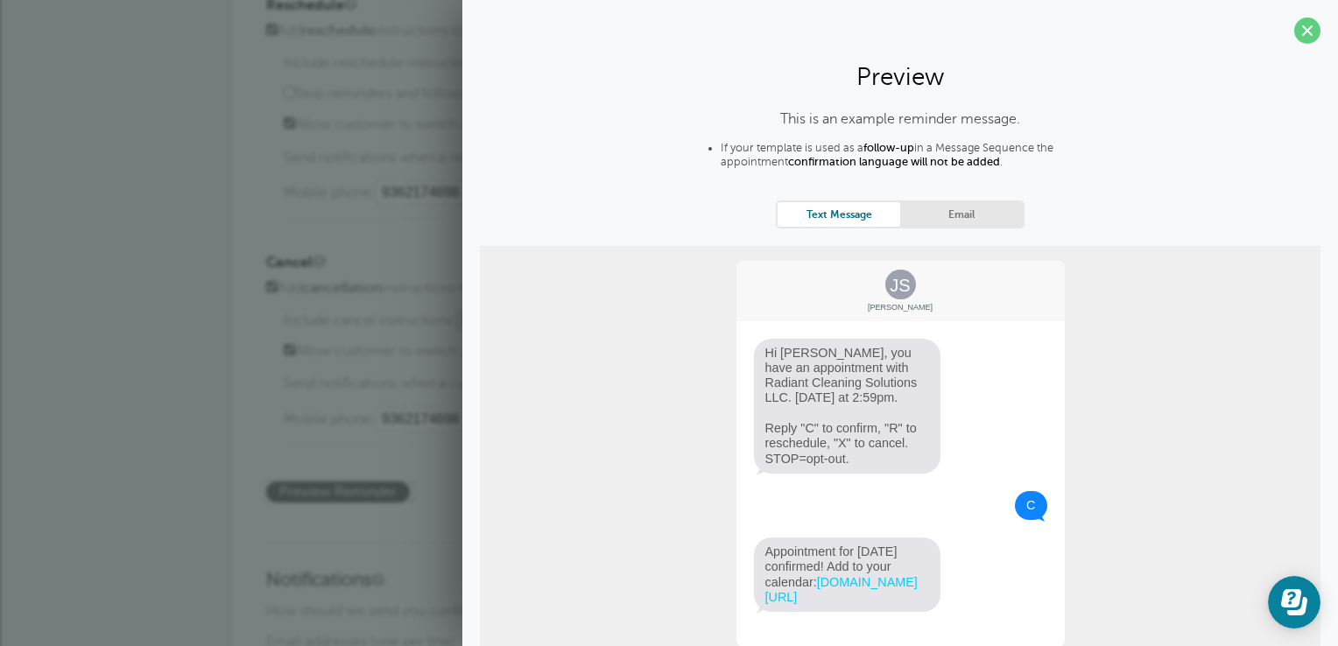
scroll to position [81, 0]
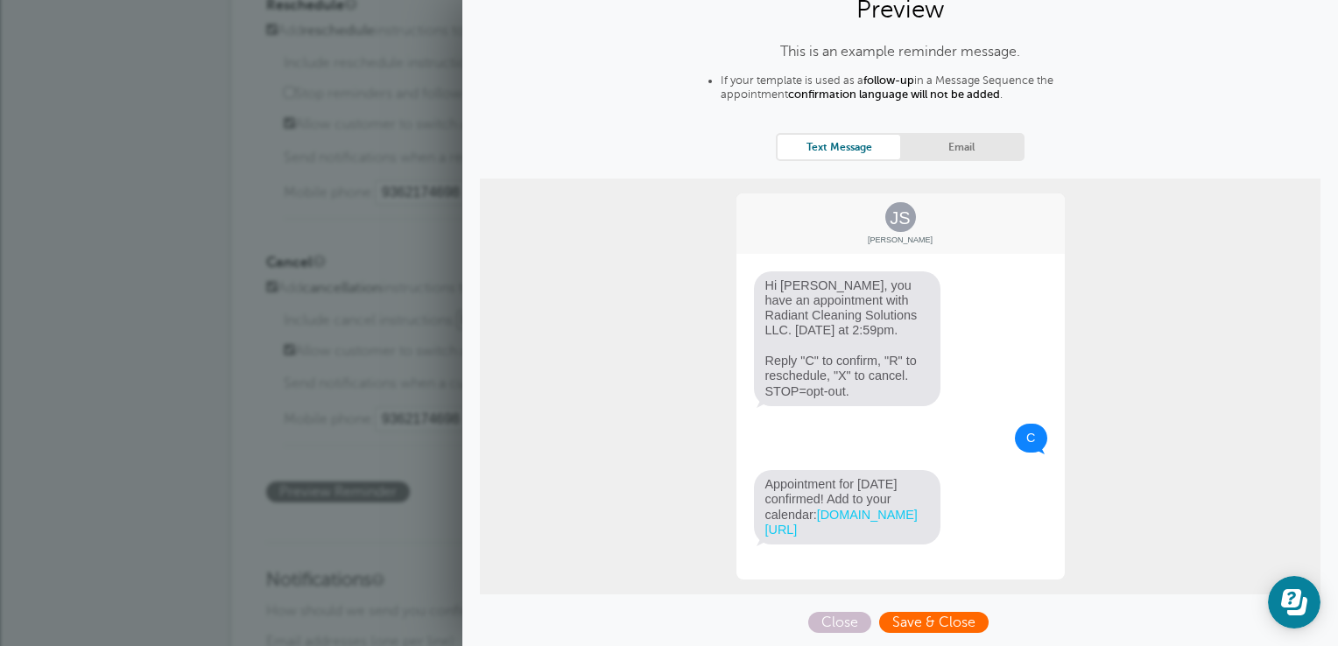
click at [934, 622] on span "Save & Close" at bounding box center [933, 622] width 109 height 21
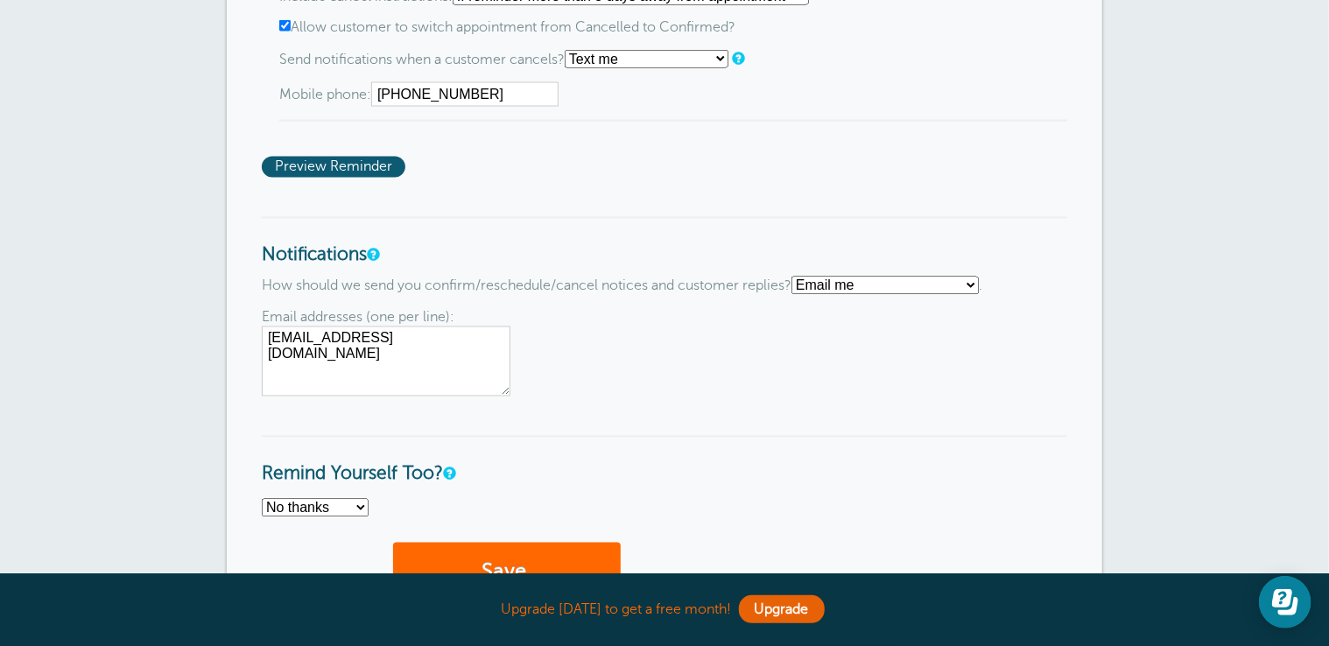
scroll to position [1534, 0]
click at [946, 276] on select "Text me Email me Don't send me notifications" at bounding box center [885, 285] width 187 height 18
select select "4"
click at [800, 276] on select "Text me Email me Don't send me notifications" at bounding box center [885, 285] width 187 height 18
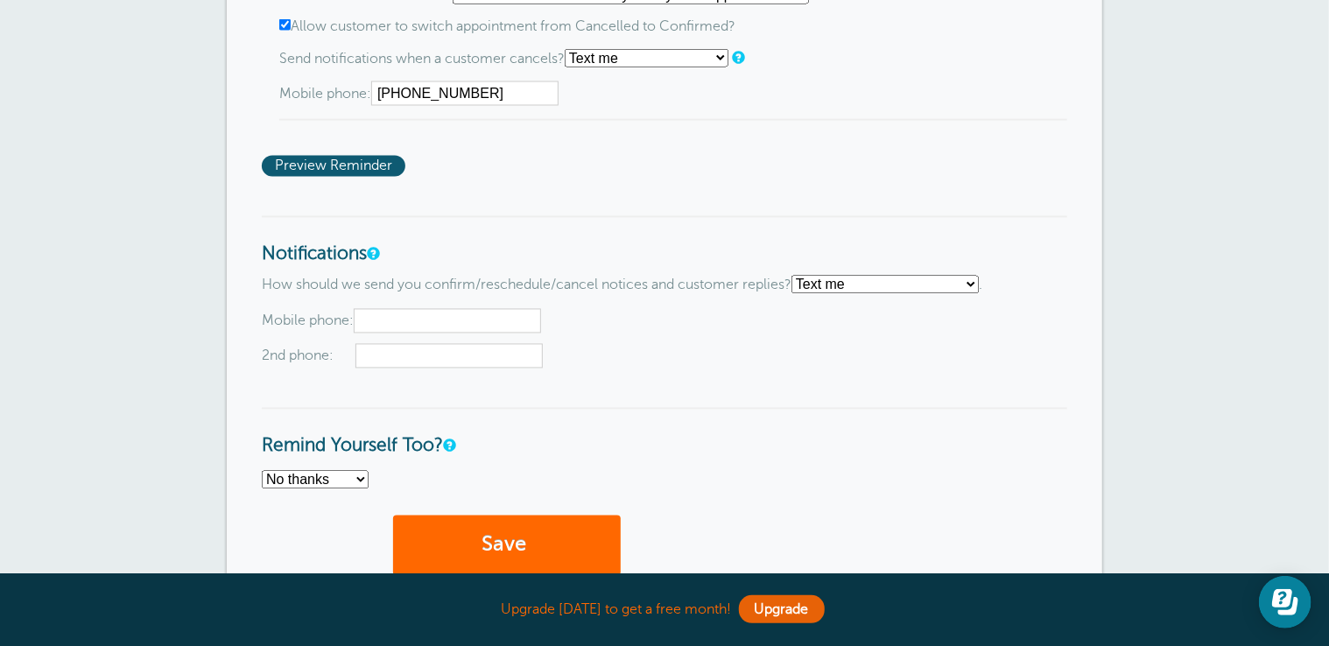
click at [472, 319] on input "text" at bounding box center [447, 321] width 187 height 25
type input "9362164698"
click at [466, 354] on input "text" at bounding box center [449, 356] width 187 height 25
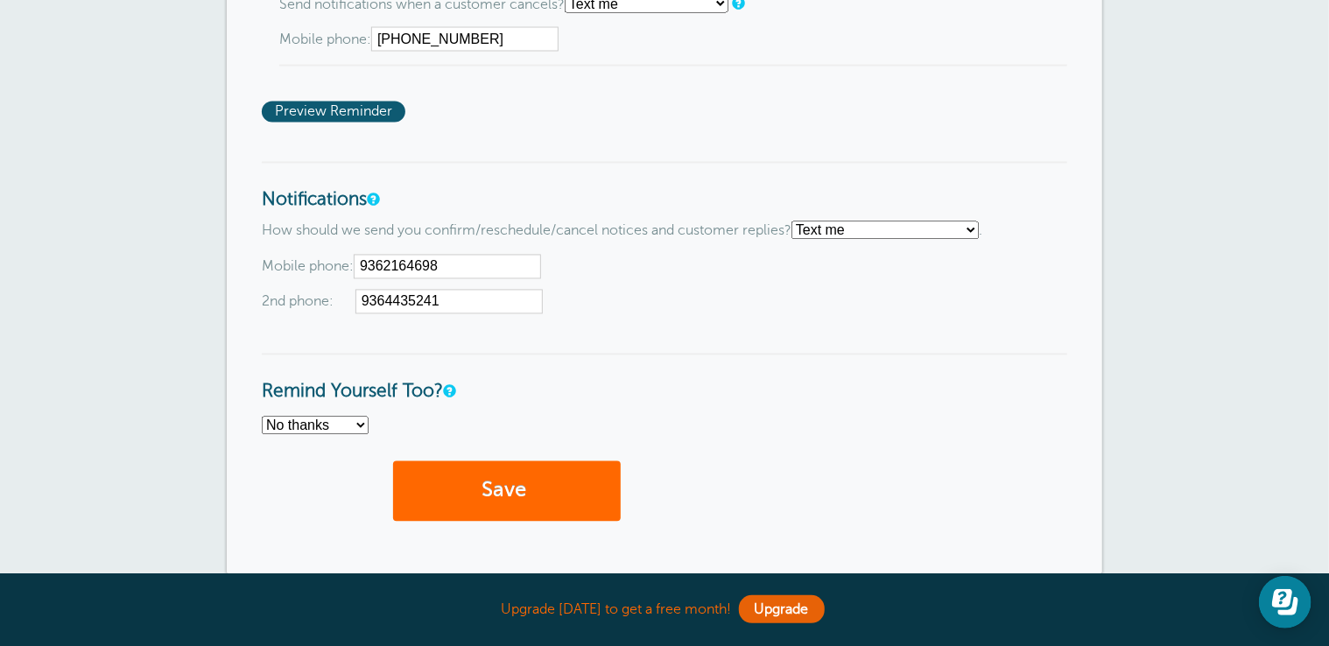
scroll to position [1604, 0]
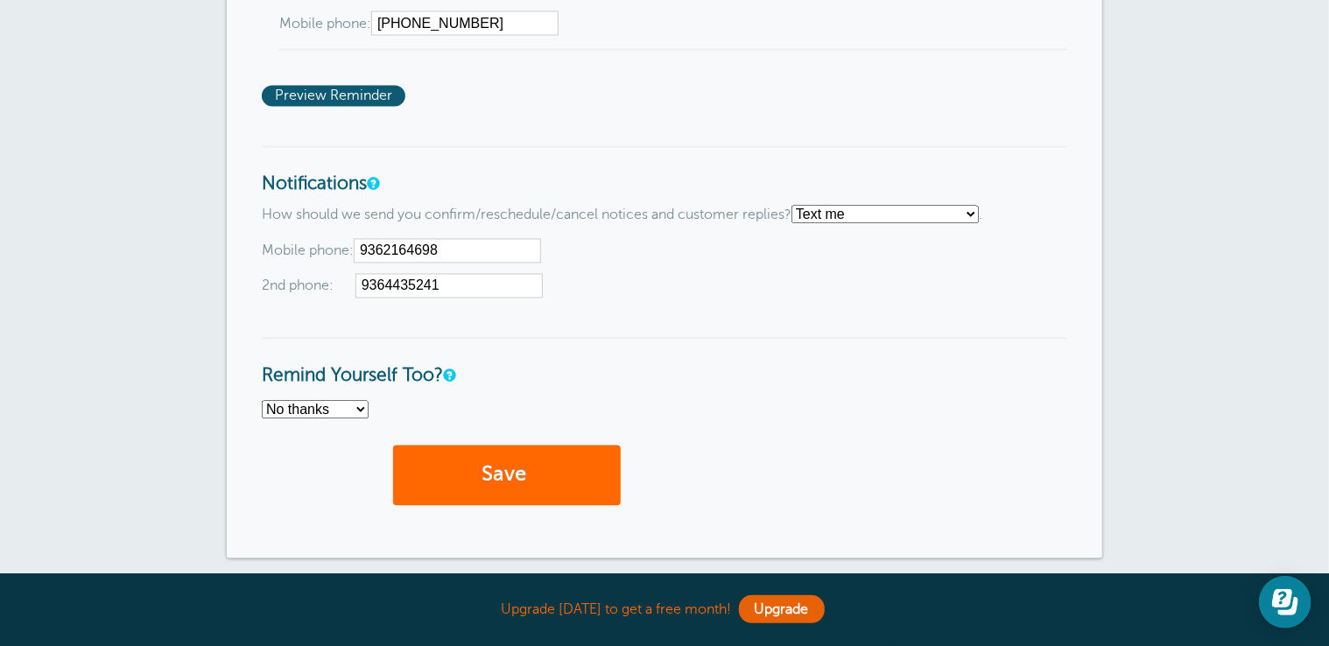
type input "9364435241"
click at [349, 403] on select "No thanks Yes, text me Yes, email me" at bounding box center [315, 410] width 107 height 18
select select "4"
click at [262, 401] on select "No thanks Yes, text me Yes, email me" at bounding box center [315, 410] width 107 height 18
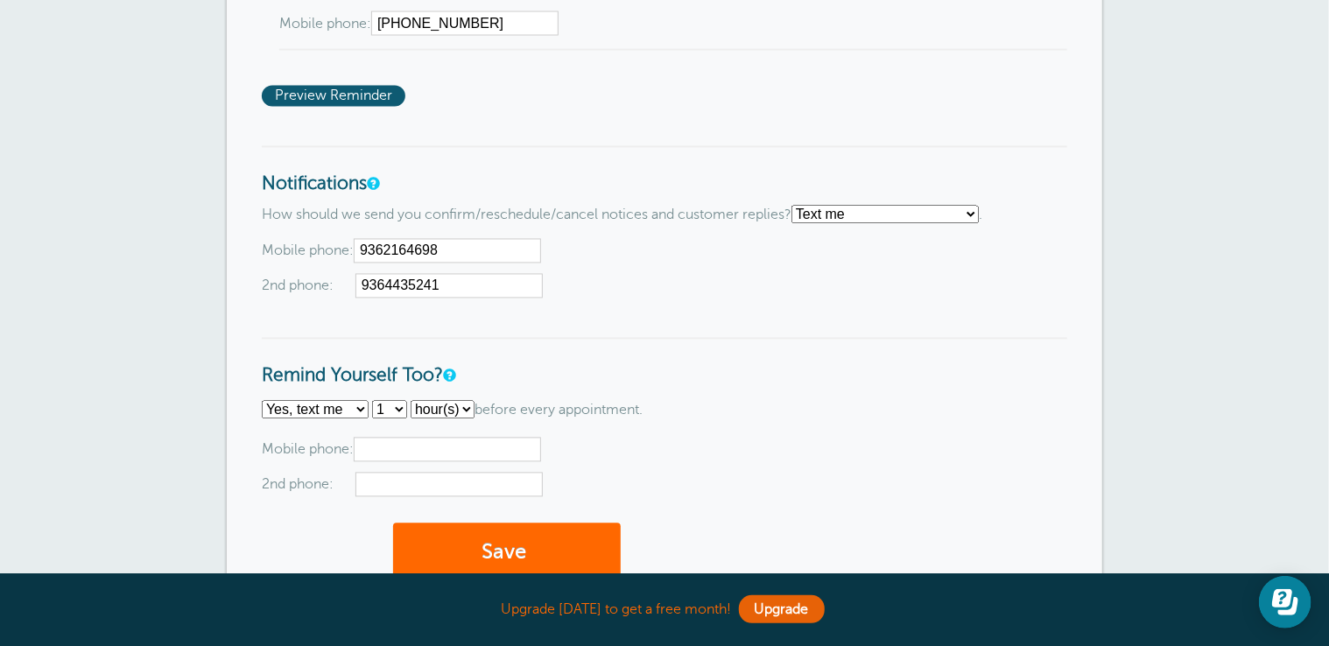
click at [427, 438] on input "text" at bounding box center [447, 450] width 187 height 25
type input "936217"
click at [409, 244] on input "9362164698" at bounding box center [447, 251] width 187 height 25
type input "9362174698"
click at [428, 444] on input "936217" at bounding box center [447, 450] width 187 height 25
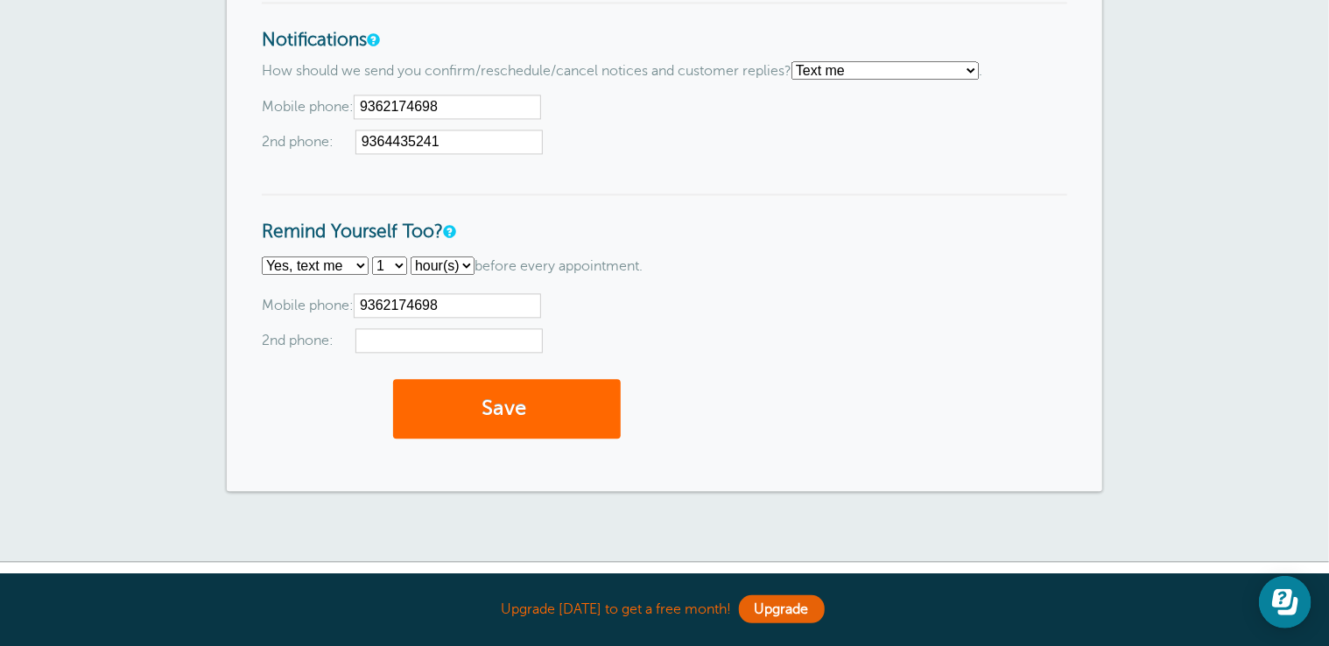
scroll to position [1752, 0]
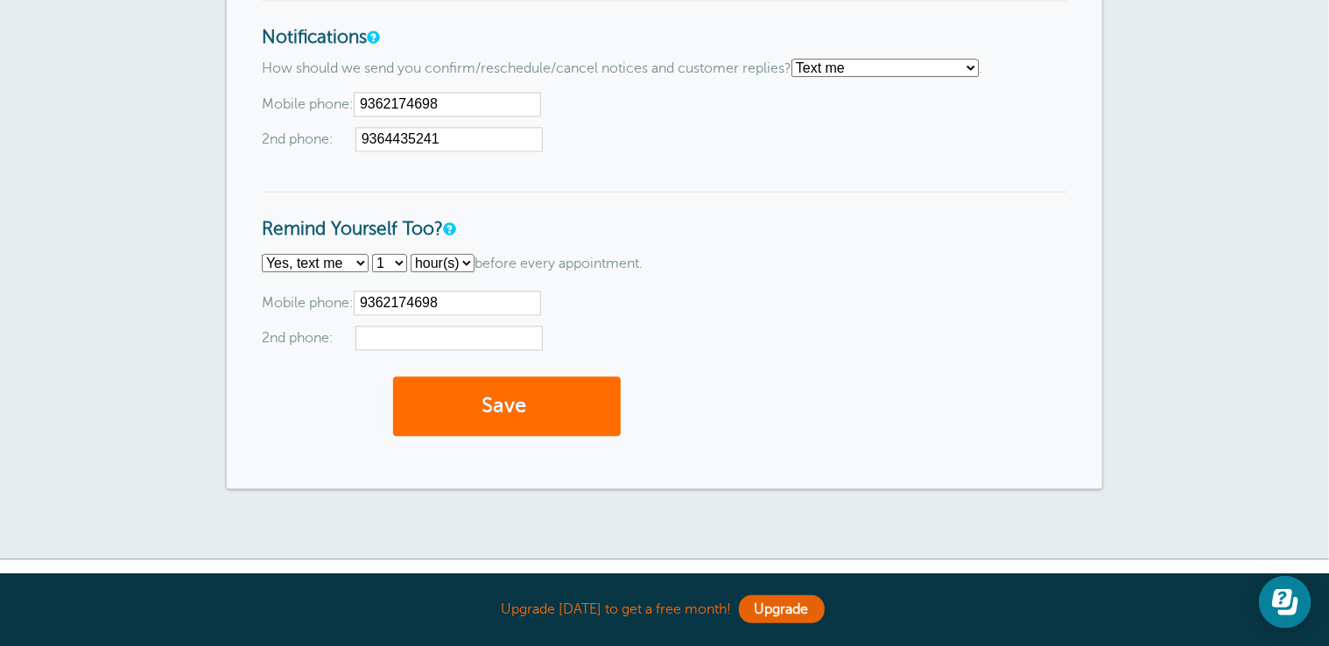
type input "9362174698"
click at [504, 419] on button "Save" at bounding box center [507, 407] width 228 height 60
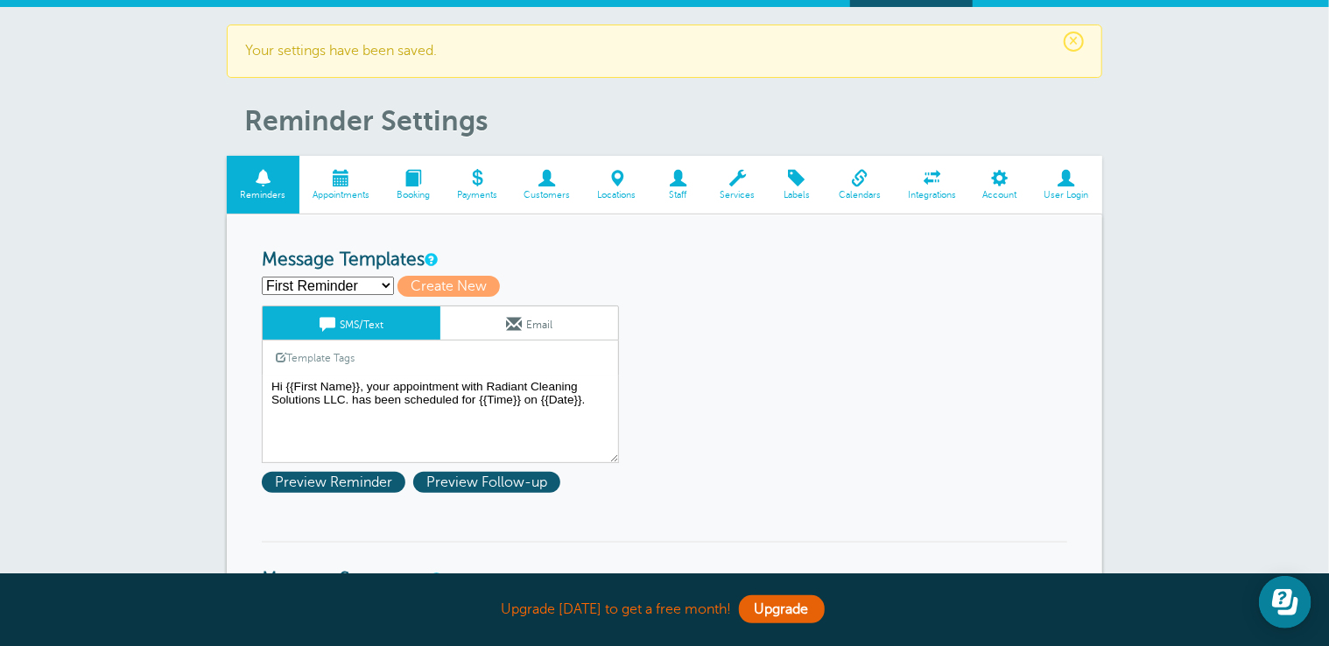
scroll to position [21, 0]
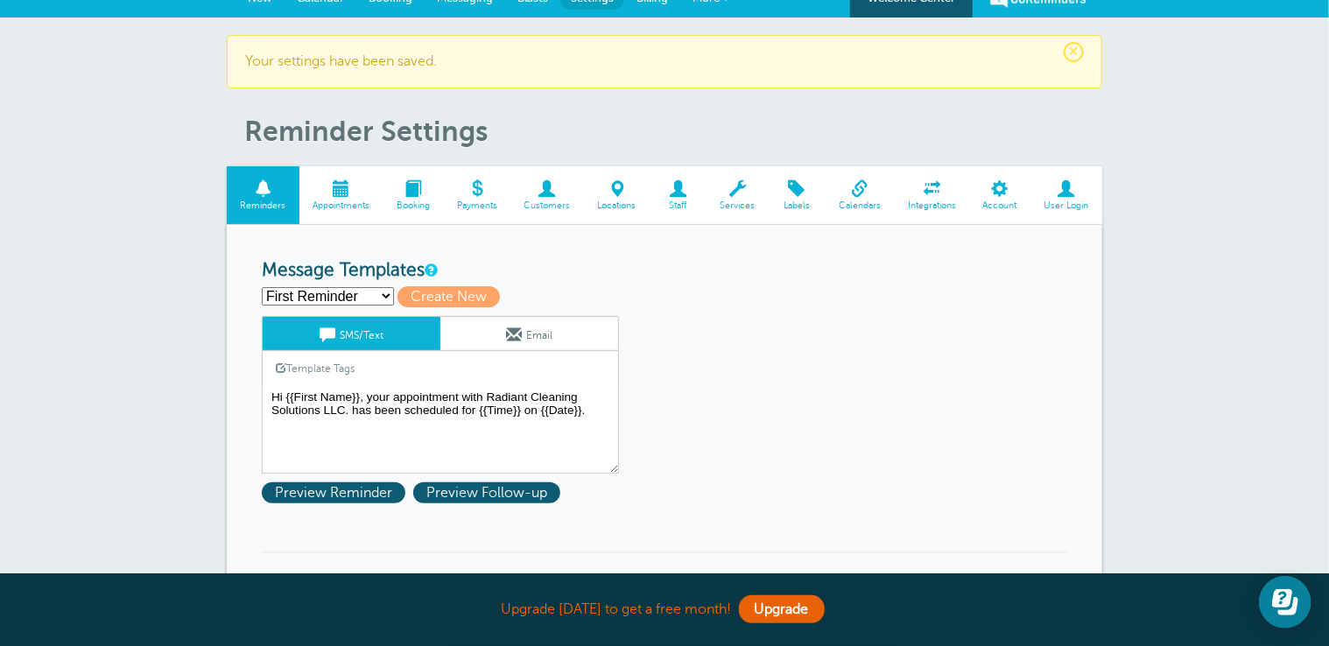
click at [350, 194] on span at bounding box center [342, 188] width 84 height 17
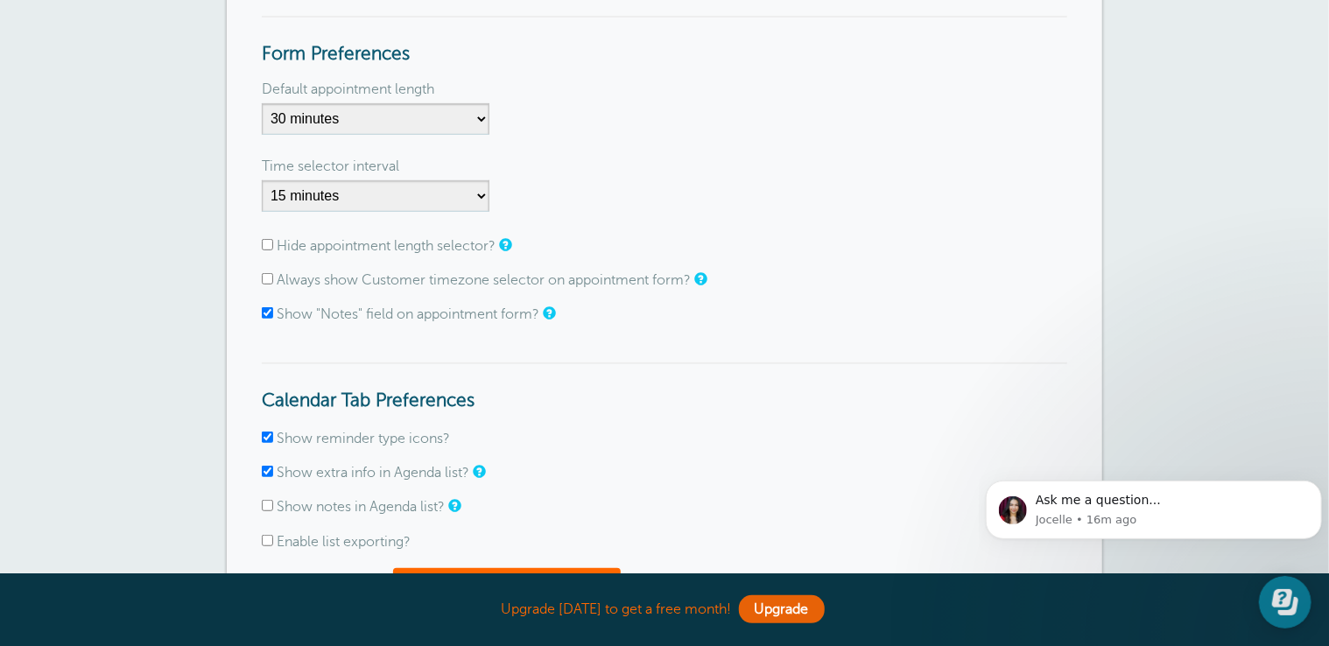
scroll to position [308, 0]
click at [447, 119] on select "5 minutes 10 minutes 15 minutes 20 minutes 25 minutes 30 minutes 35 minutes 40 …" at bounding box center [376, 119] width 228 height 32
select select "120"
click at [262, 103] on select "5 minutes 10 minutes 15 minutes 20 minutes 25 minutes 30 minutes 35 minutes 40 …" at bounding box center [376, 119] width 228 height 32
click at [266, 243] on input "Hide appointment length selector?" at bounding box center [267, 244] width 11 height 11
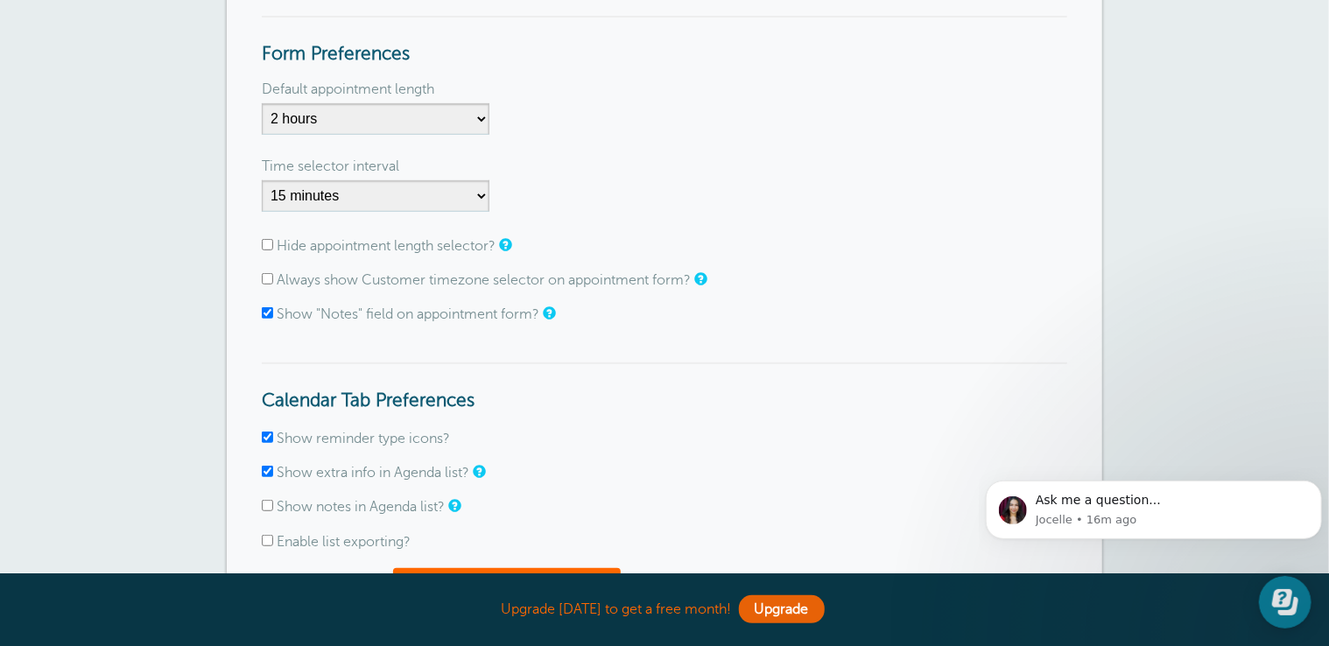
checkbox input "true"
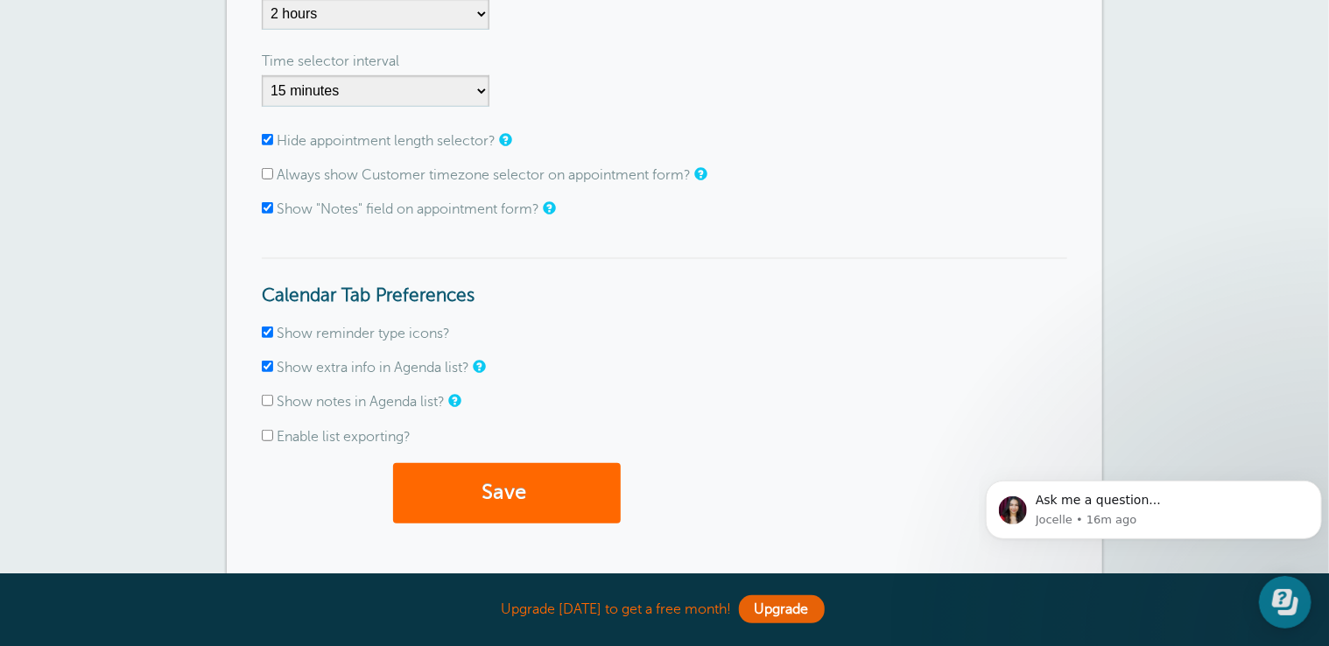
scroll to position [413, 0]
click at [540, 482] on button "Save" at bounding box center [507, 493] width 228 height 60
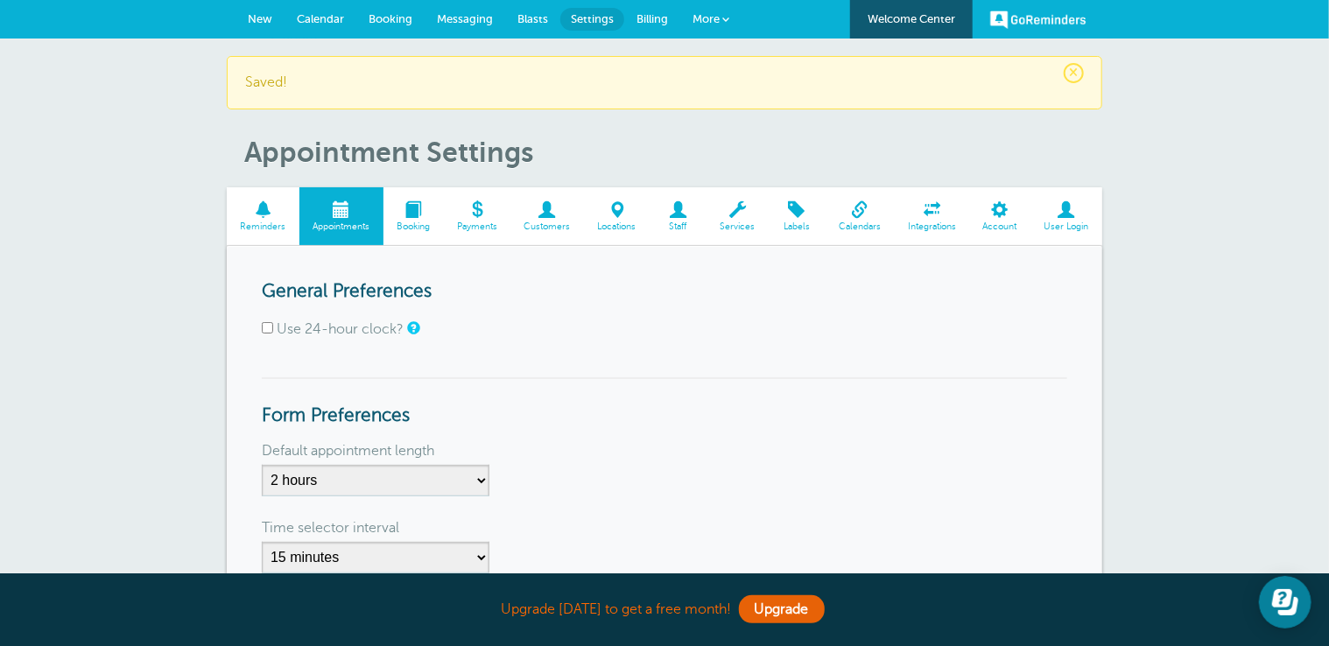
click at [551, 215] on span at bounding box center [548, 209] width 74 height 17
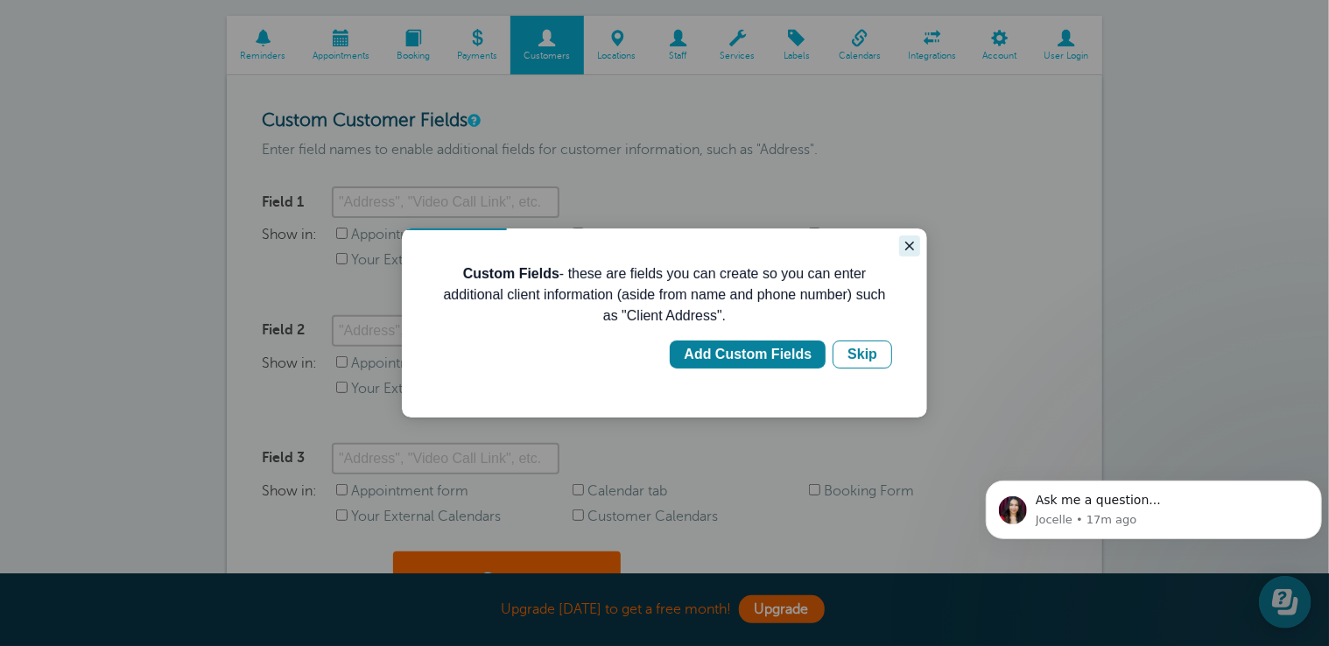
click at [915, 242] on icon "Close guide" at bounding box center [909, 245] width 14 height 14
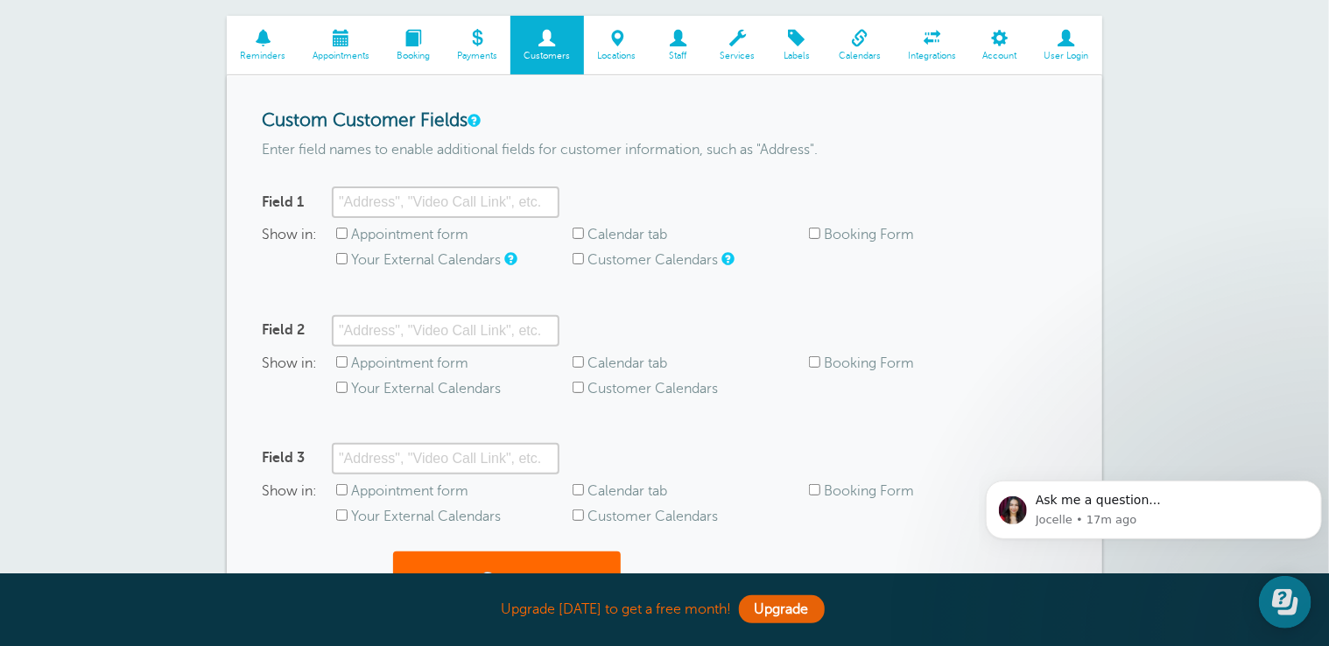
click at [340, 231] on input "Appointment form" at bounding box center [341, 233] width 11 height 11
checkbox input "false"
click at [406, 44] on span at bounding box center [414, 38] width 60 height 17
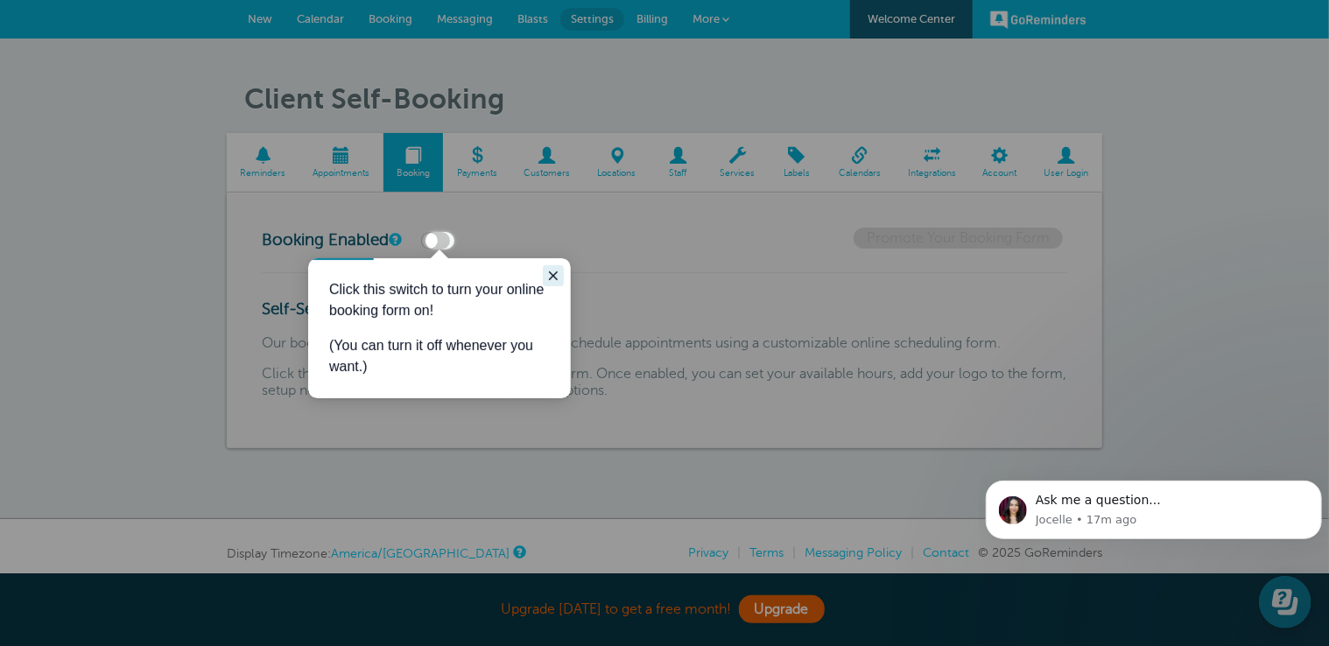
click at [560, 271] on button "Close guide" at bounding box center [552, 274] width 21 height 21
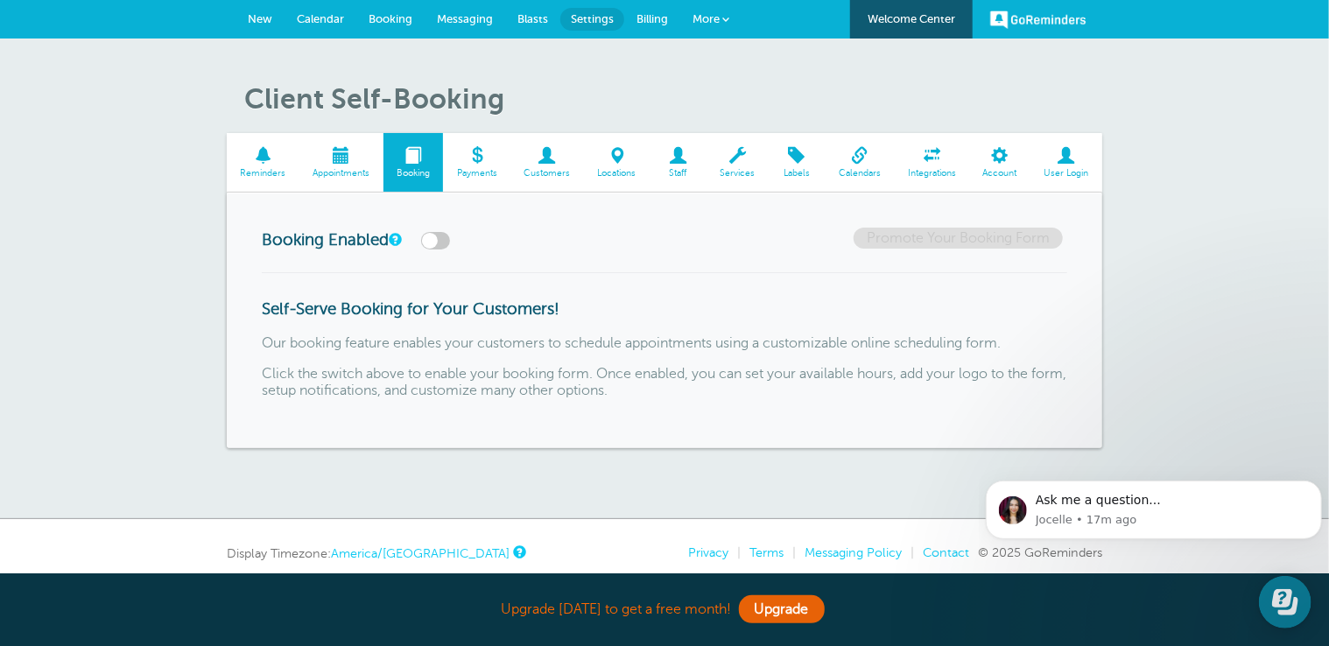
click at [434, 240] on label at bounding box center [435, 241] width 29 height 18
click at [0, 0] on input "checkbox" at bounding box center [0, 0] width 0 height 0
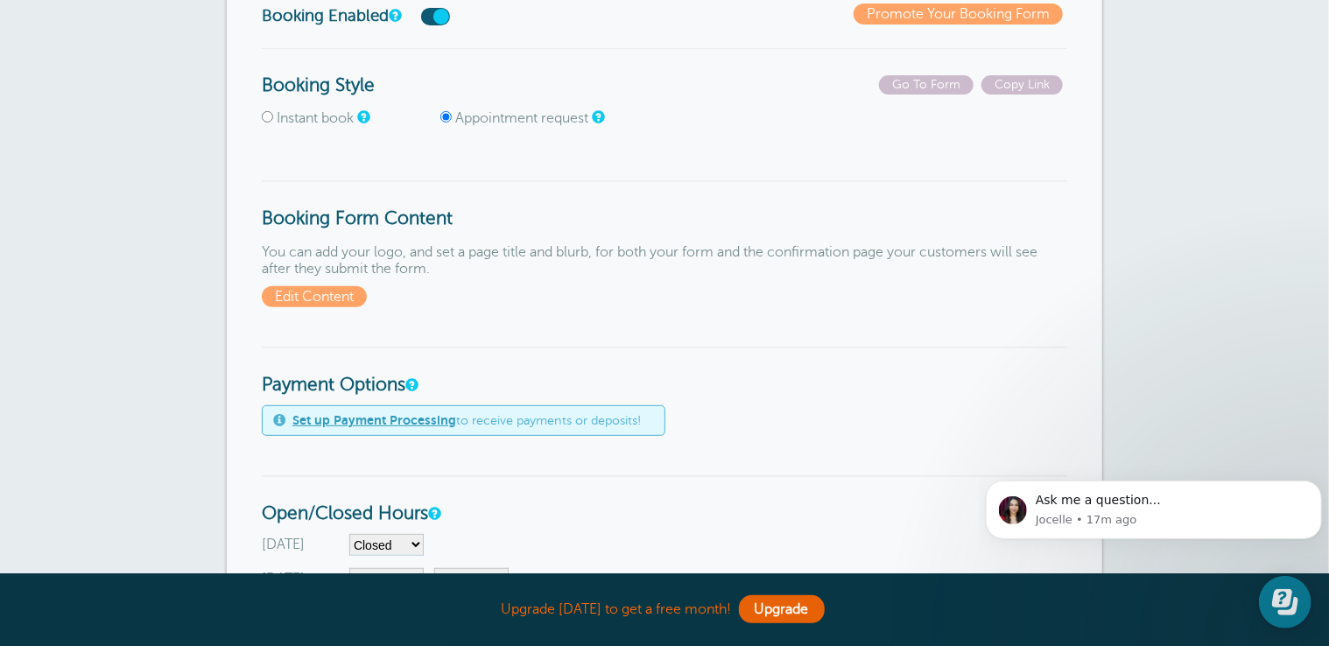
scroll to position [224, 0]
click at [914, 88] on span "Go To Form" at bounding box center [926, 84] width 95 height 19
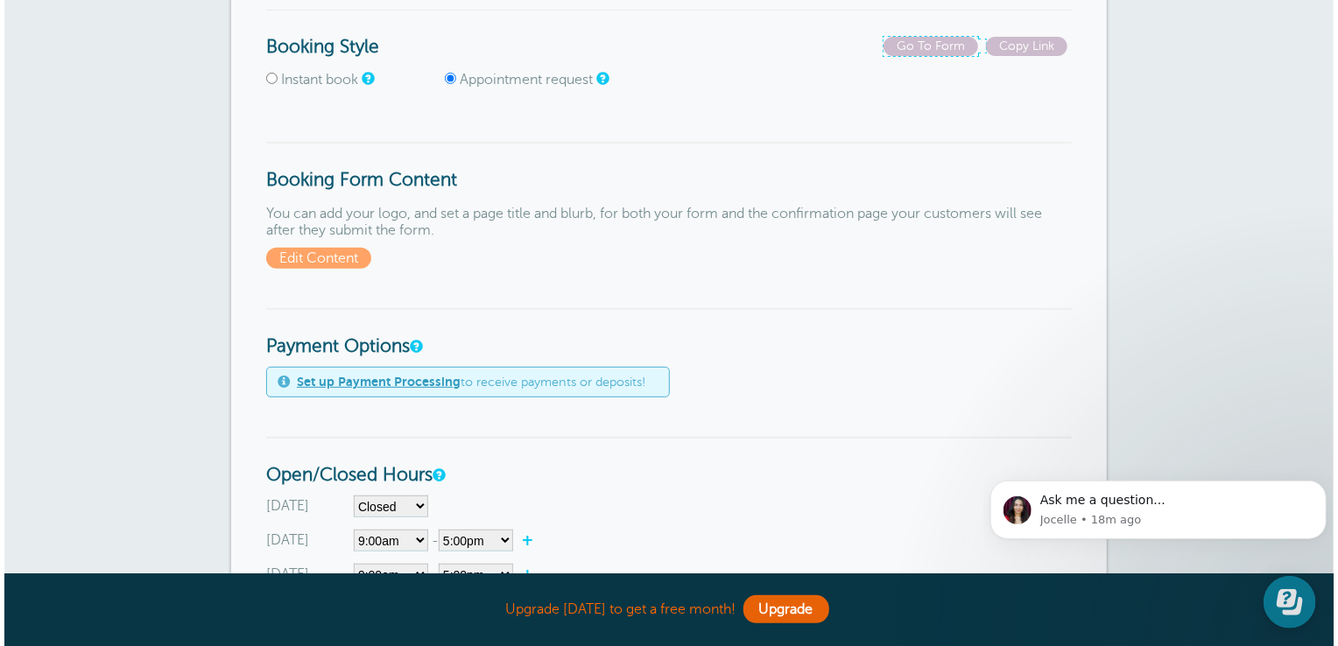
scroll to position [266, 0]
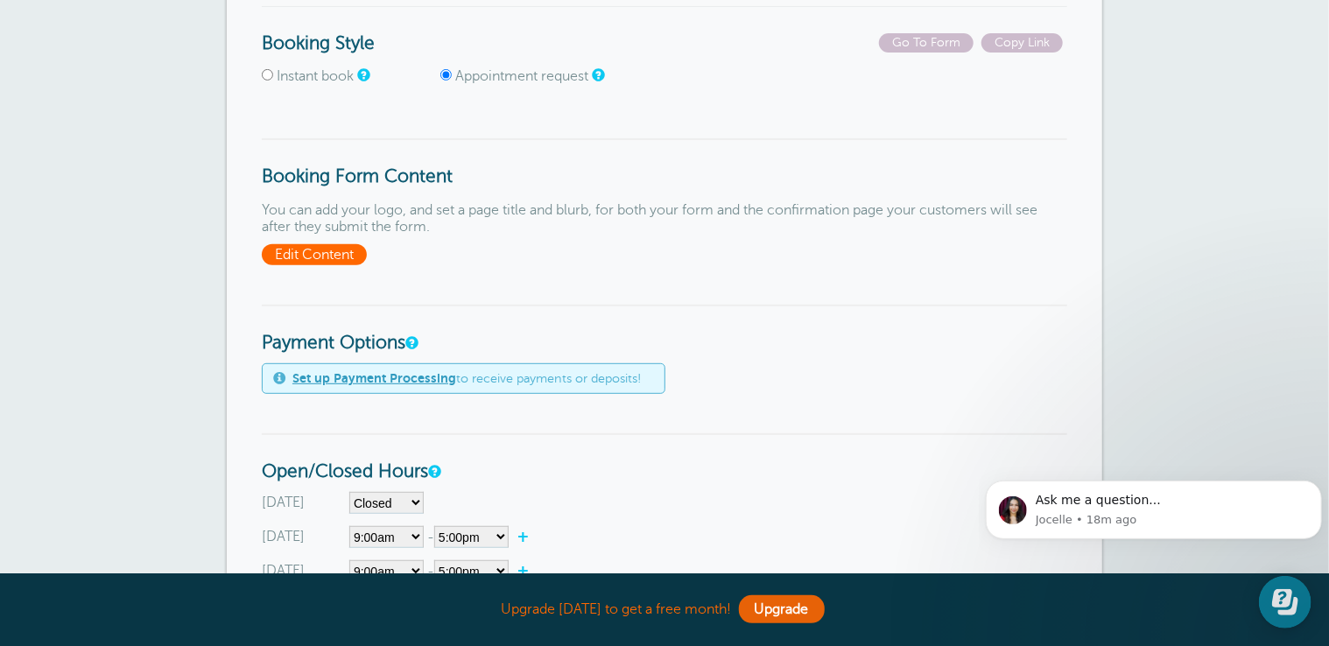
click at [331, 252] on span "Edit Content" at bounding box center [314, 254] width 105 height 21
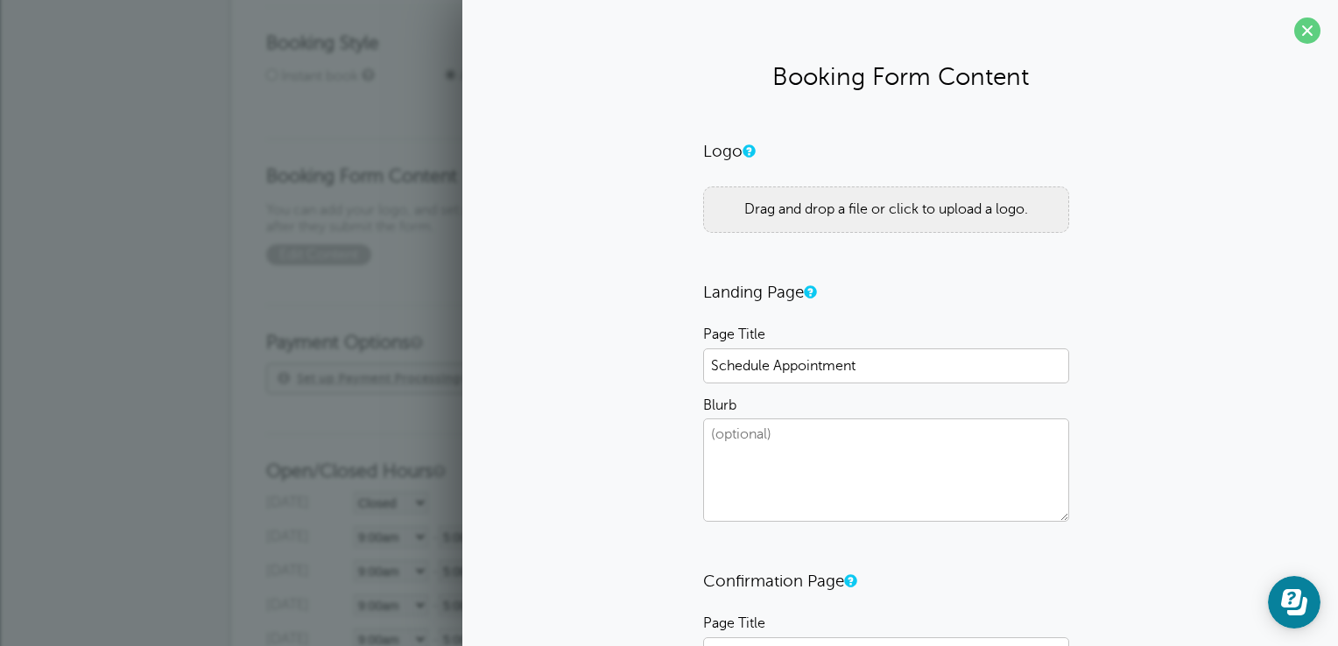
click at [807, 226] on div "Drag and drop a file or click to upload a logo." at bounding box center [886, 210] width 366 height 46
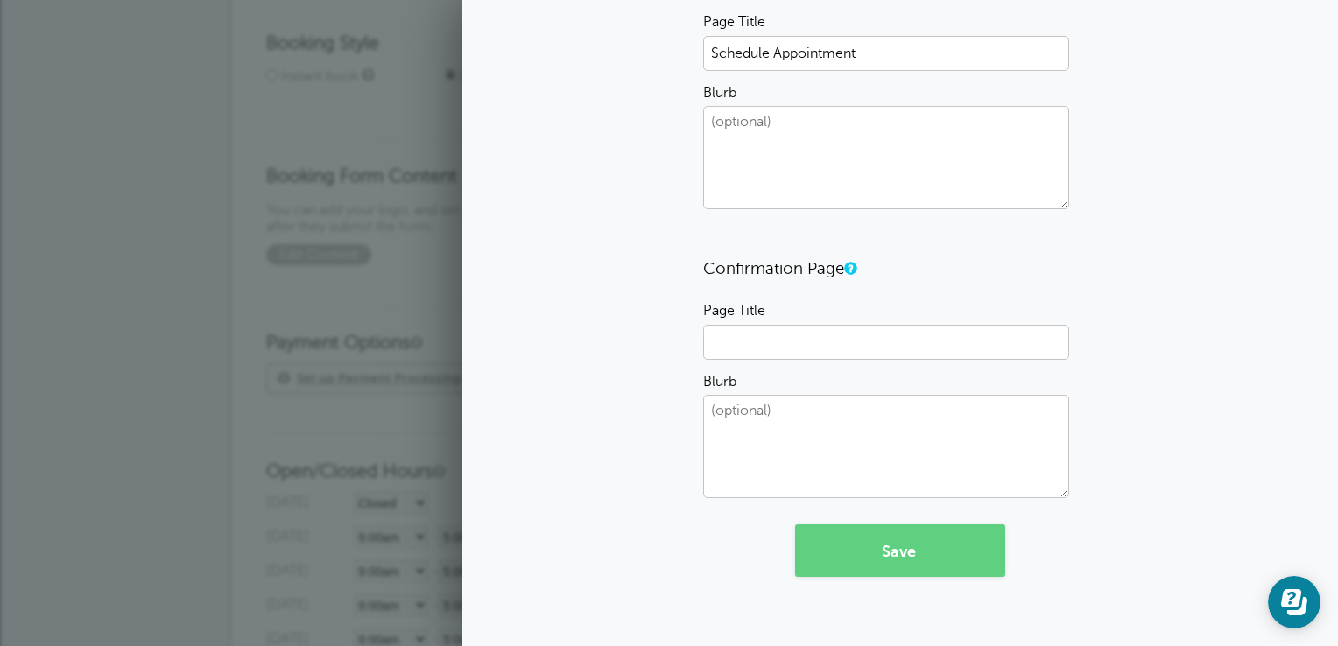
scroll to position [326, 0]
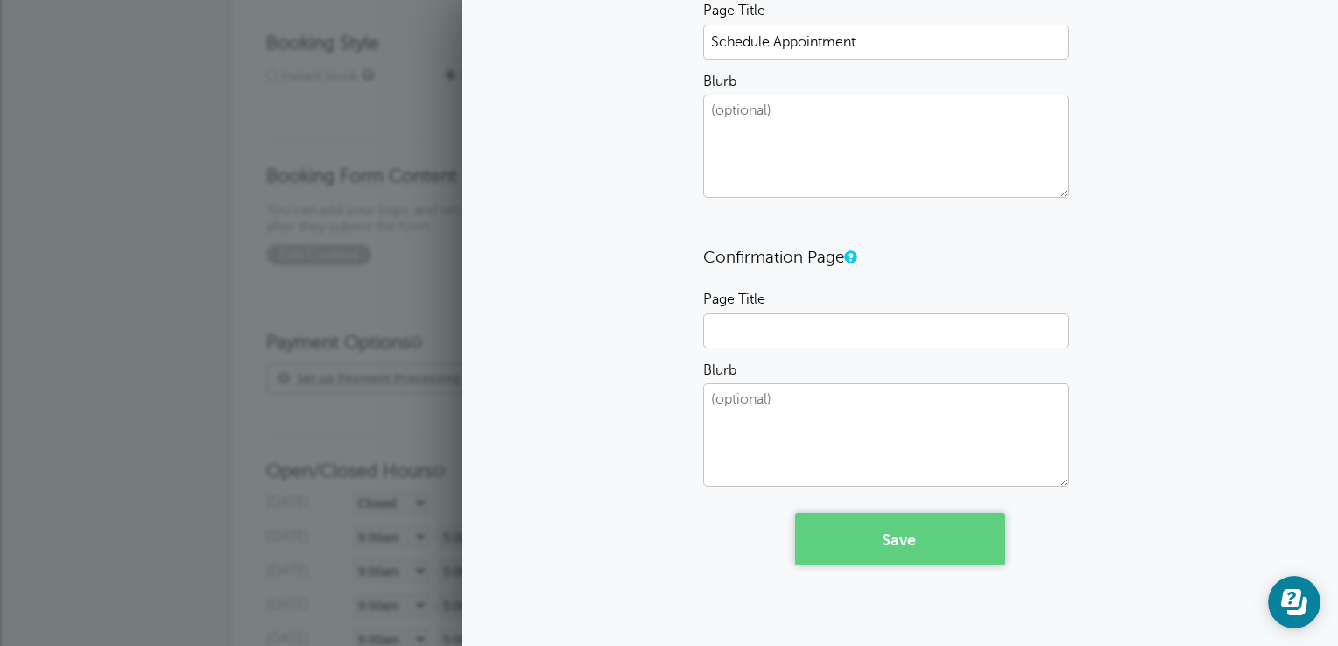
click at [861, 530] on button "Save" at bounding box center [900, 539] width 210 height 53
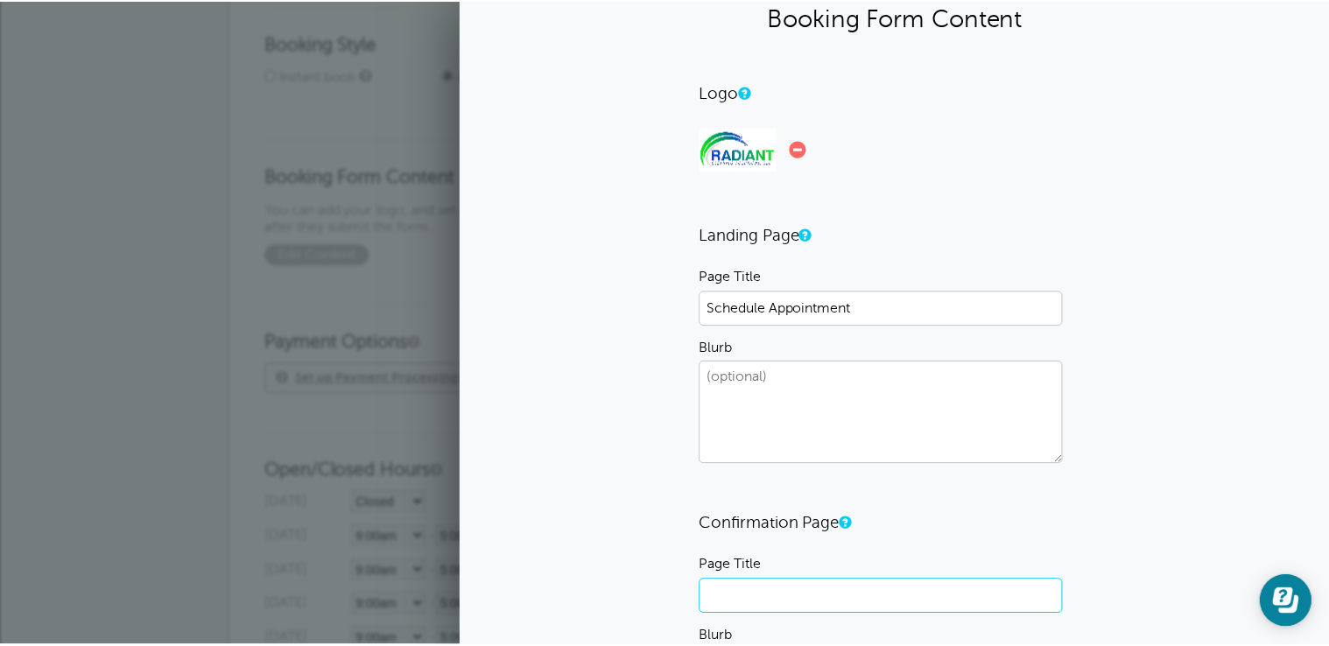
scroll to position [0, 0]
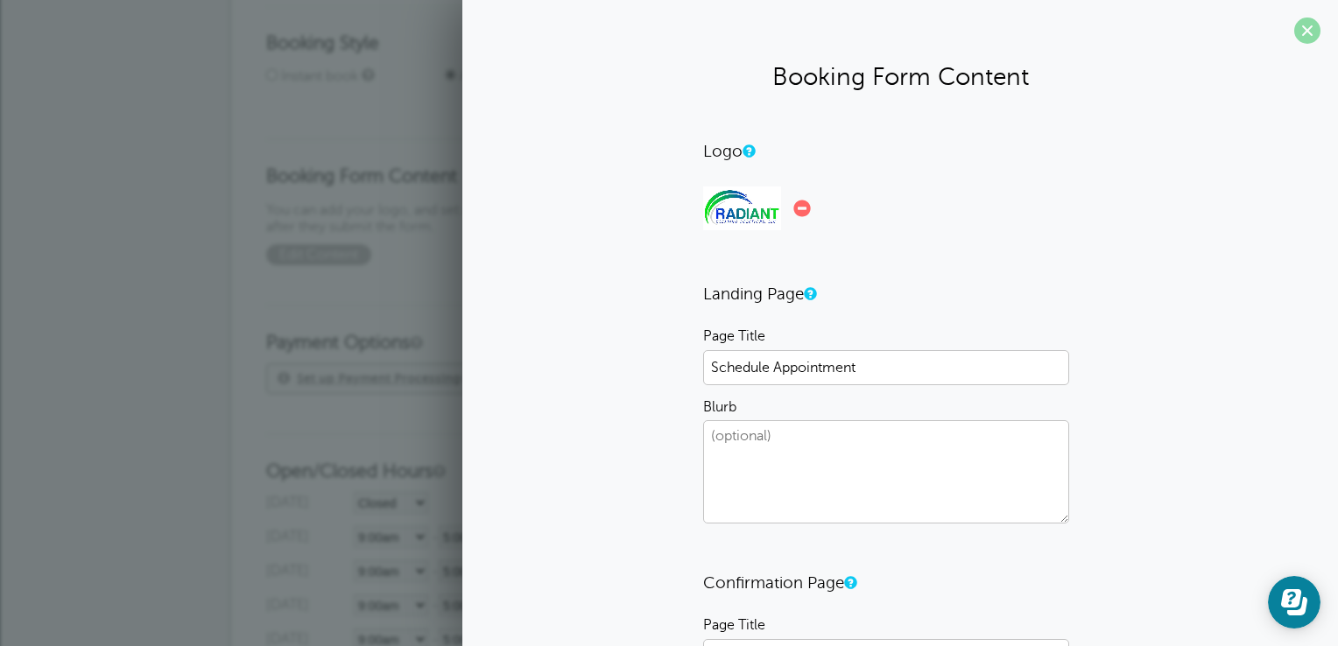
click at [1294, 30] on span at bounding box center [1307, 31] width 26 height 26
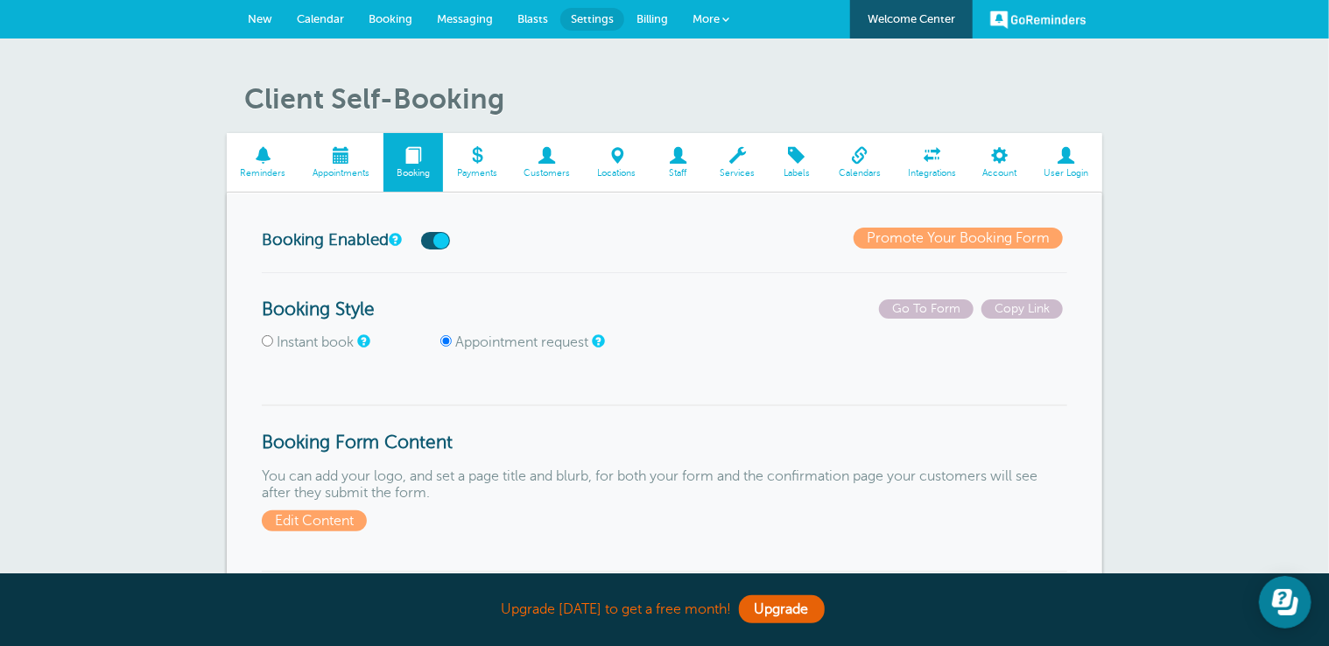
click at [448, 243] on label at bounding box center [435, 241] width 29 height 18
click at [0, 0] on input "checkbox" at bounding box center [0, 0] width 0 height 0
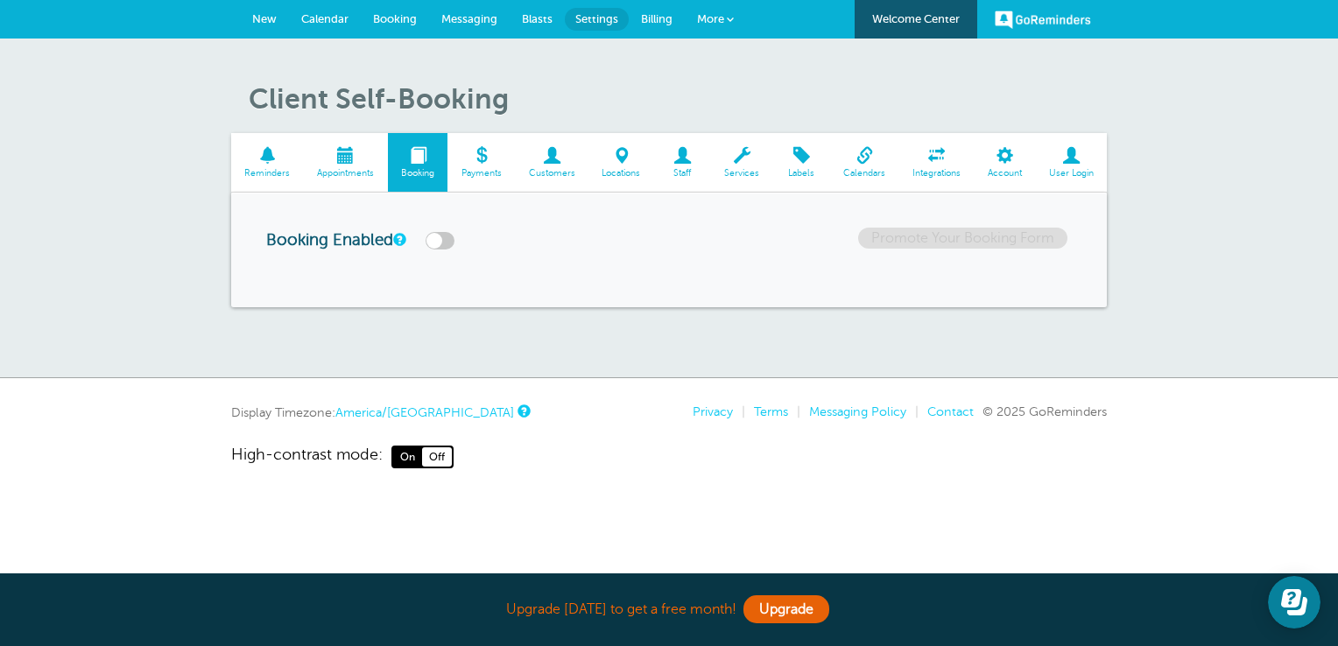
click at [268, 156] on span at bounding box center [267, 155] width 73 height 17
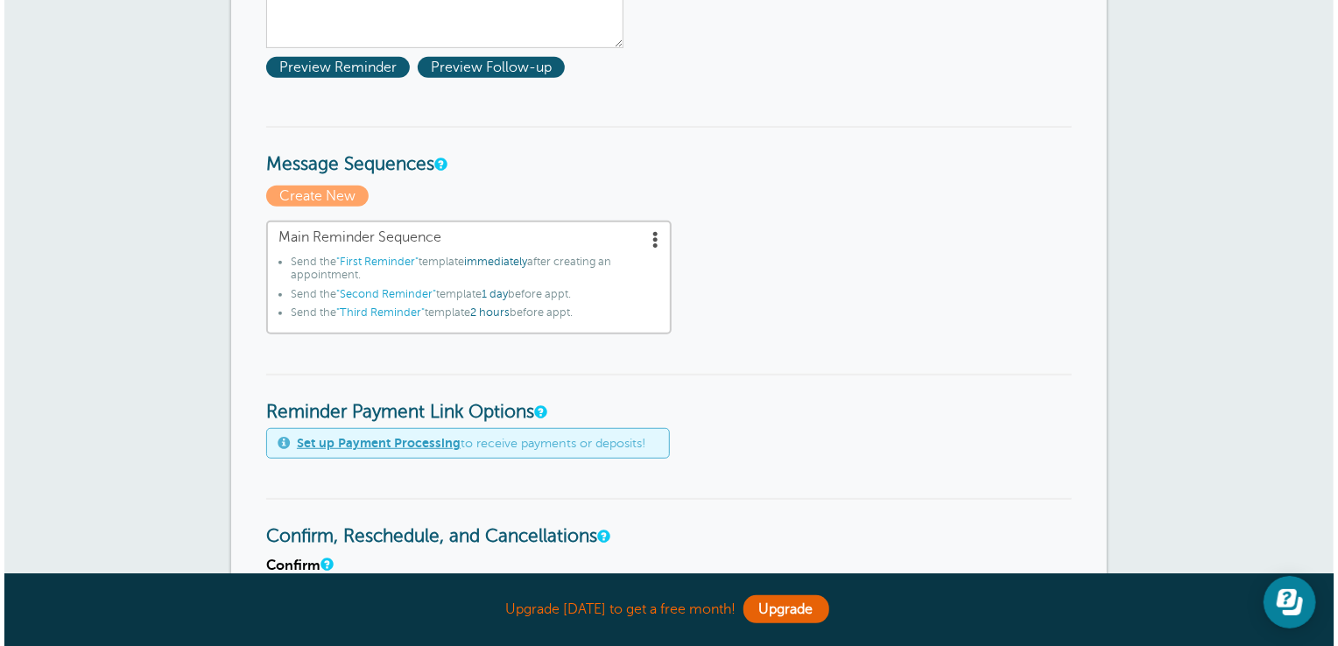
scroll to position [392, 0]
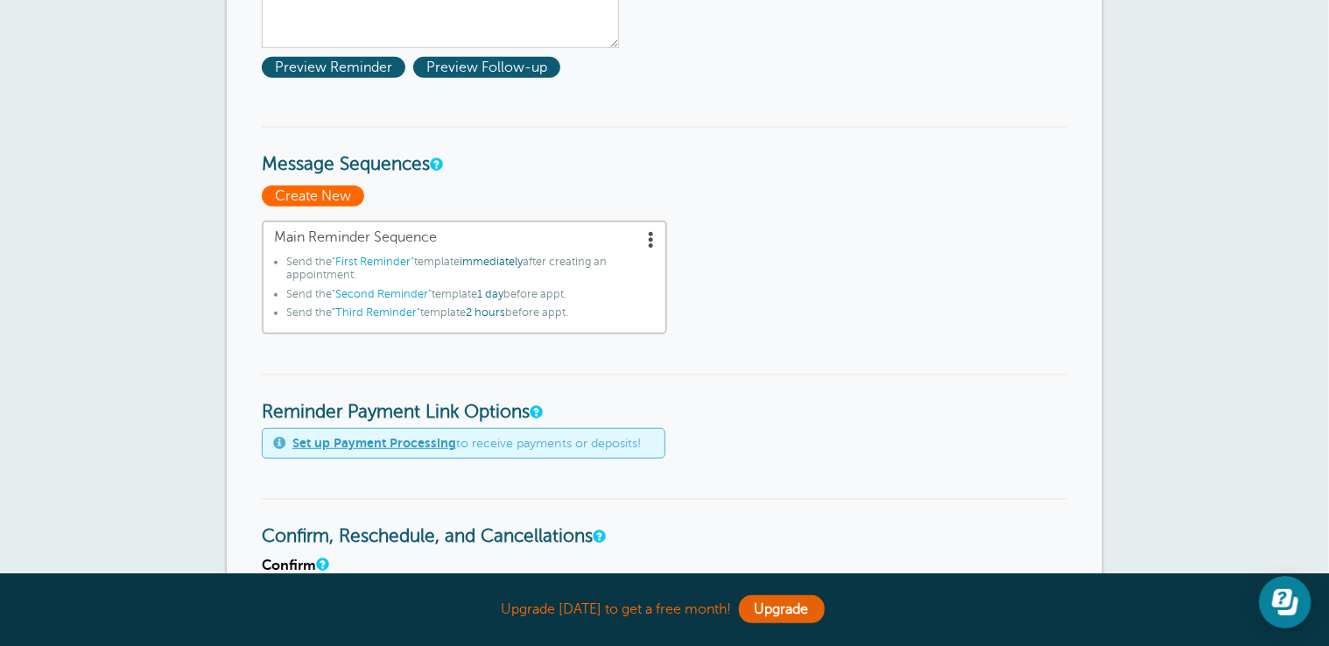
click at [308, 192] on span "Create New" at bounding box center [313, 196] width 102 height 21
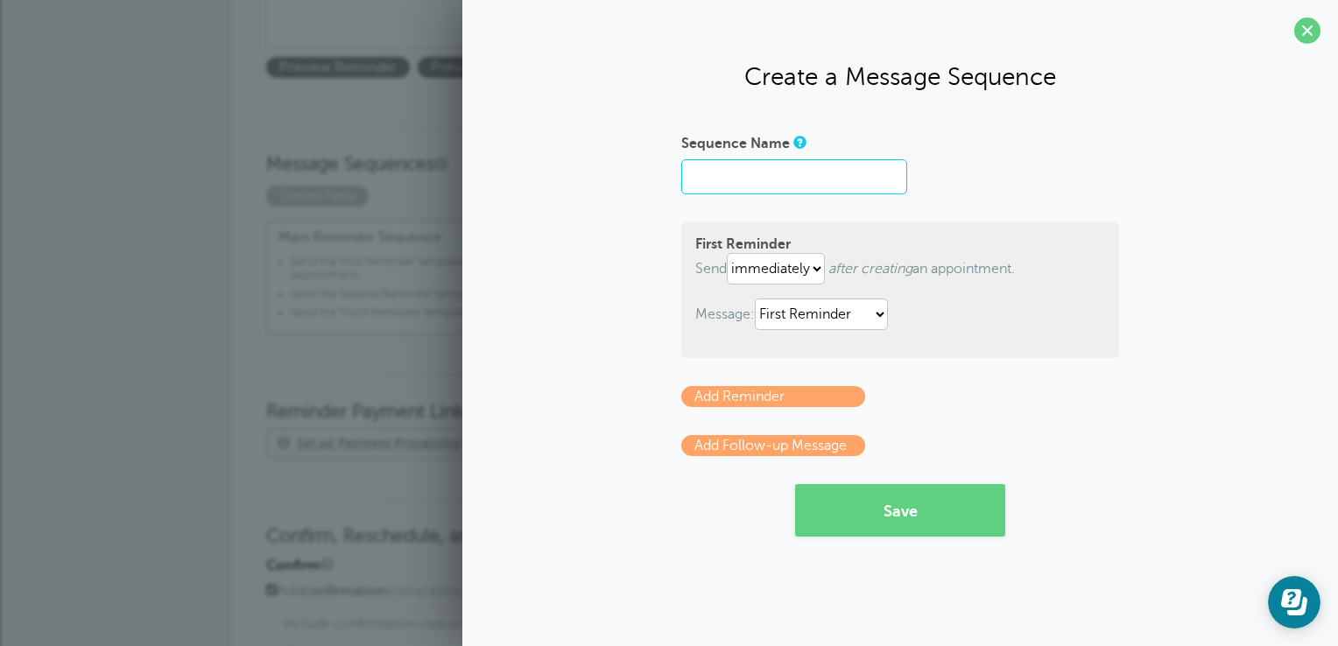
click at [753, 180] on input "Sequence Name" at bounding box center [794, 176] width 226 height 35
type input "First"
click at [922, 499] on button "Save" at bounding box center [900, 510] width 210 height 53
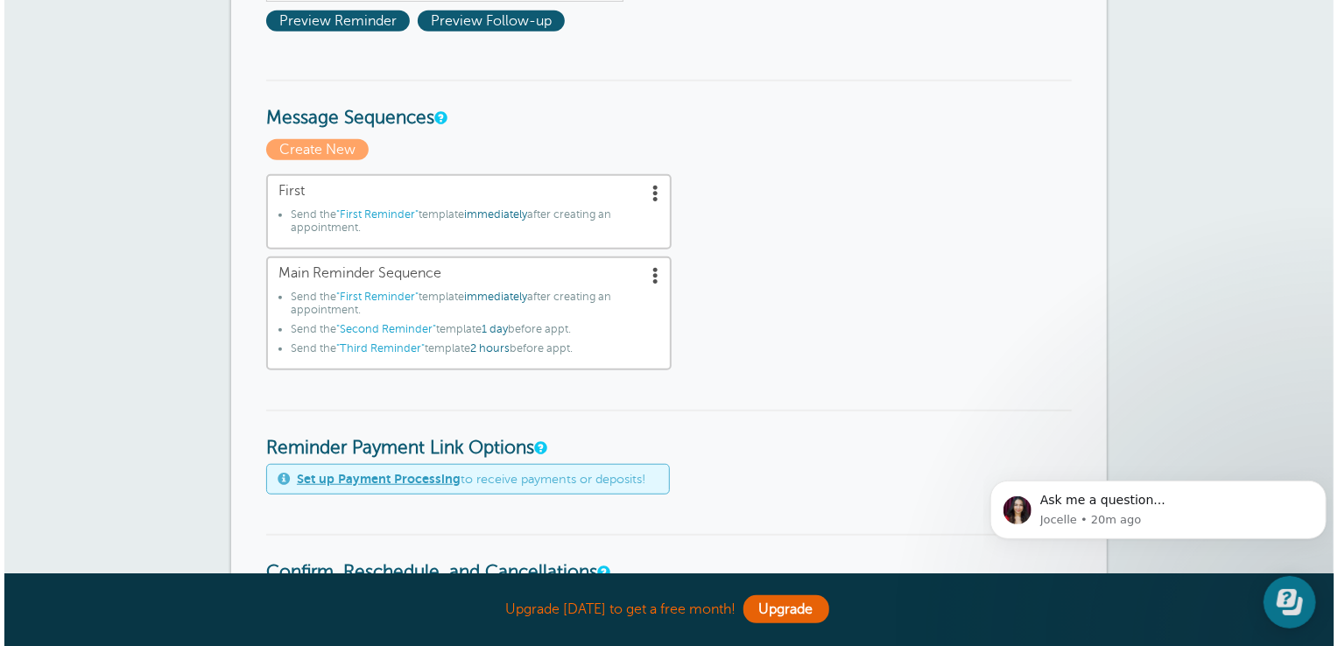
scroll to position [494, 0]
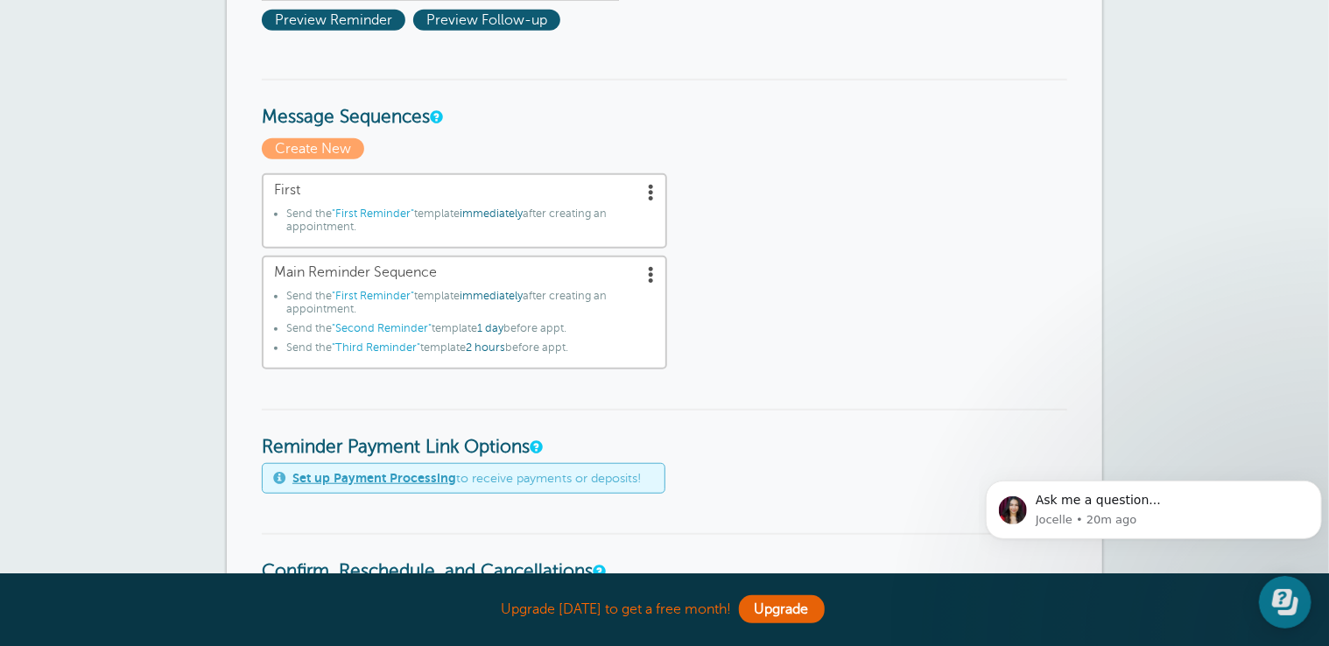
click at [398, 322] on span ""Second Reminder"" at bounding box center [382, 328] width 100 height 12
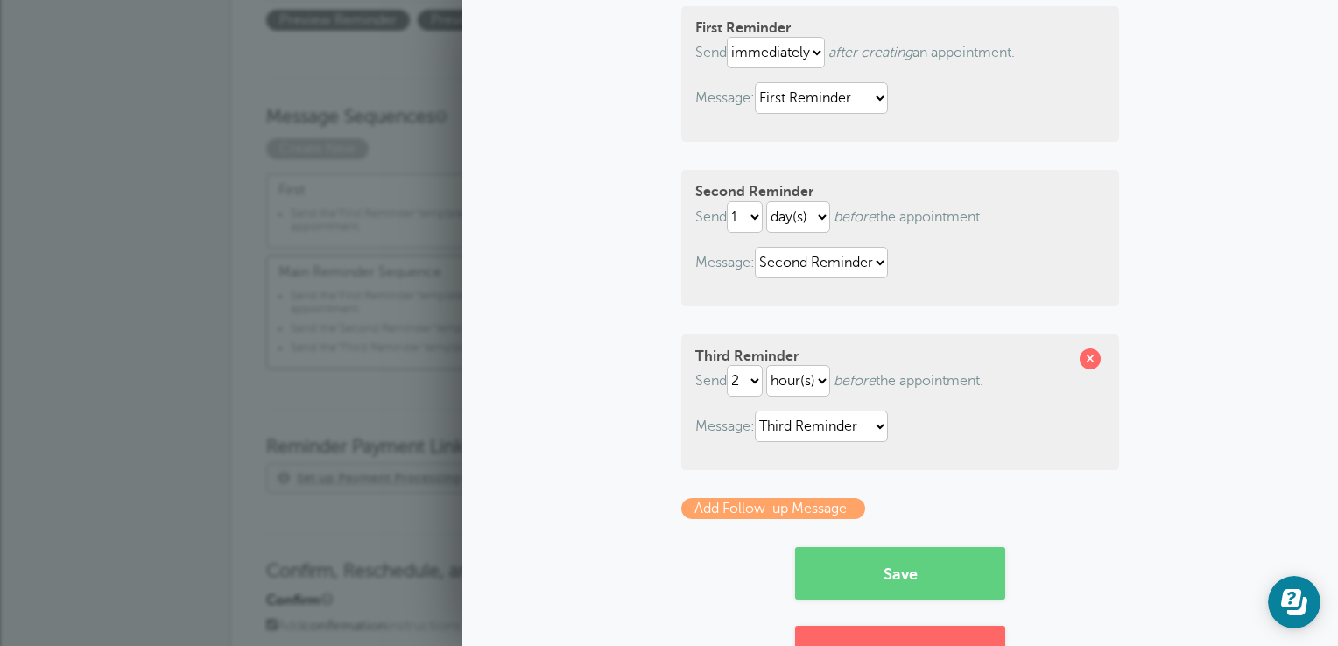
scroll to position [217, 0]
click at [744, 215] on select "1 2 3 4 5 6 7 8 9 10 11 12 13 14 15 16 17 18 19 20 21 22 23 24 25 26 27 28 29 30" at bounding box center [745, 217] width 36 height 32
click at [727, 201] on select "1 2 3 4 5 6 7 8 9 10 11 12 13 14 15 16 17 18 19 20 21 22 23 24 25 26 27 28 29 30" at bounding box center [745, 217] width 36 height 32
click at [742, 221] on select "1 2 3 4 5 6 7 8 9 10 11 12 13 14 15 16 17 18 19 20 21 22 23 24 25 26 27 28 29 30" at bounding box center [745, 217] width 36 height 32
select select "1"
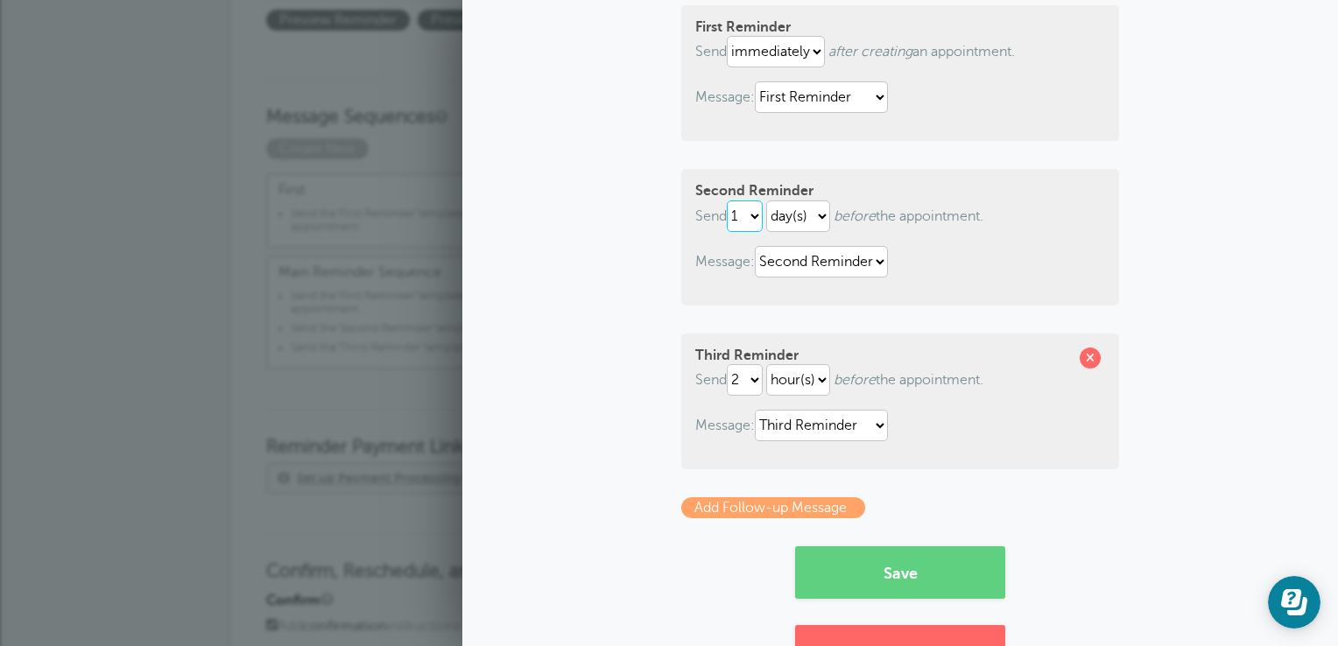
click at [727, 201] on select "1 2 3 4 5 6 7 8 9 10 11 12 13 14 15 16 17 18 19 20 21 22 23 24 25 26 27 28 29 30" at bounding box center [745, 217] width 36 height 32
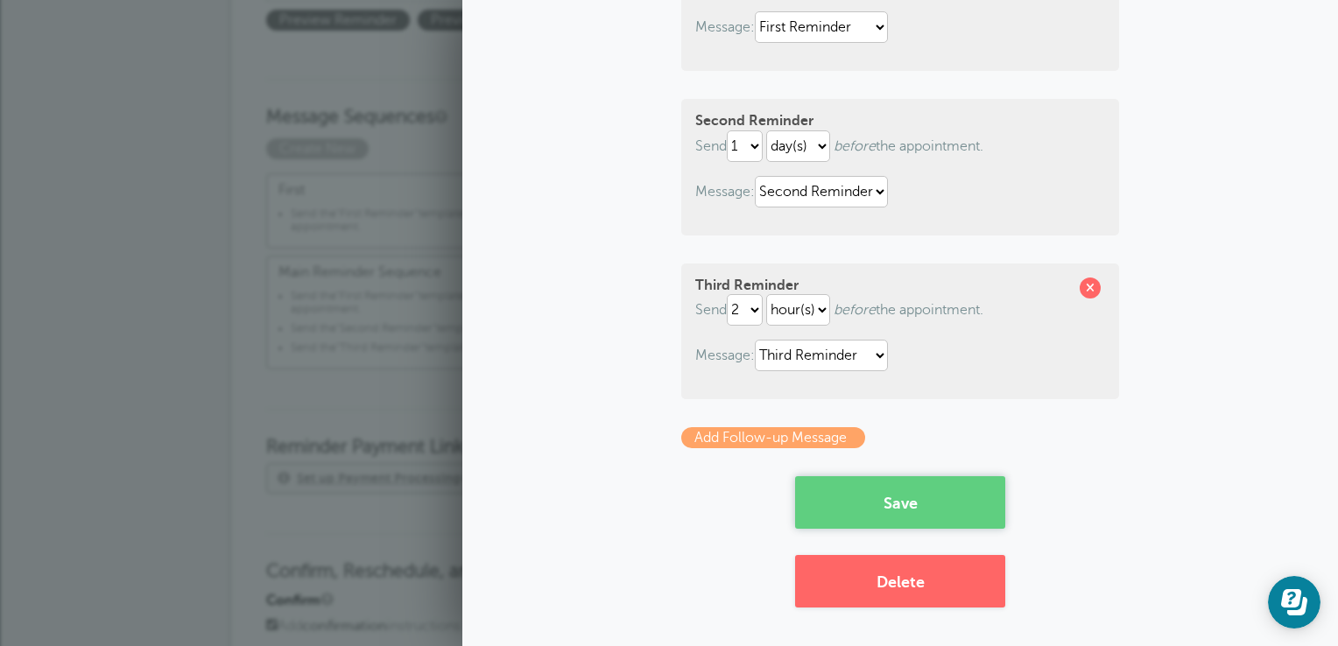
click at [934, 504] on button "Save" at bounding box center [900, 502] width 210 height 53
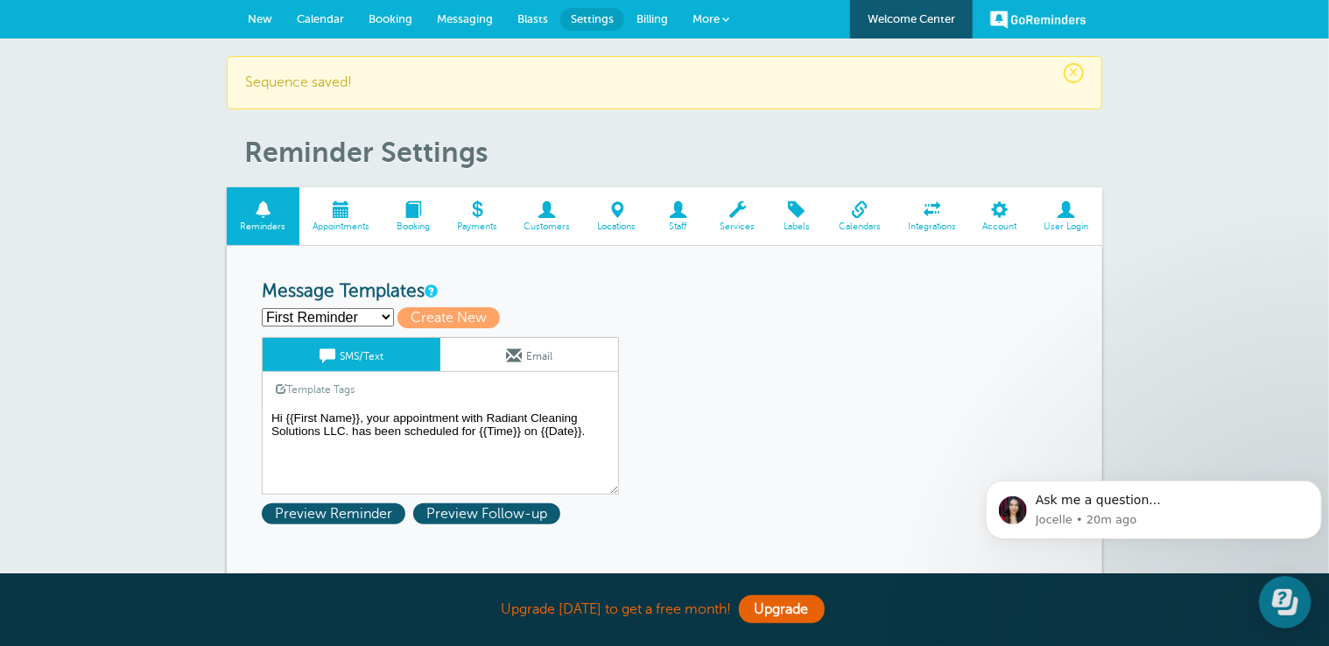
click at [655, 19] on span "Billing" at bounding box center [653, 18] width 32 height 13
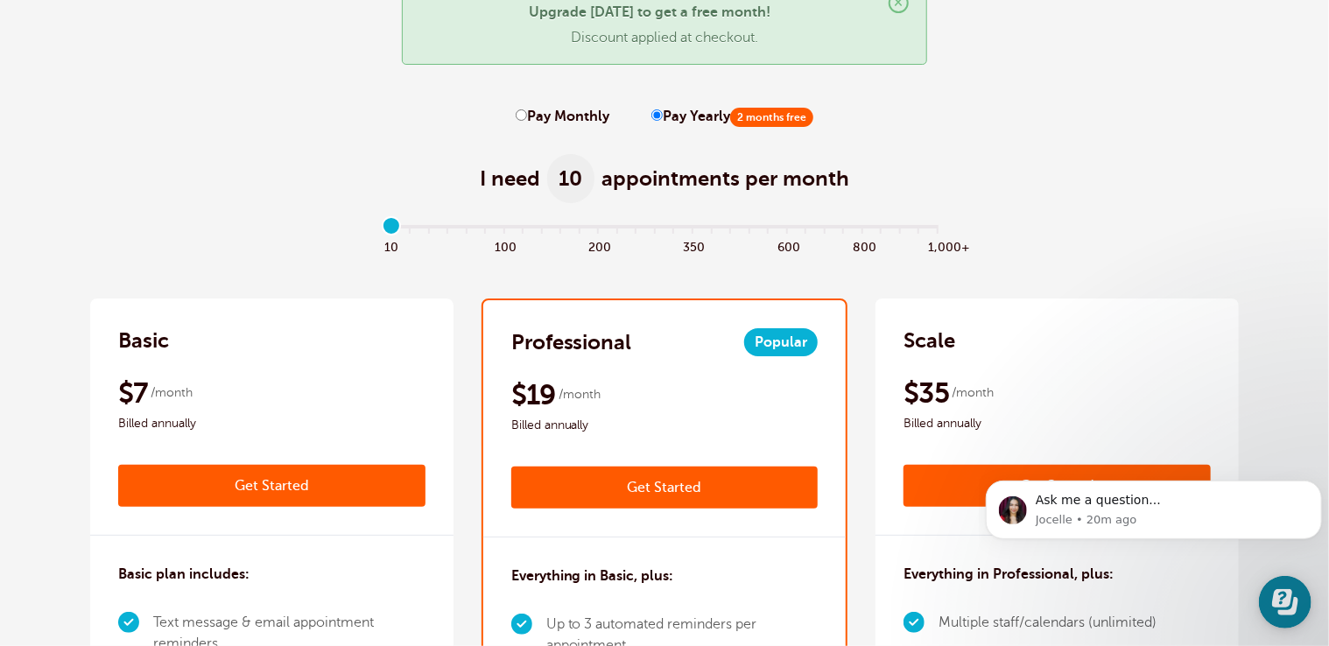
click at [567, 118] on label "Pay Monthly" at bounding box center [563, 117] width 94 height 17
click at [527, 118] on input "Pay Monthly" at bounding box center [521, 114] width 11 height 11
radio input "true"
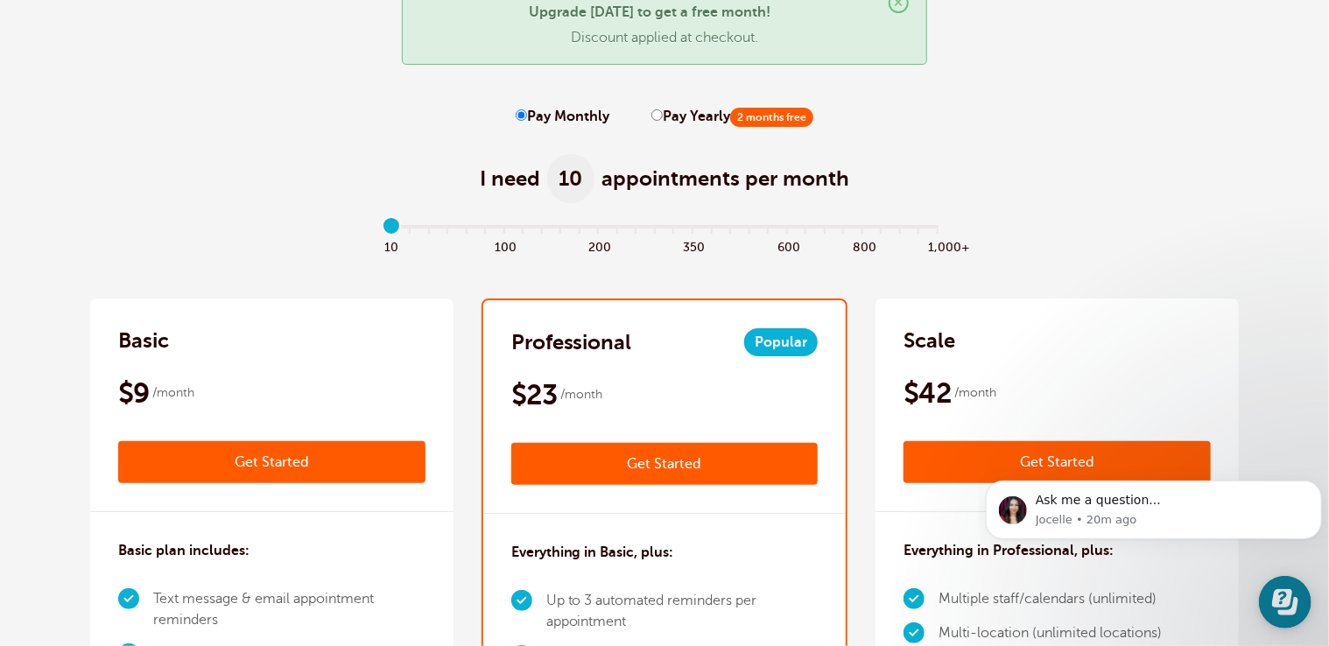
click at [625, 455] on link "Get Started" at bounding box center [664, 464] width 307 height 42
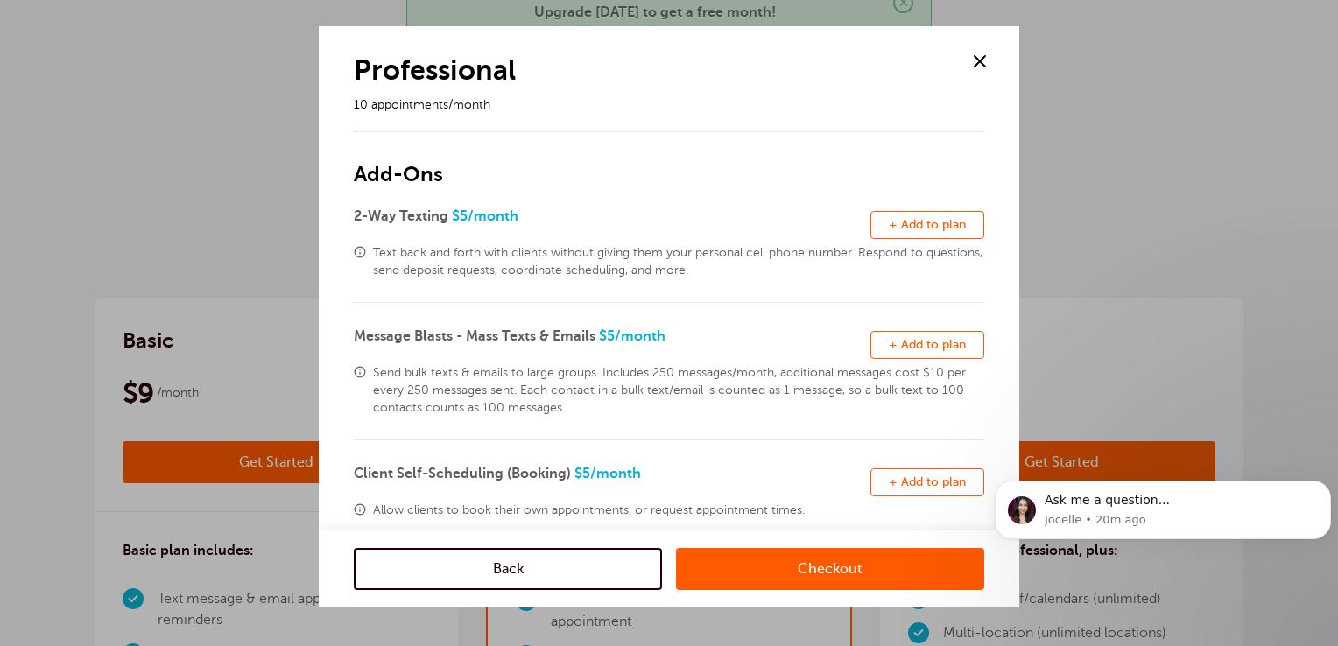
click at [802, 573] on link "Checkout" at bounding box center [830, 569] width 308 height 42
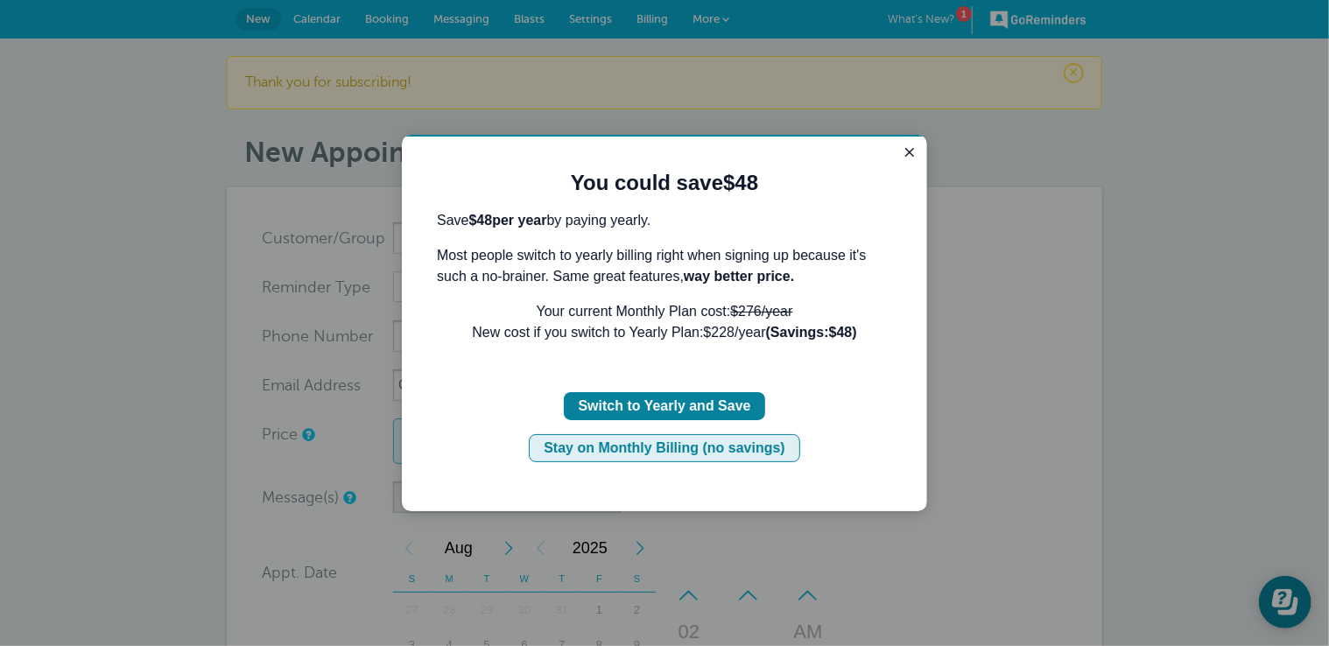
click at [769, 453] on div "Stay on Monthly Billing (no savings)" at bounding box center [664, 447] width 242 height 21
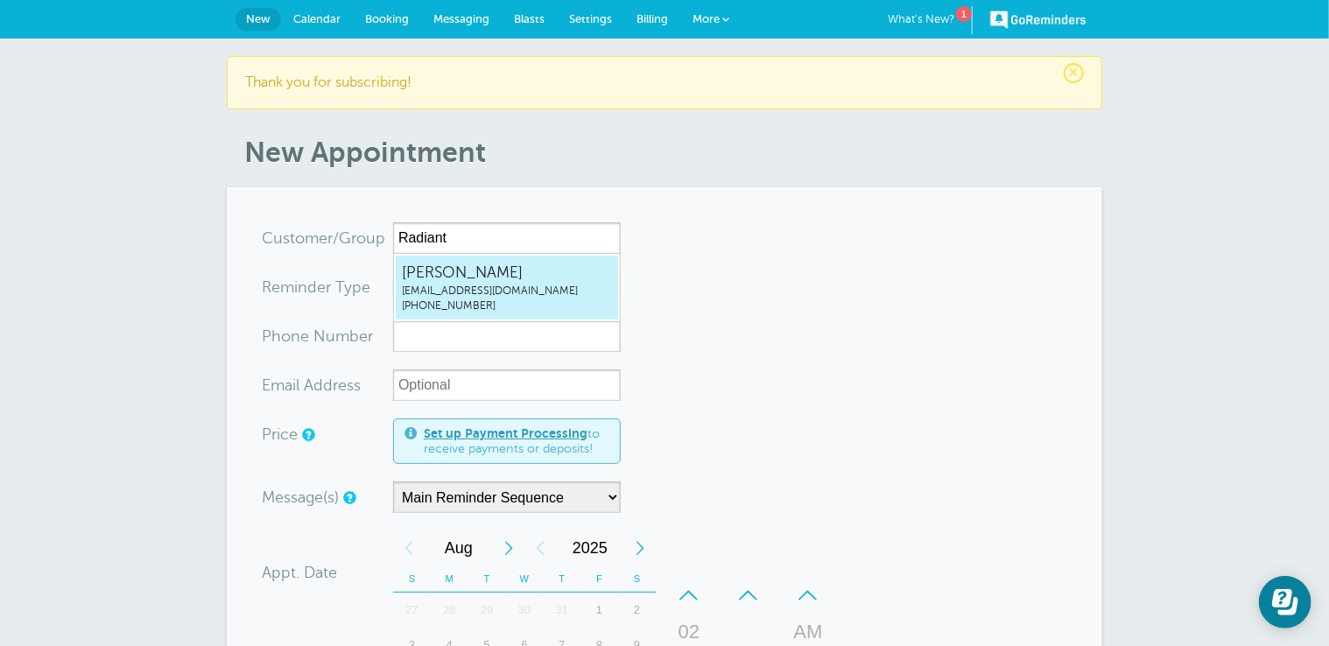
click at [638, 293] on form "You are creating a new customer. To use an existing customer select one from th…" at bounding box center [665, 630] width 806 height 816
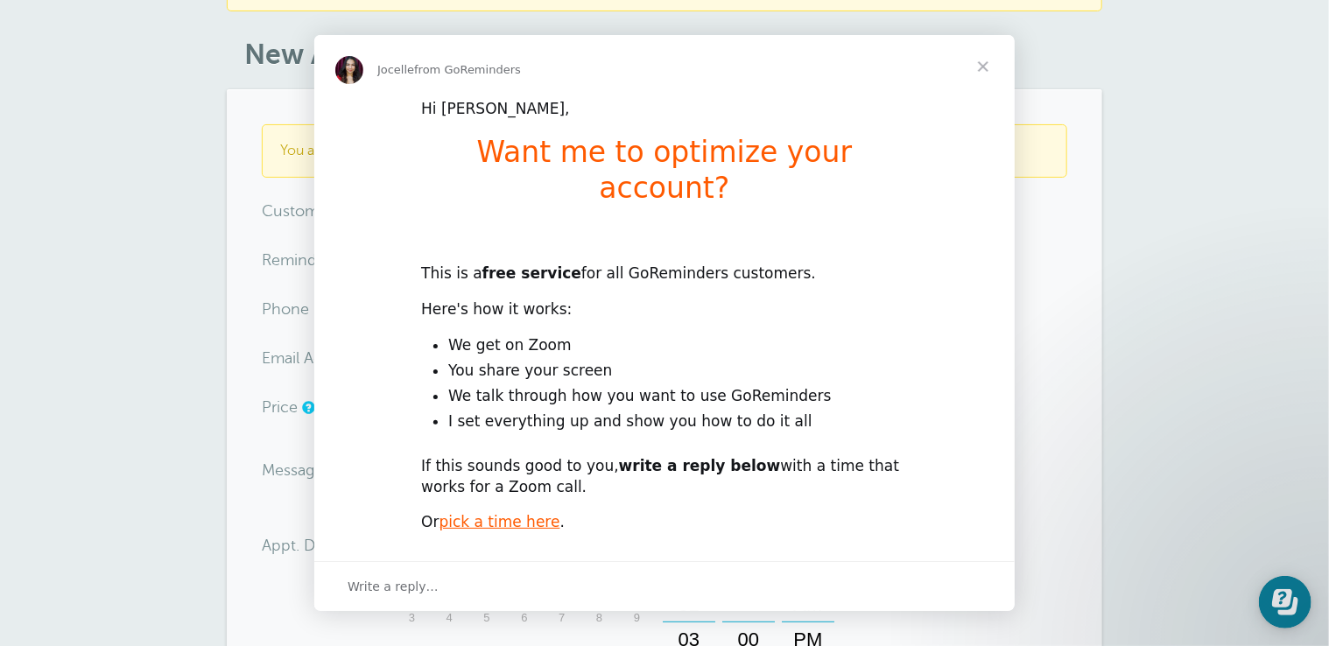
click at [483, 243] on div "This is a free service for all GoReminders customers." at bounding box center [664, 264] width 487 height 42
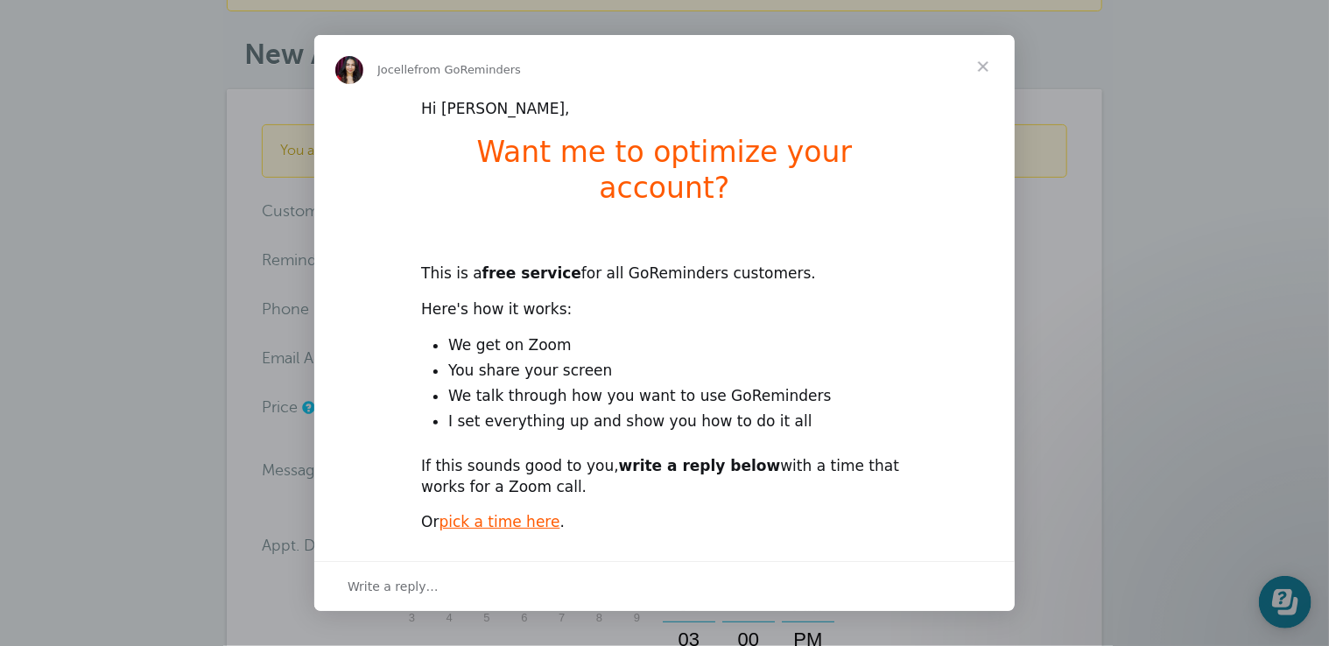
click at [986, 61] on span "Close" at bounding box center [983, 66] width 63 height 63
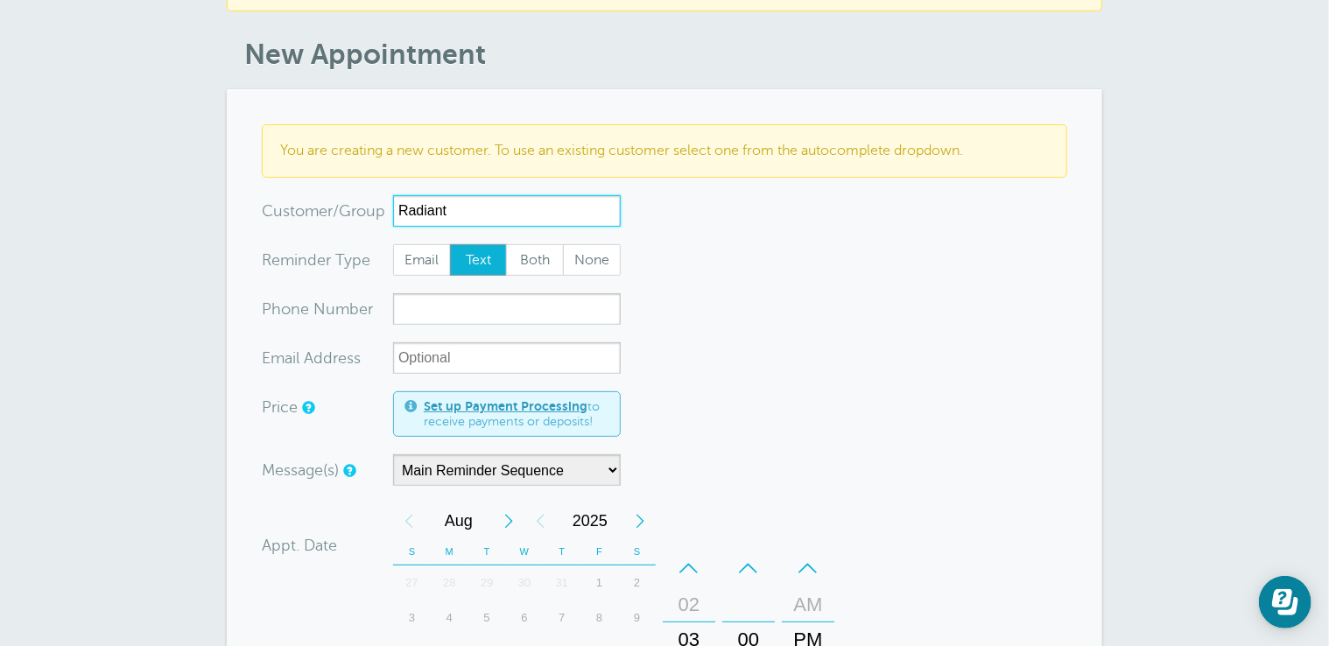
click at [525, 213] on input "Radiant" at bounding box center [507, 211] width 228 height 32
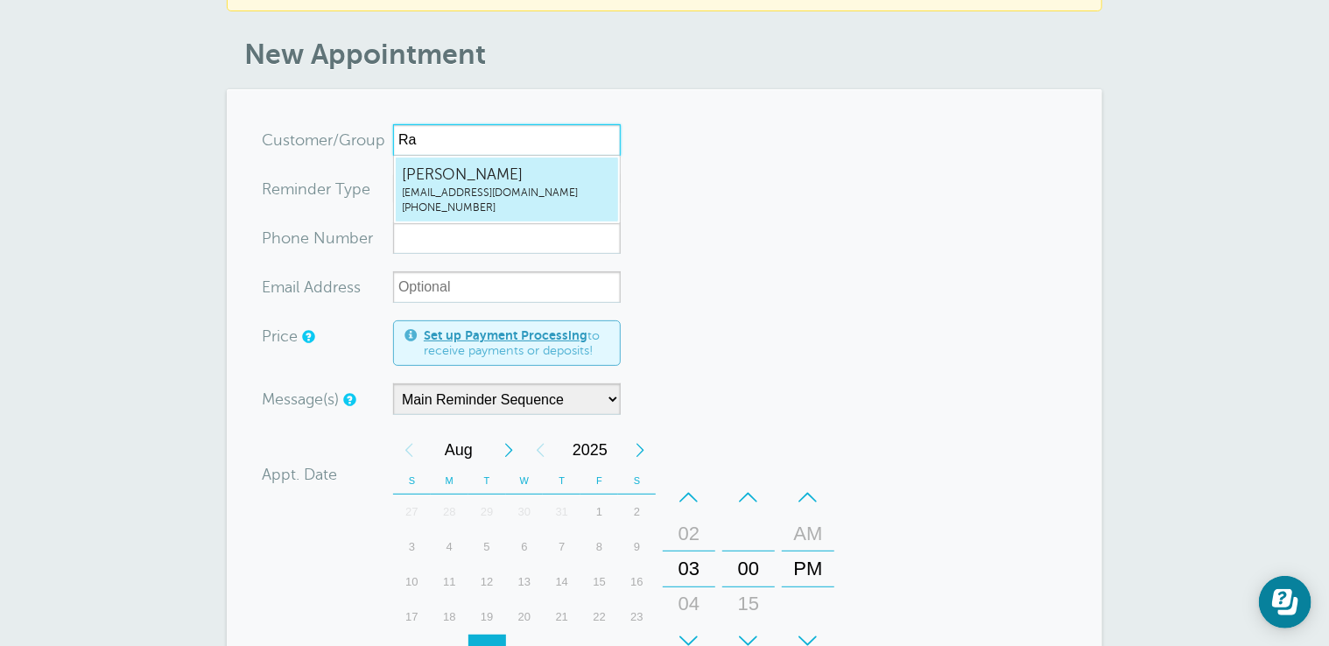
type input "R"
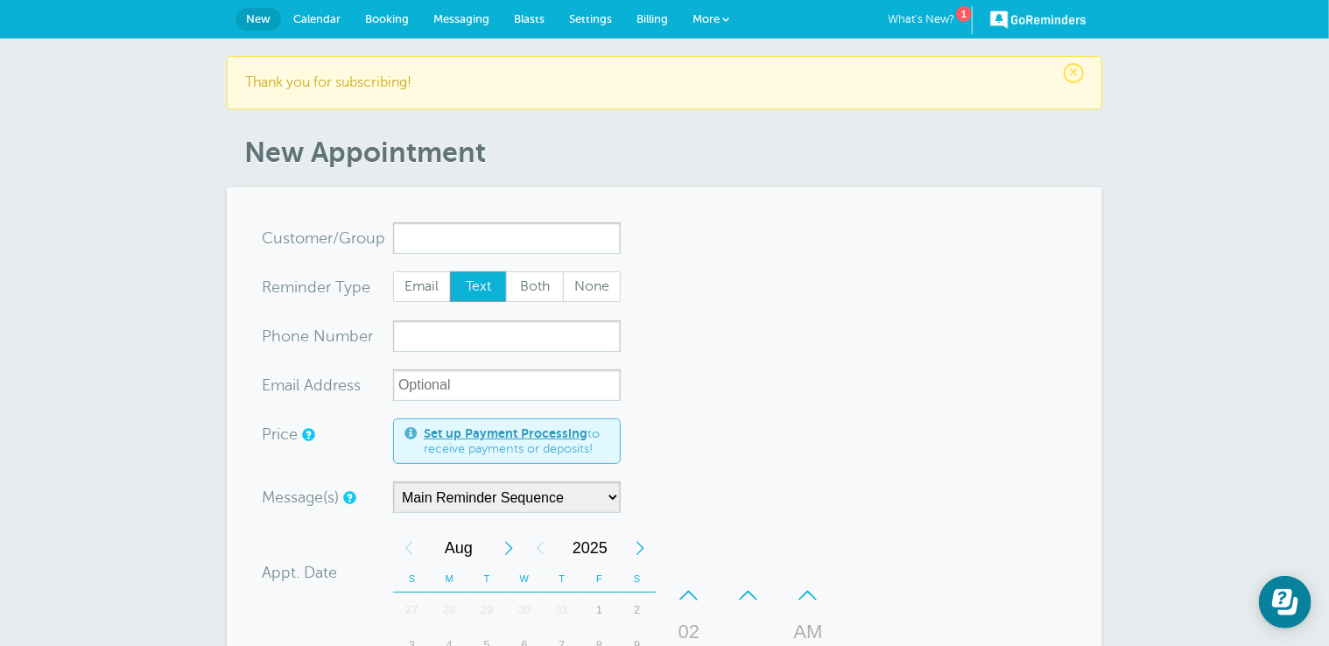
click at [320, 20] on span "Calendar" at bounding box center [316, 18] width 47 height 13
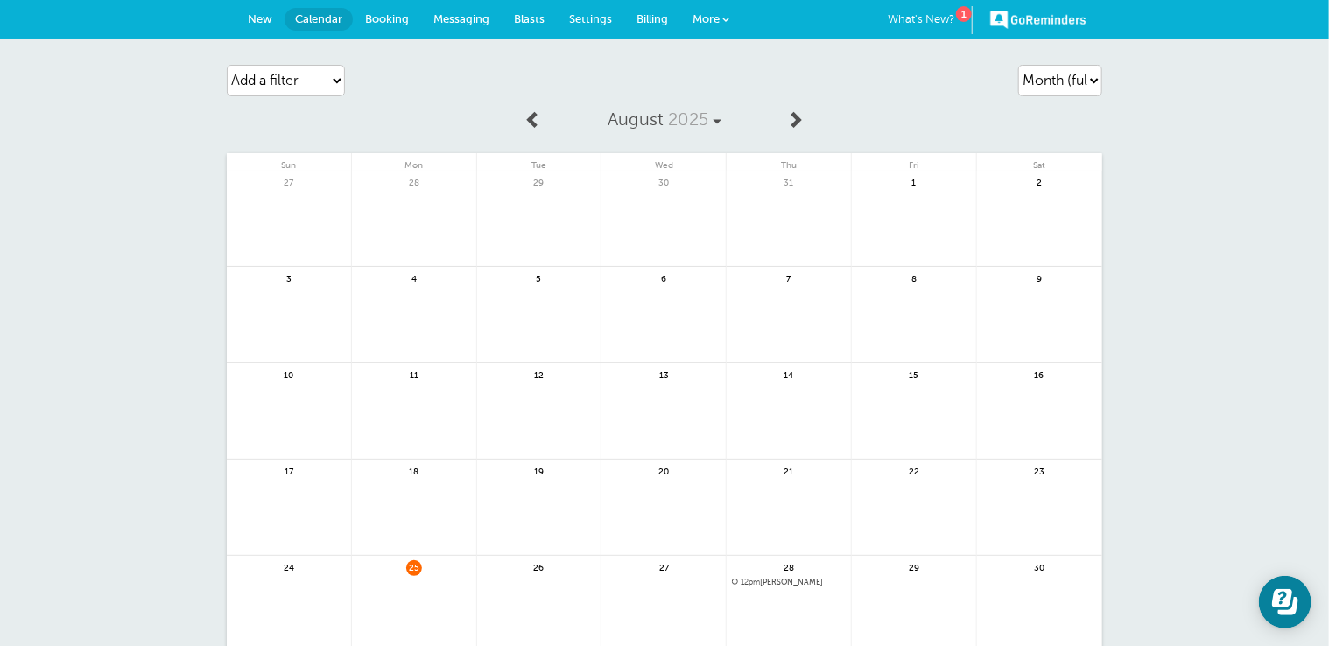
click at [770, 593] on link at bounding box center [789, 628] width 124 height 76
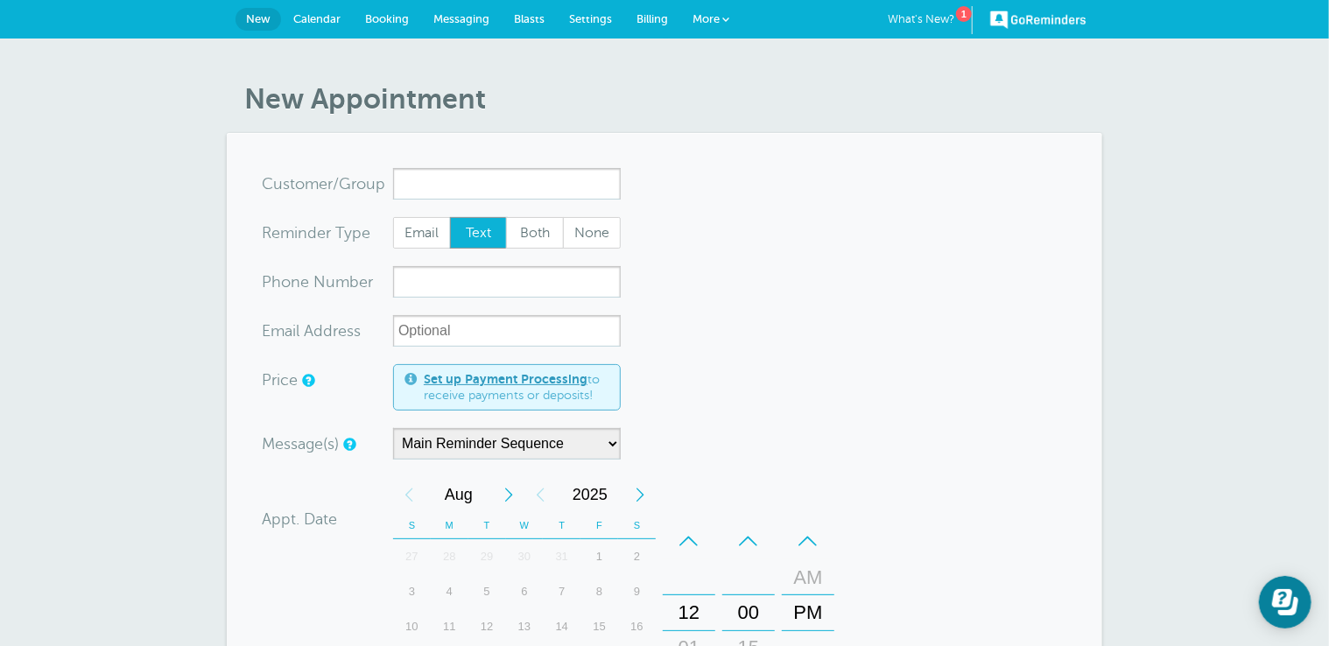
click at [331, 9] on link "Calendar" at bounding box center [317, 19] width 72 height 39
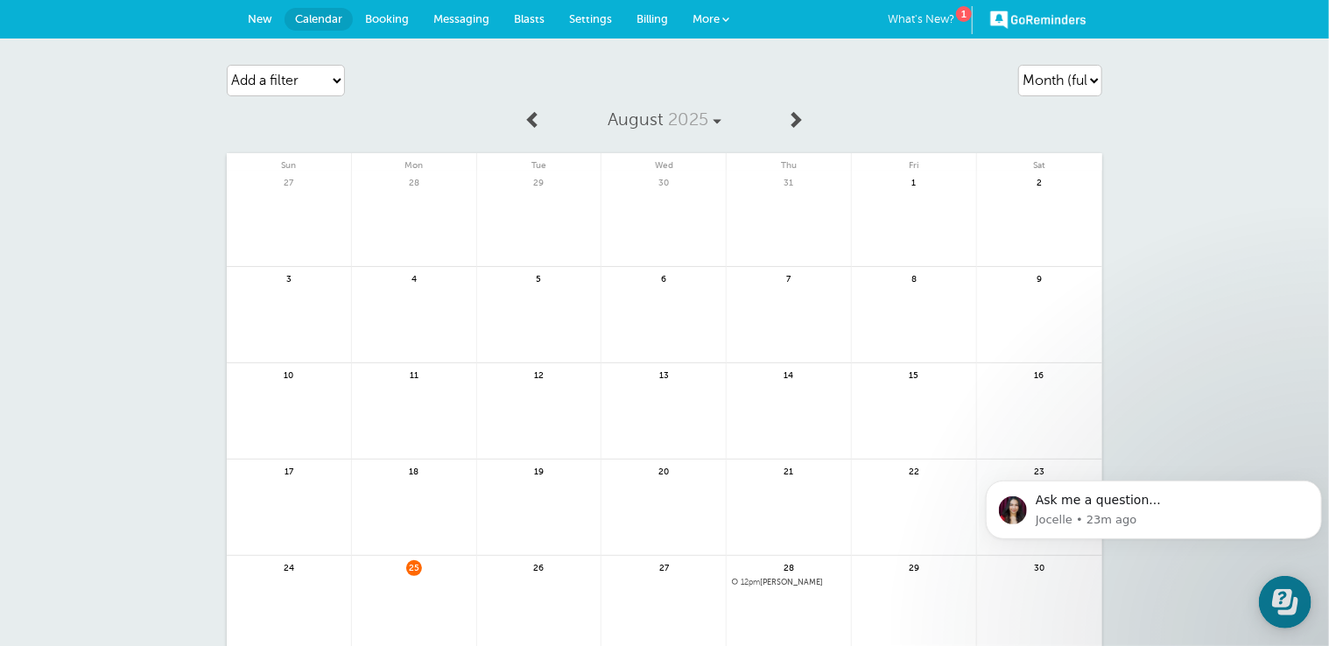
click at [750, 579] on span "12pm" at bounding box center [750, 582] width 19 height 9
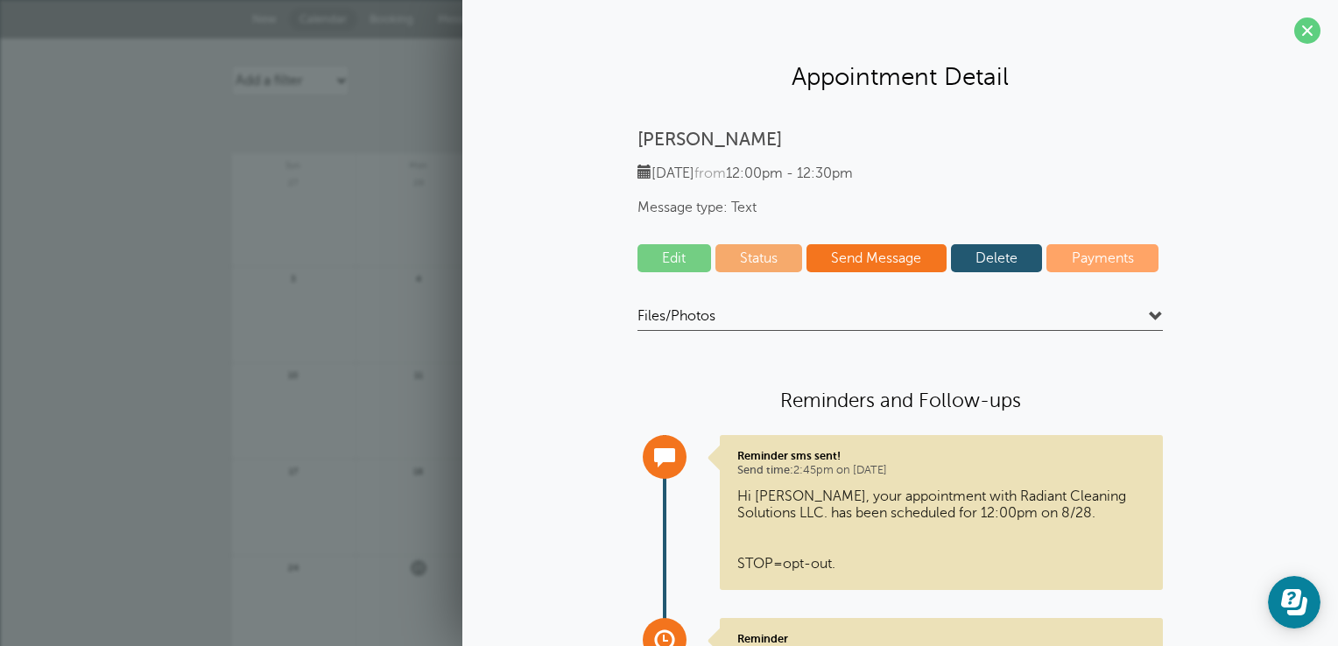
click at [998, 264] on link "Delete" at bounding box center [997, 258] width 92 height 28
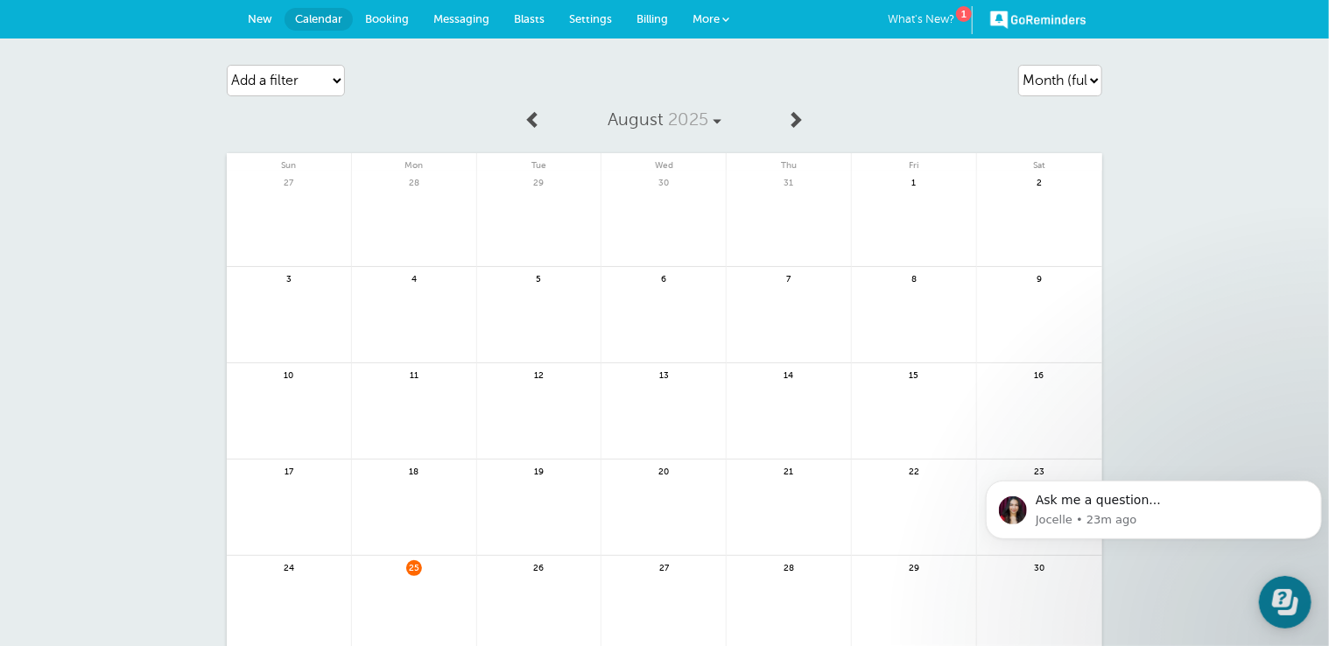
click at [342, 17] on span "Calendar" at bounding box center [318, 18] width 47 height 13
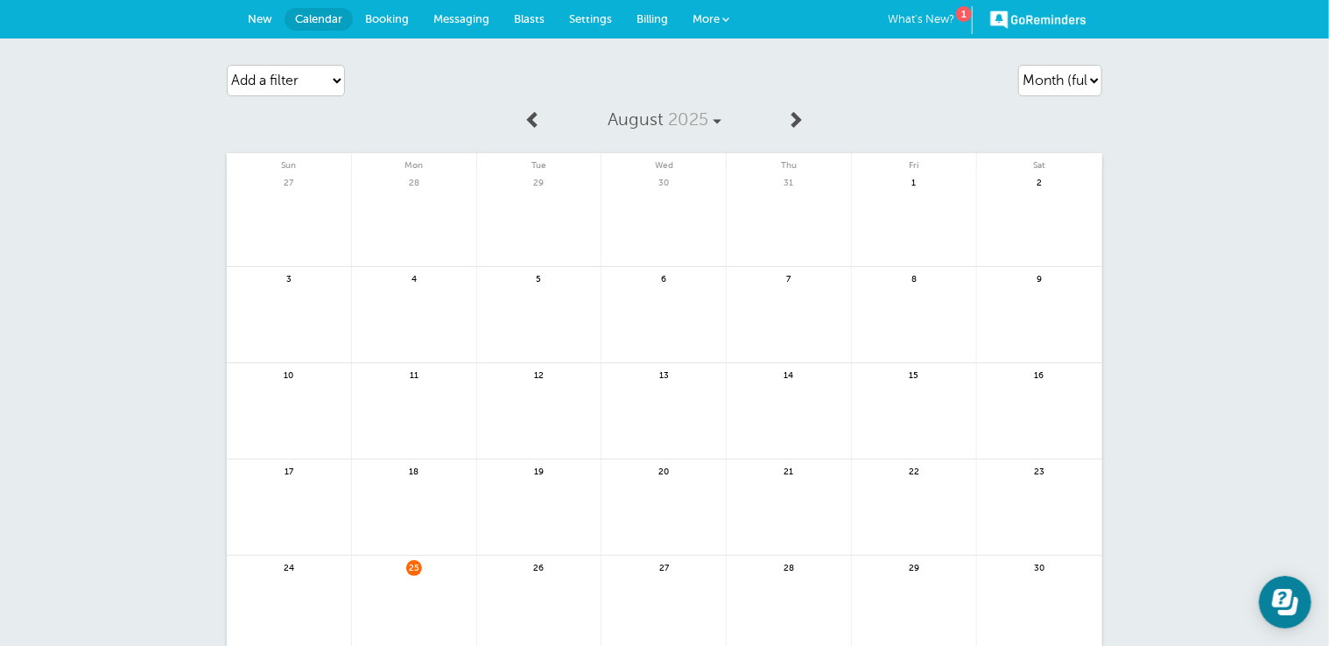
click at [707, 28] on link "More" at bounding box center [710, 19] width 61 height 39
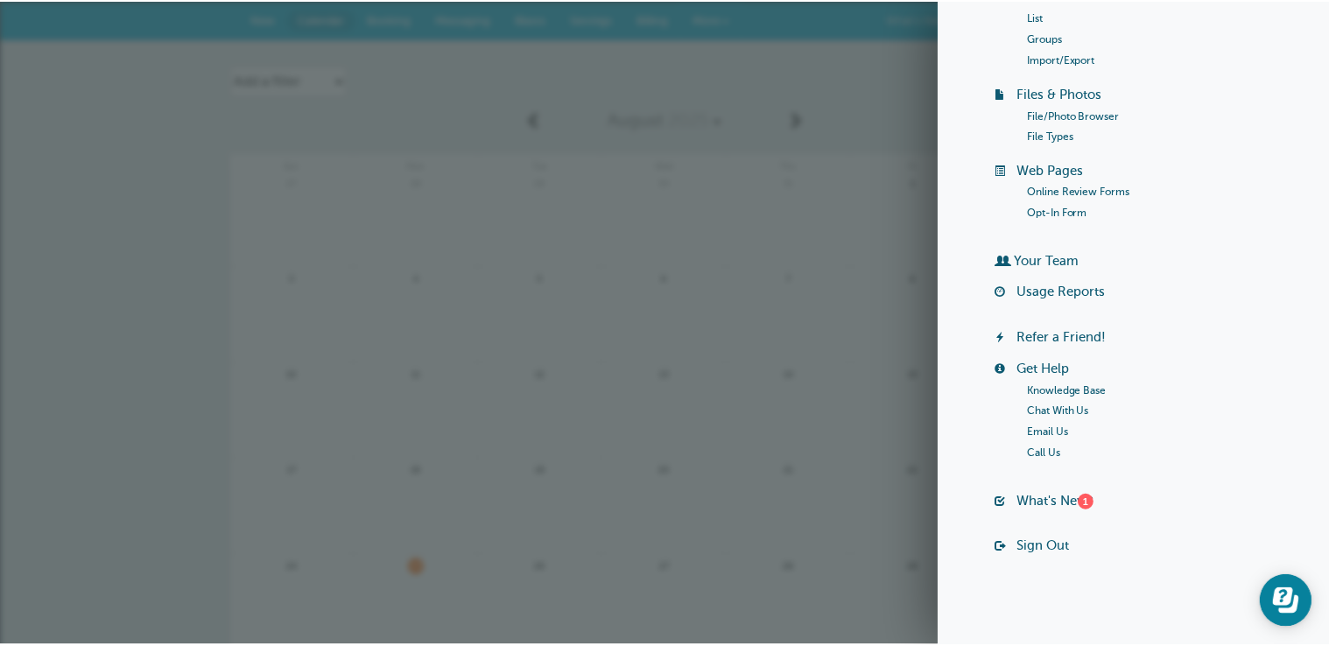
scroll to position [199, 0]
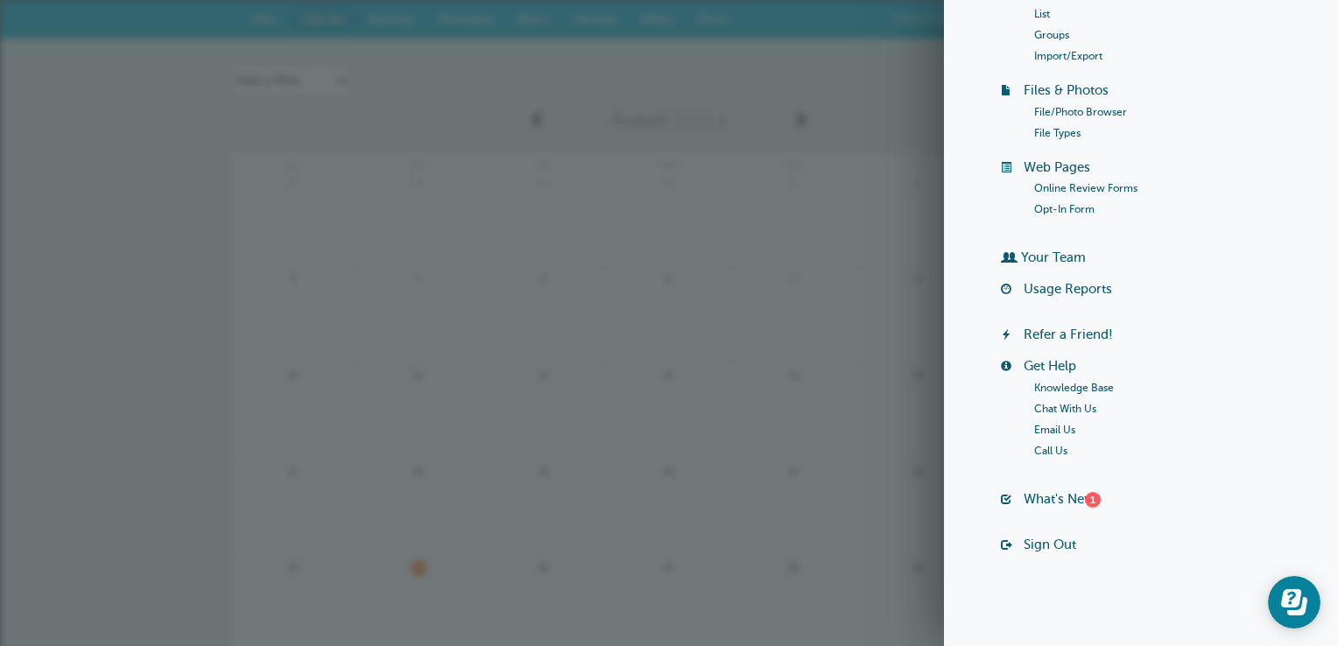
click at [775, 136] on link "[DATE]" at bounding box center [669, 120] width 226 height 39
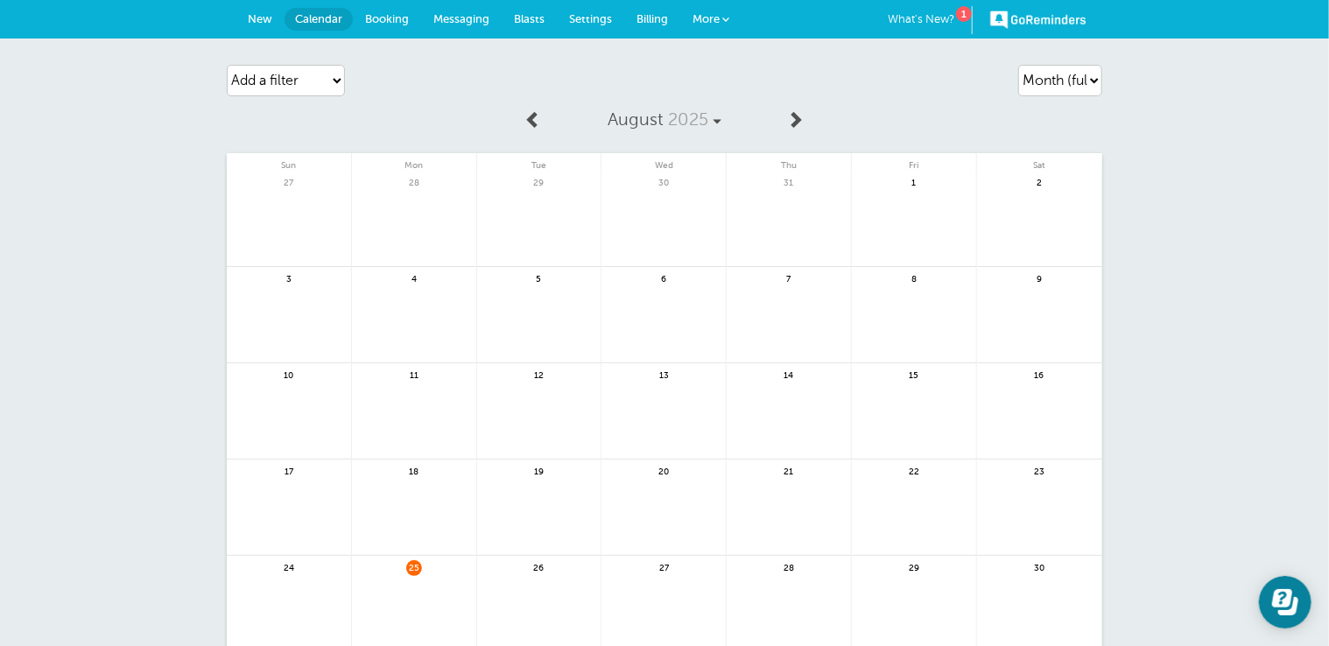
click at [594, 12] on span "Settings" at bounding box center [590, 18] width 43 height 13
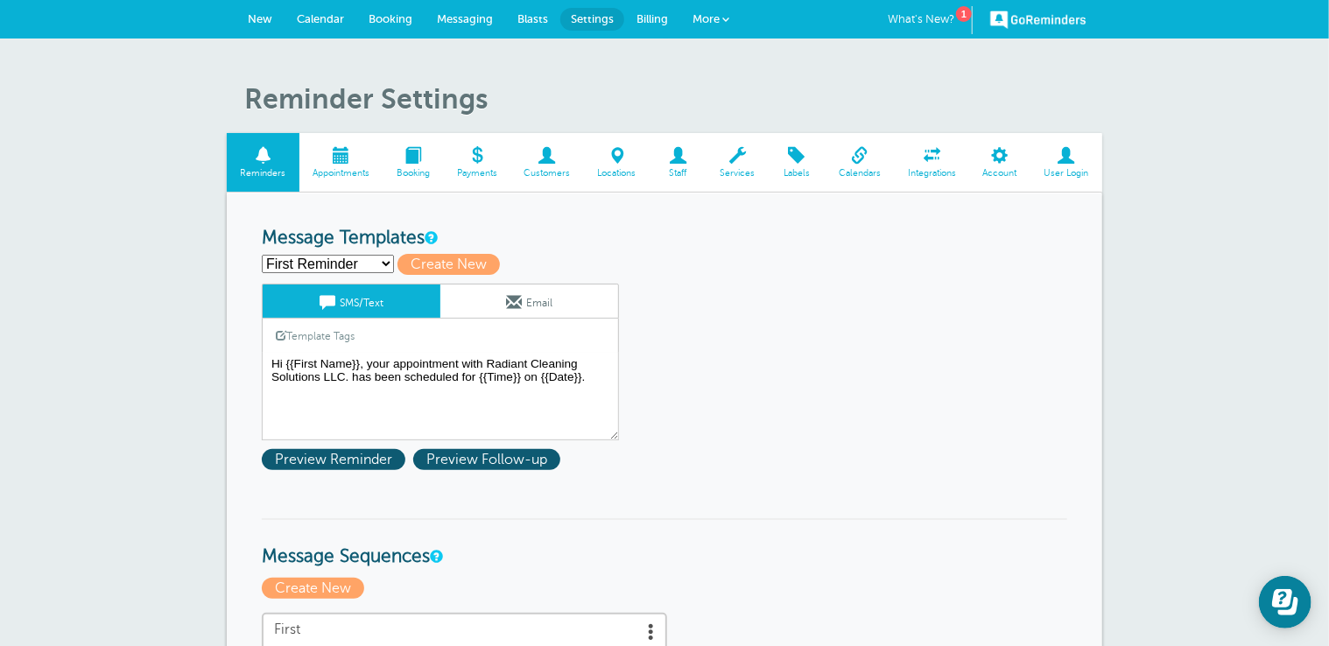
click at [862, 164] on span at bounding box center [860, 155] width 69 height 17
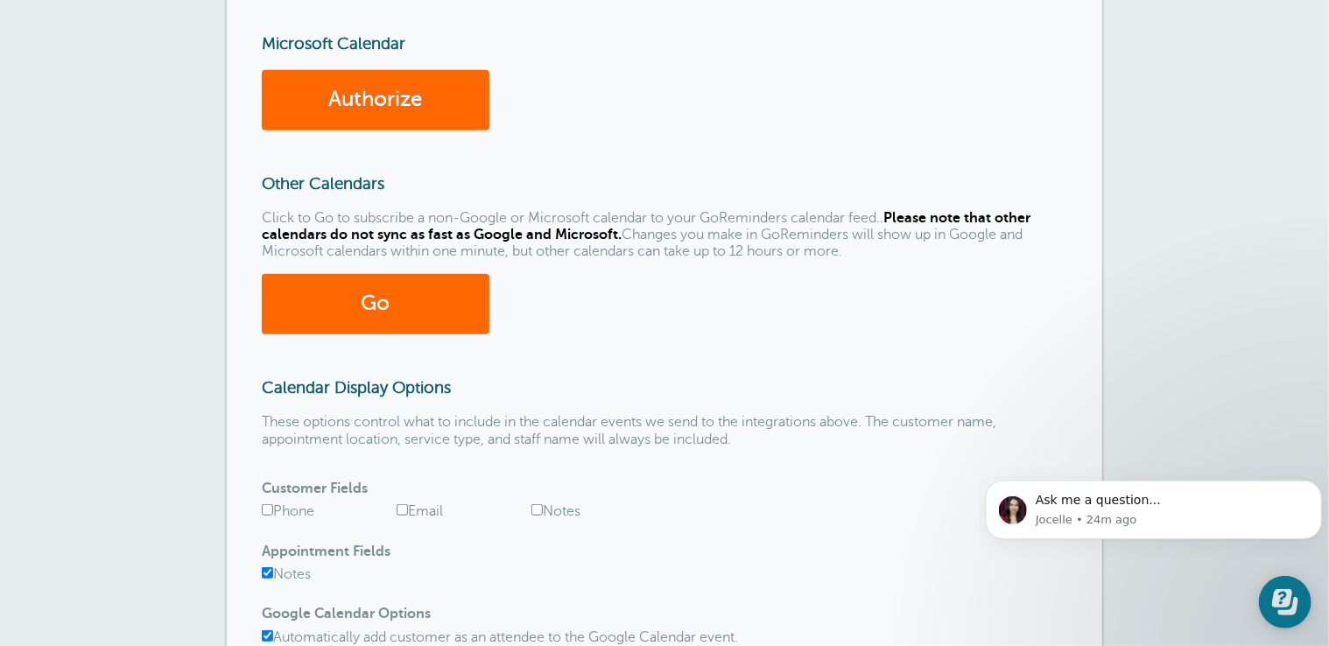
scroll to position [436, 0]
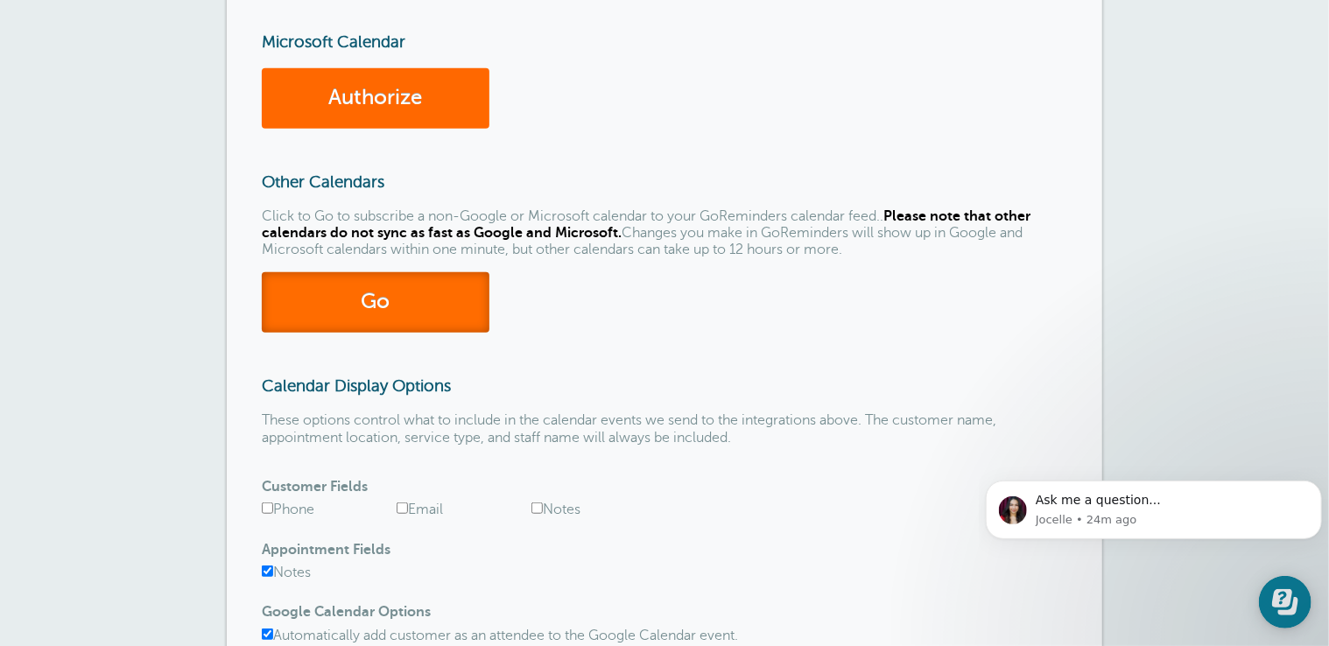
click at [457, 297] on link "Go" at bounding box center [376, 302] width 228 height 60
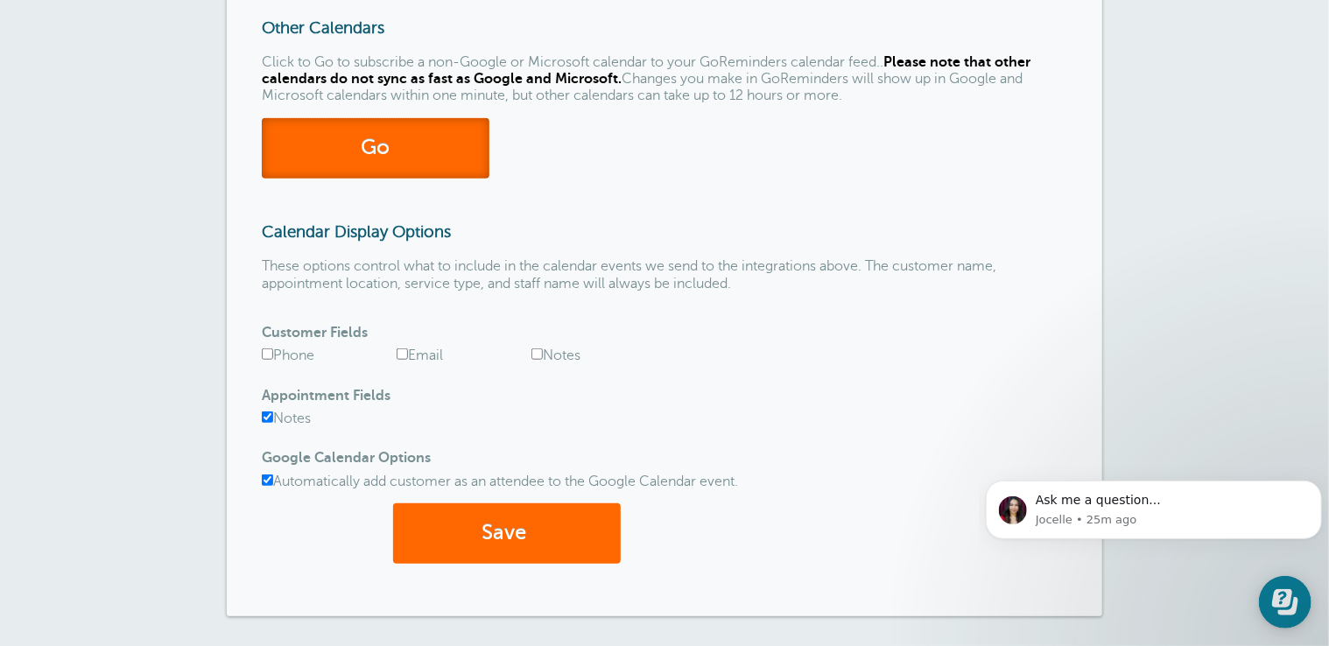
scroll to position [589, 0]
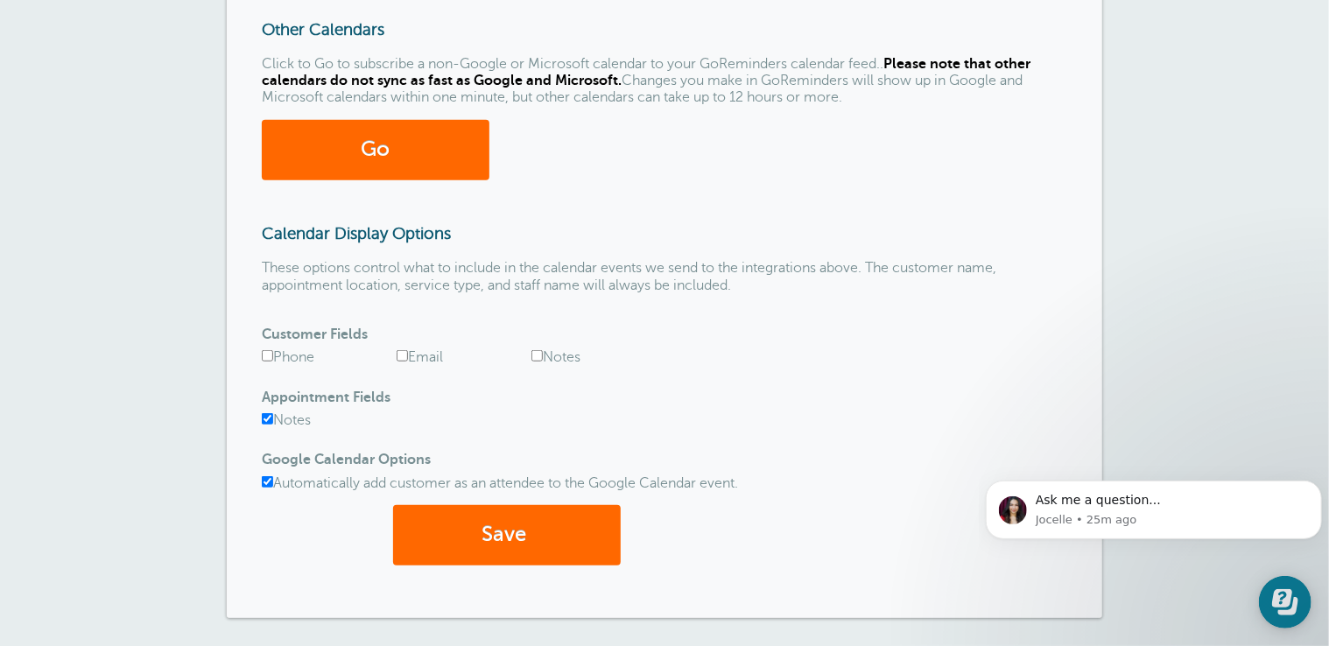
click at [264, 356] on input "Phone" at bounding box center [267, 355] width 11 height 11
checkbox input "true"
click at [263, 415] on input "Notes" at bounding box center [267, 418] width 11 height 11
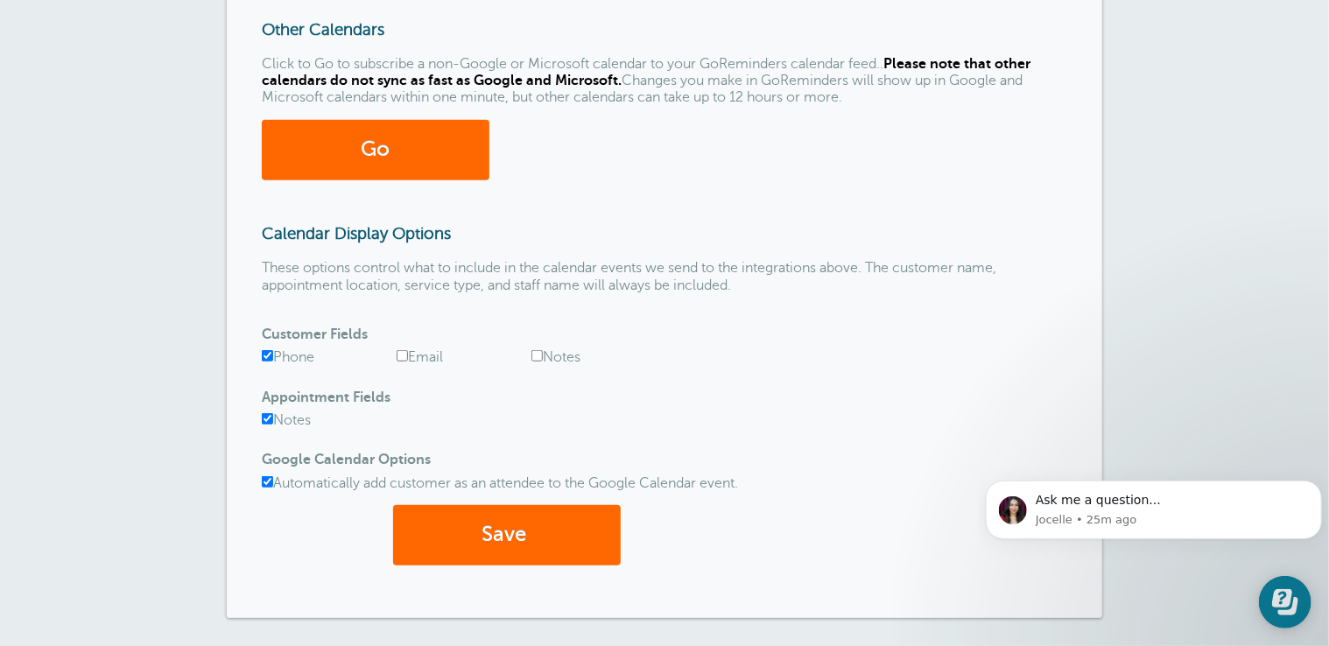
checkbox input "false"
click at [441, 536] on button "Save" at bounding box center [507, 535] width 228 height 60
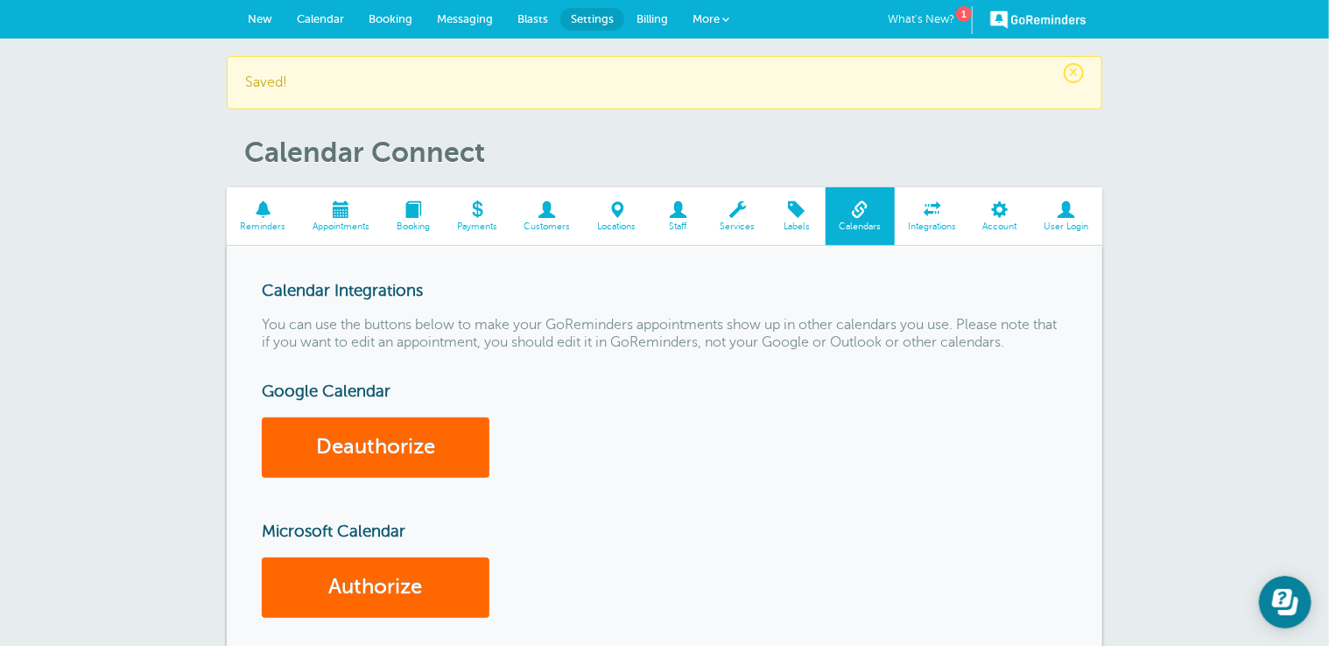
click at [336, 208] on span at bounding box center [342, 209] width 84 height 17
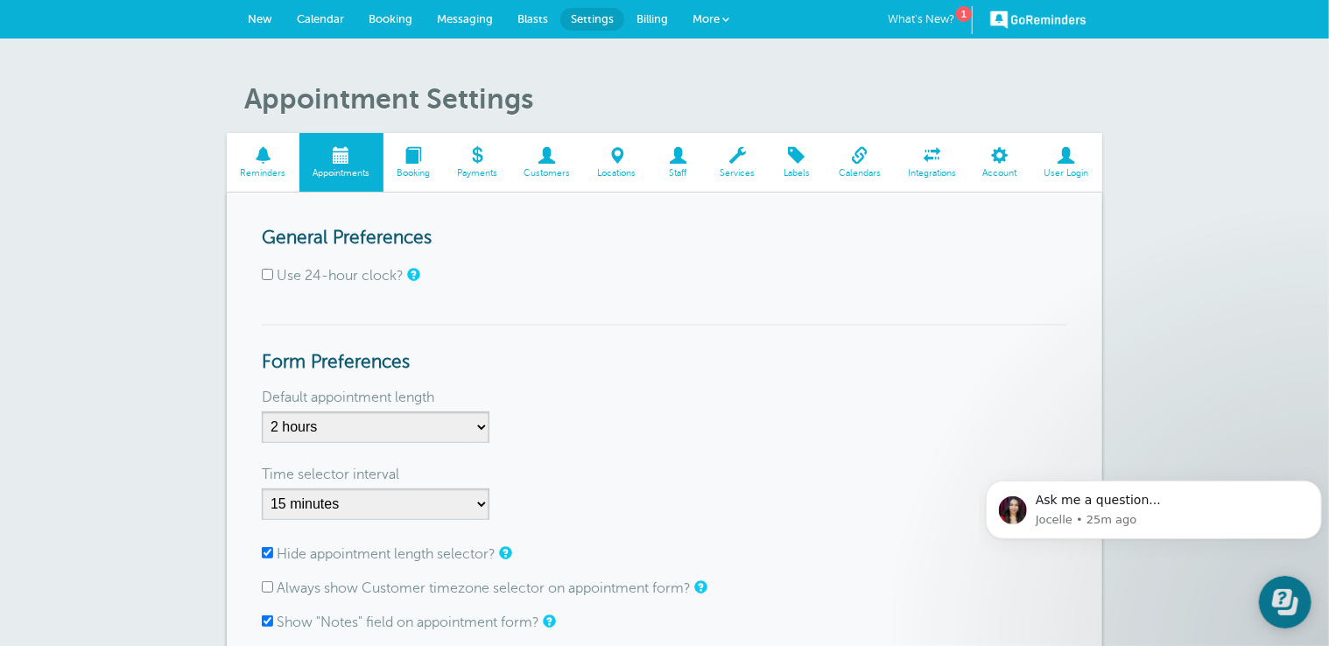
click at [333, 12] on span "Calendar" at bounding box center [320, 18] width 47 height 13
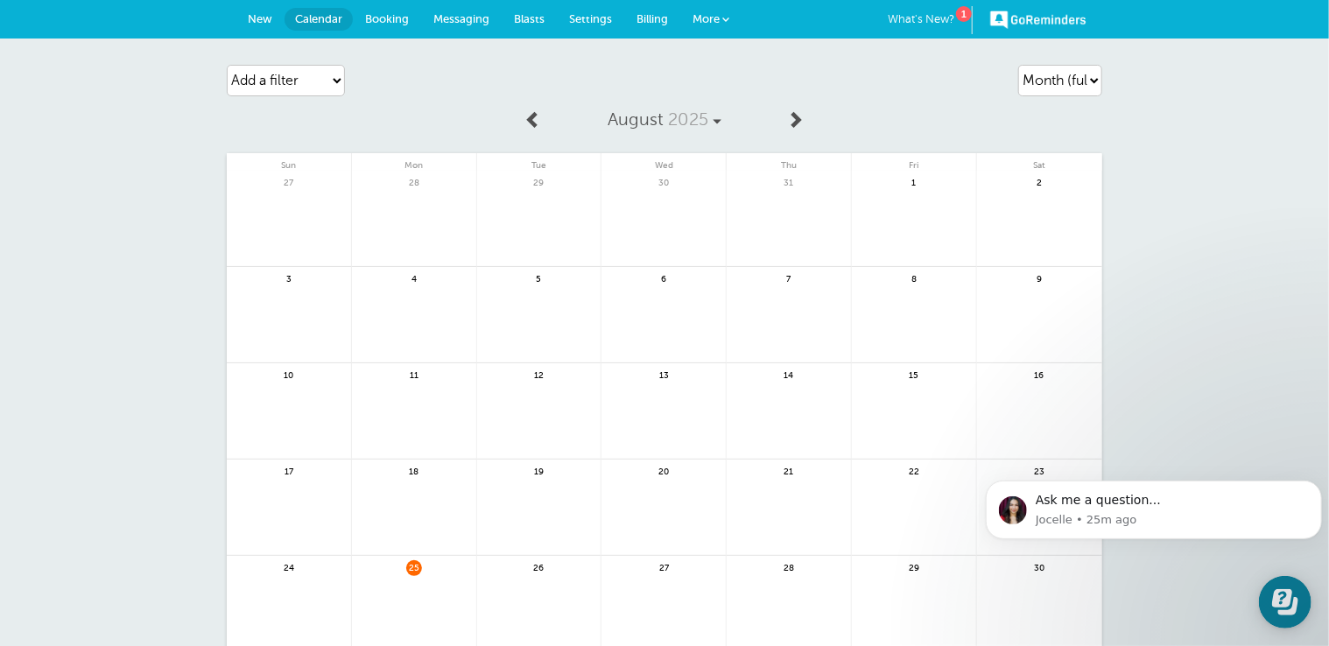
click at [795, 121] on span at bounding box center [796, 119] width 18 height 18
click at [553, 120] on link "[DATE]" at bounding box center [665, 120] width 226 height 39
click at [553, 120] on link "October 2025" at bounding box center [665, 120] width 226 height 39
click at [602, 11] on link "Settings" at bounding box center [590, 19] width 67 height 39
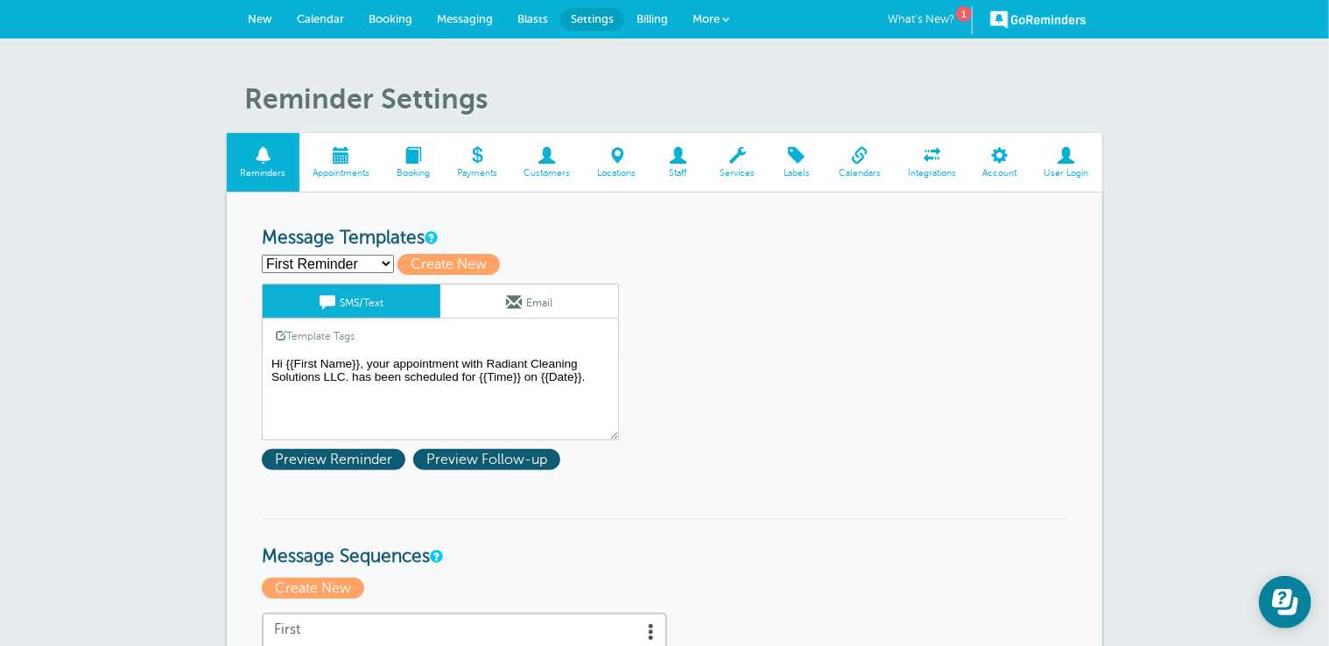
click at [869, 176] on span "Calendars" at bounding box center [861, 173] width 52 height 11
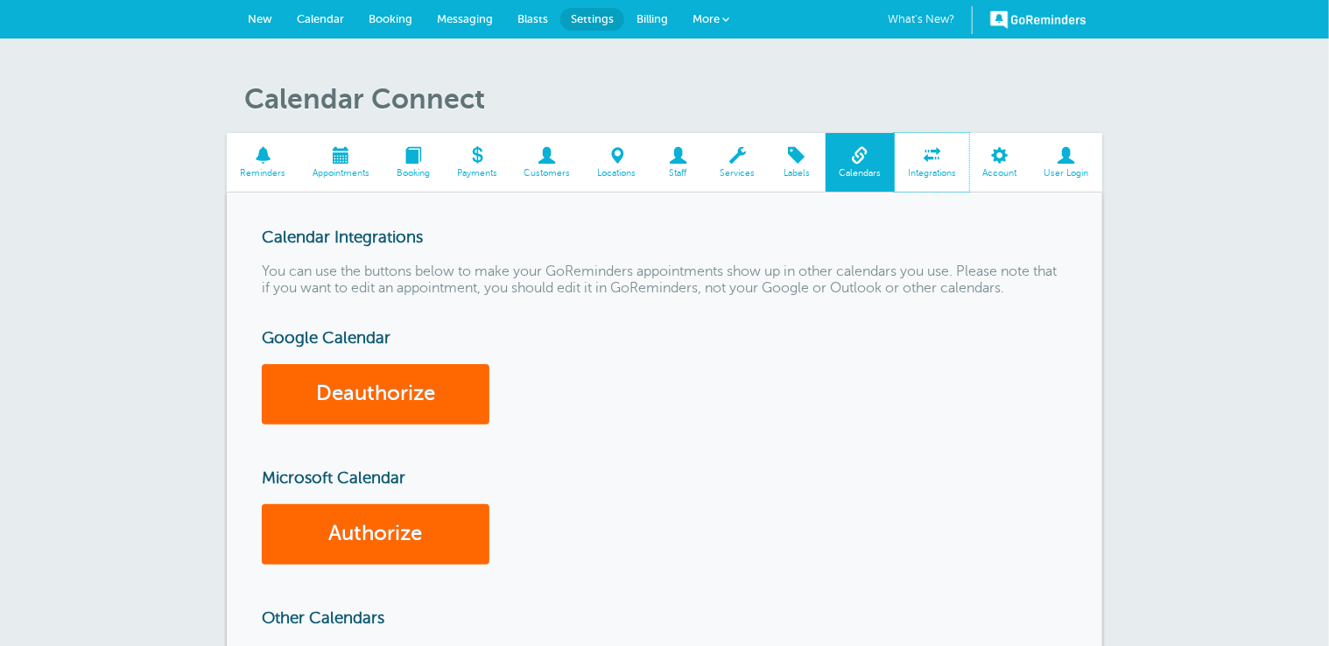
click at [935, 168] on span "Integrations" at bounding box center [933, 173] width 58 height 11
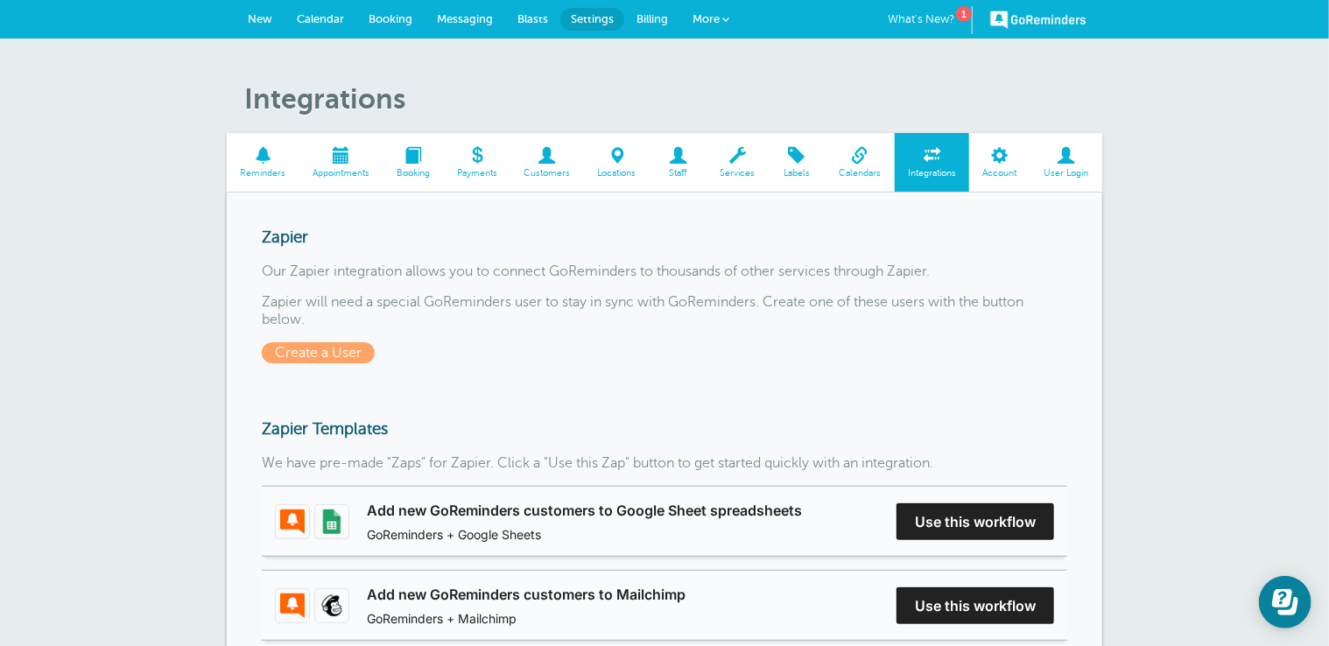
click at [867, 156] on span at bounding box center [860, 155] width 69 height 17
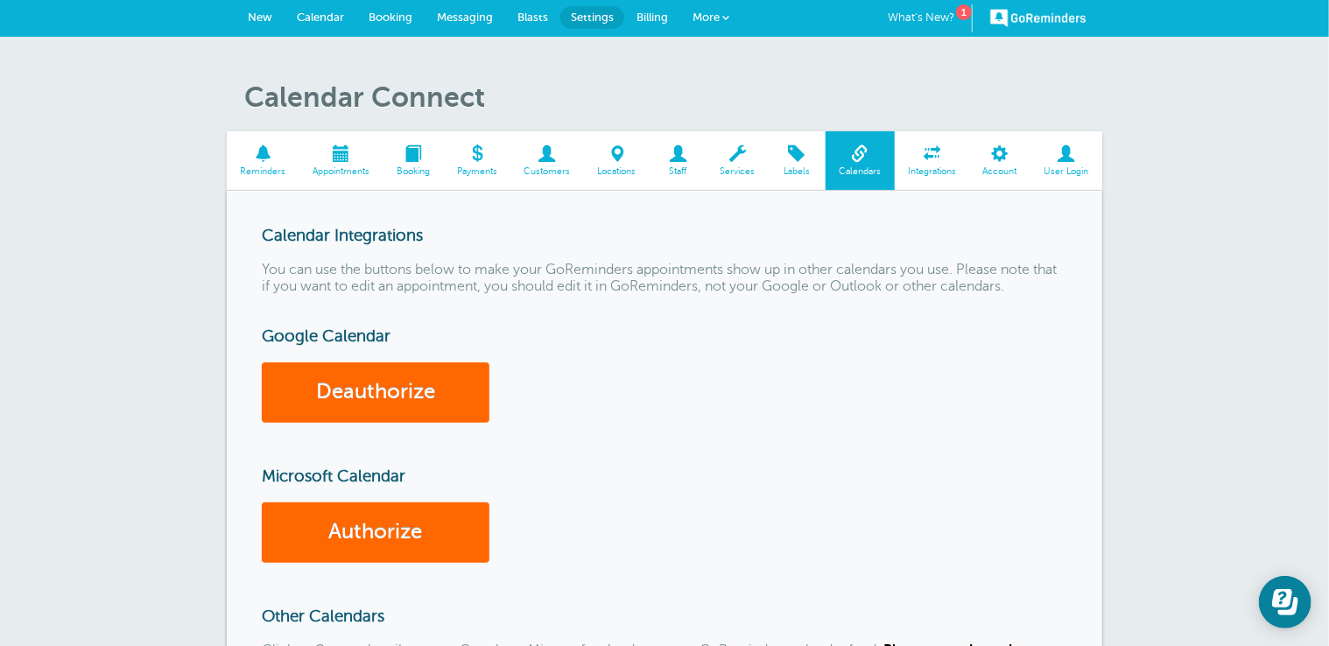
scroll to position [1, 0]
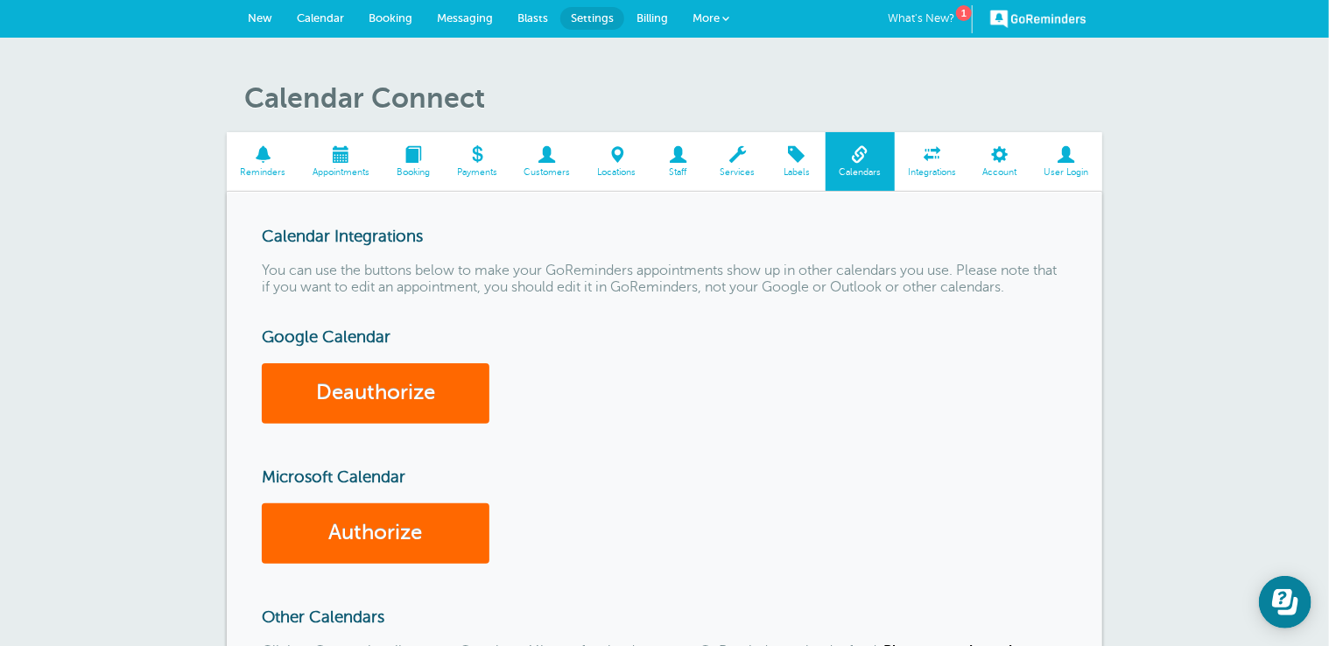
click at [755, 156] on span at bounding box center [738, 154] width 62 height 17
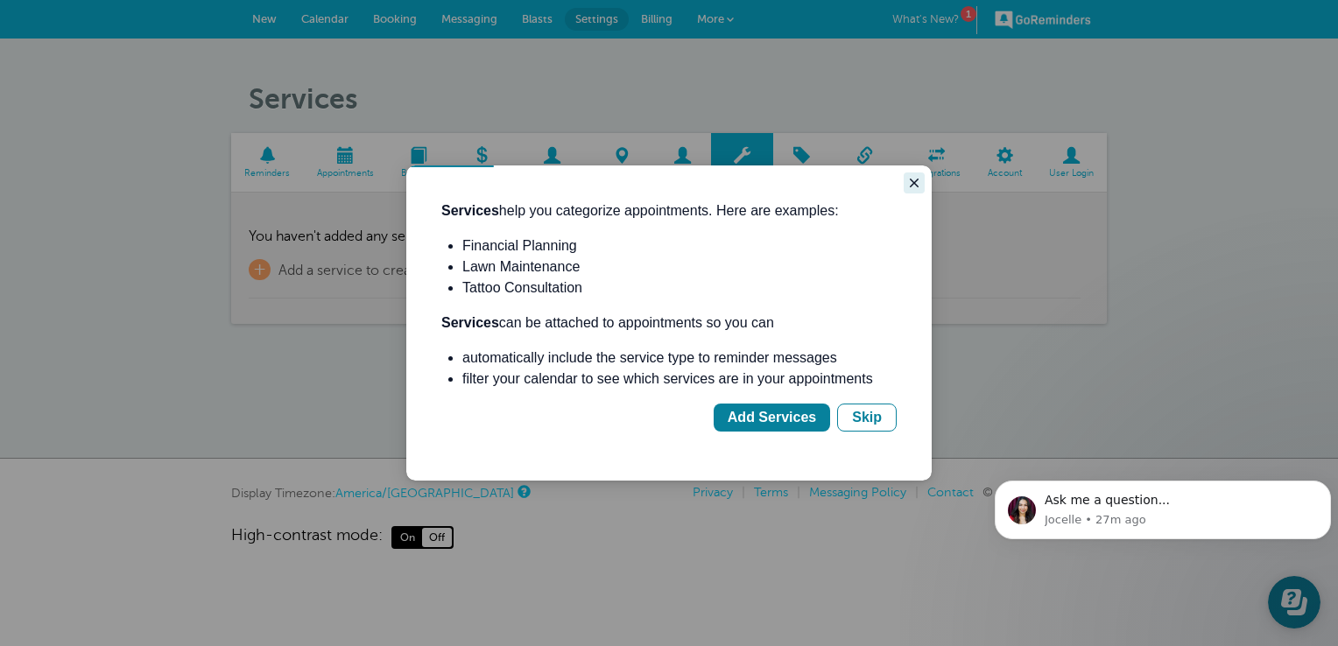
click at [904, 183] on button "Close guide" at bounding box center [914, 183] width 21 height 21
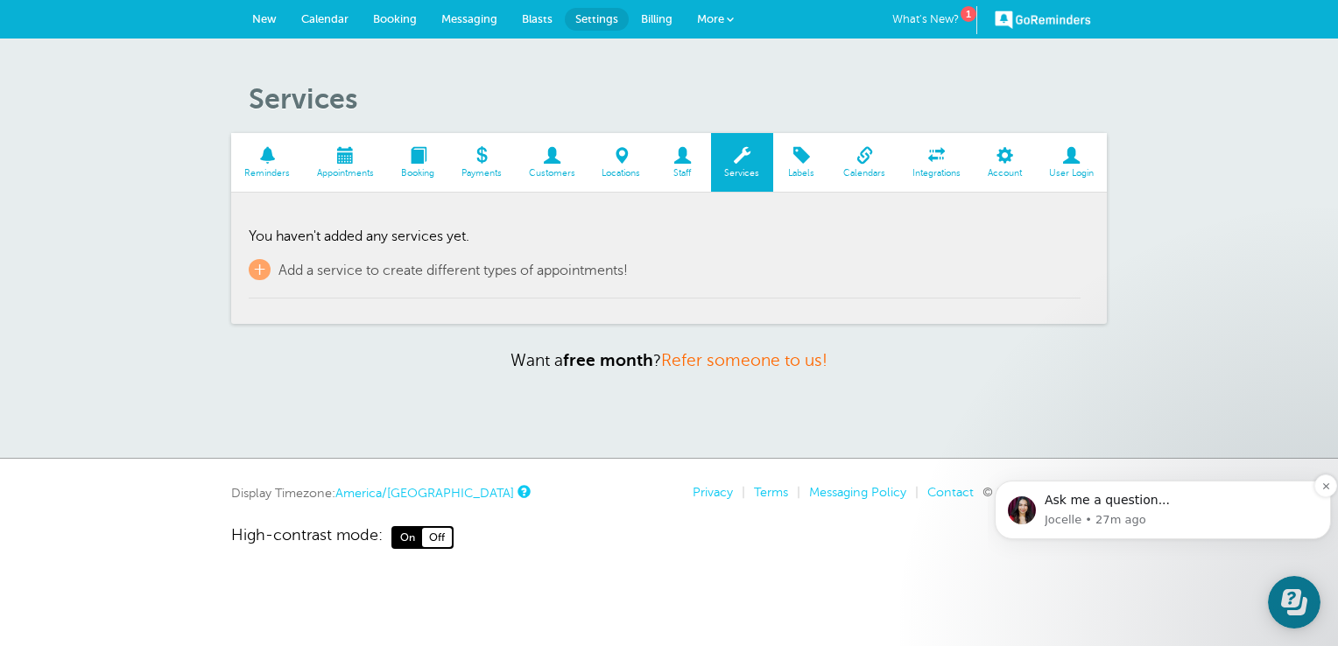
click at [1096, 504] on div "Ask me a question..." at bounding box center [1181, 501] width 273 height 18
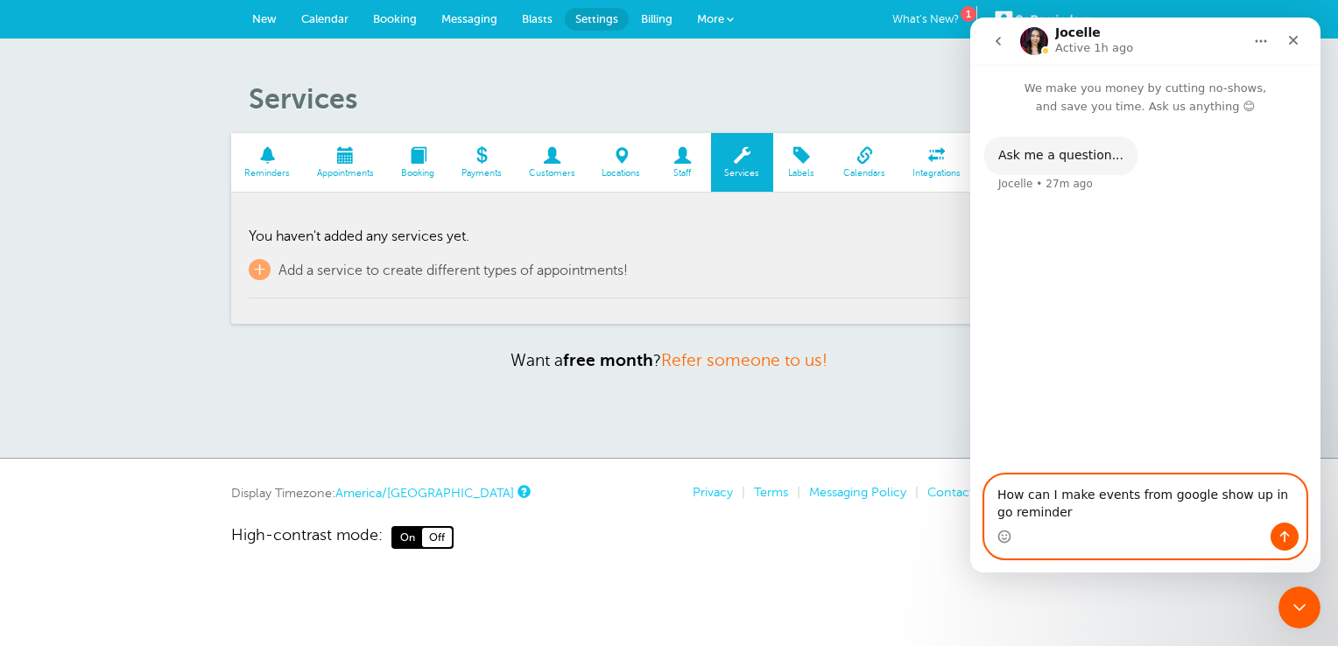
type textarea "How can I make events from google show up in go [GEOGRAPHIC_DATA]"
